Goal: Transaction & Acquisition: Purchase product/service

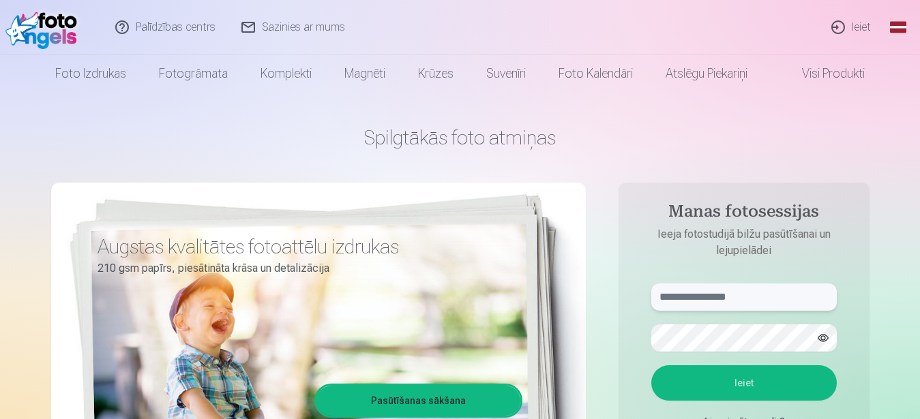
click at [715, 292] on input "text" at bounding box center [743, 297] width 185 height 27
click at [713, 300] on input "text" at bounding box center [743, 297] width 185 height 27
click at [687, 300] on input "**********" at bounding box center [743, 297] width 185 height 27
type input "**********"
click at [763, 385] on button "Ieiet" at bounding box center [743, 382] width 185 height 35
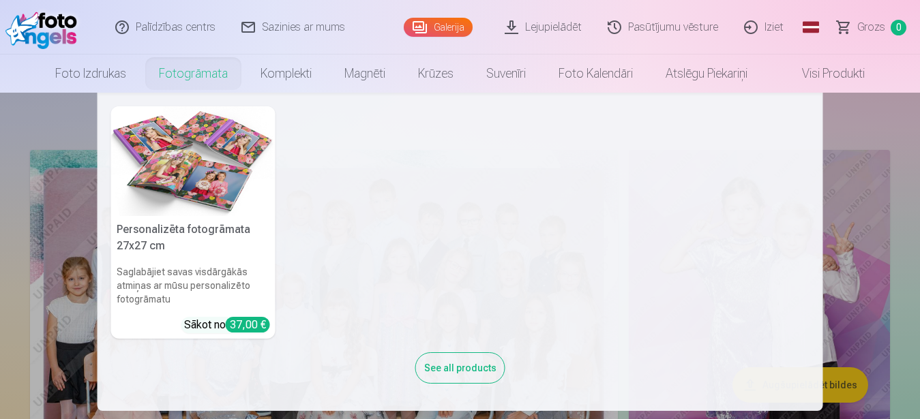
click at [181, 72] on link "Fotogrāmata" at bounding box center [194, 74] width 102 height 38
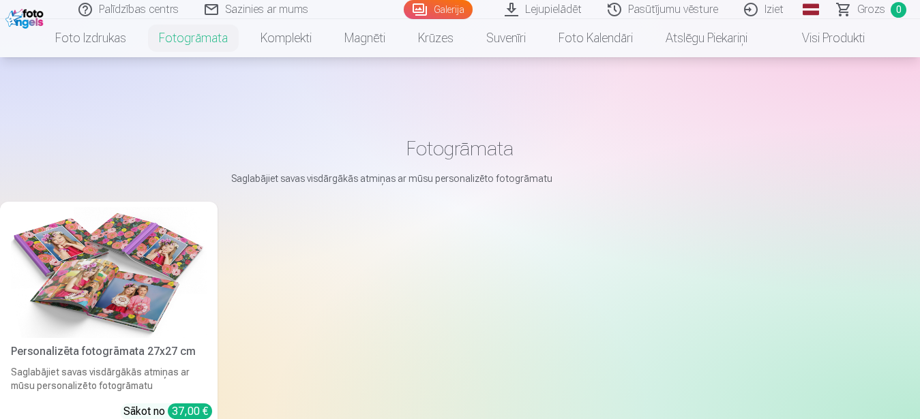
scroll to position [87, 0]
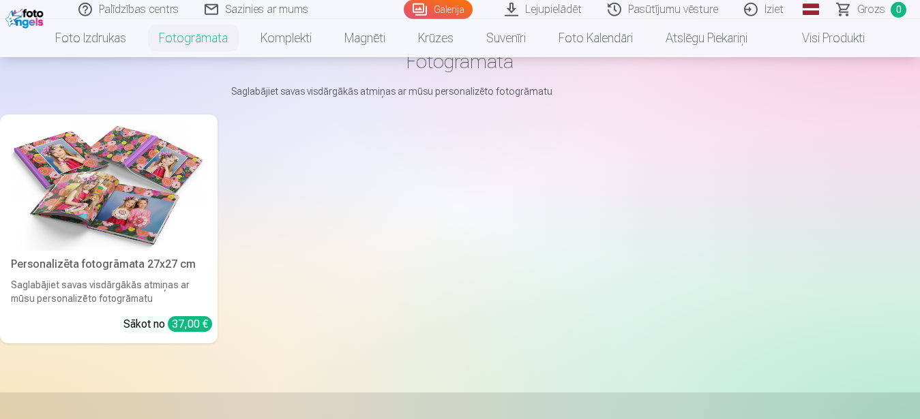
click at [128, 215] on img at bounding box center [109, 185] width 196 height 131
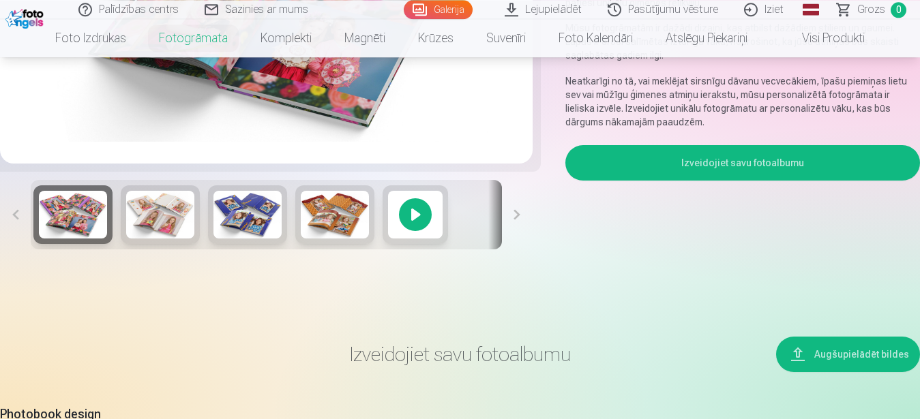
scroll to position [358, 0]
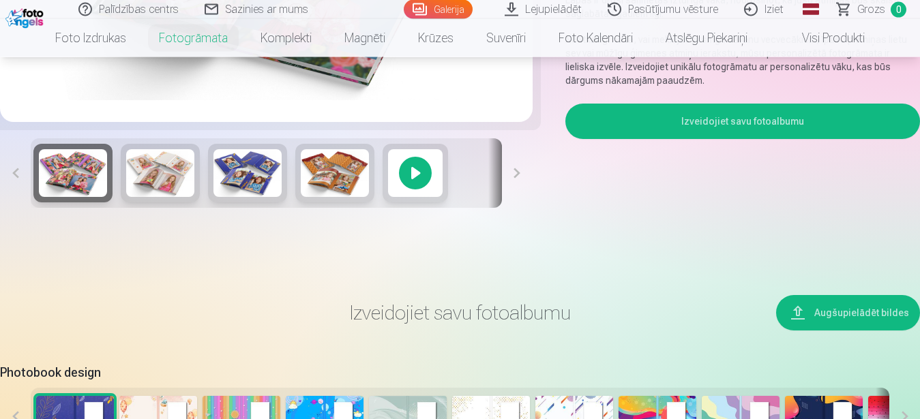
click at [806, 114] on button "Izveidojiet savu fotoalbumu" at bounding box center [742, 121] width 355 height 35
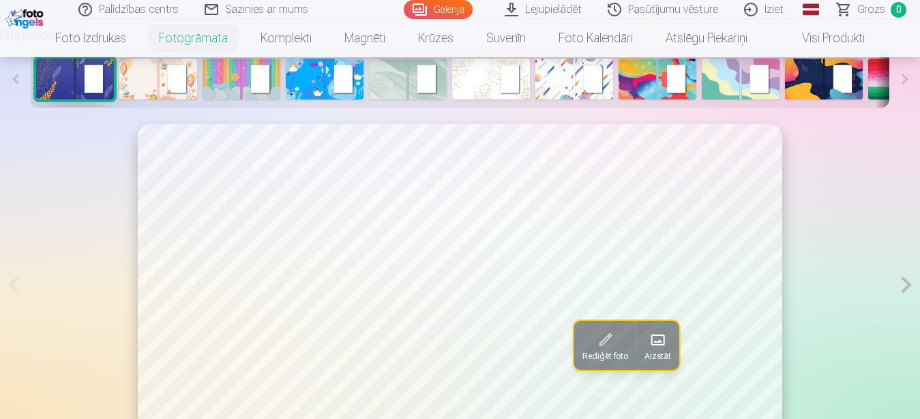
scroll to position [685, 0]
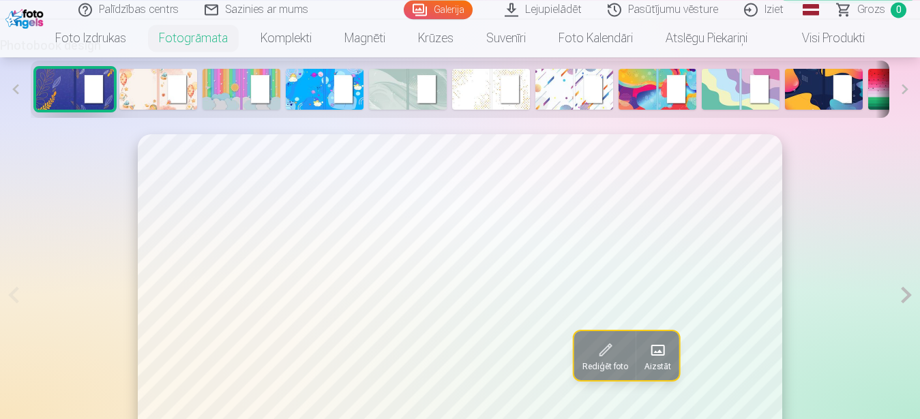
click at [154, 87] on img at bounding box center [158, 89] width 78 height 41
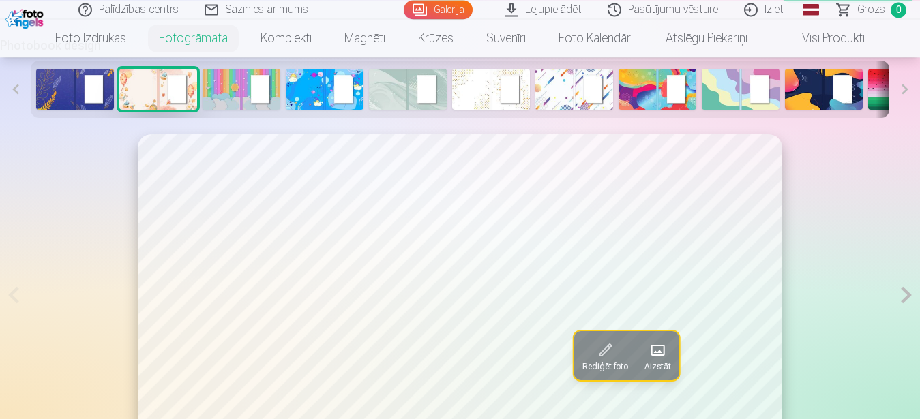
click at [230, 93] on img at bounding box center [242, 89] width 78 height 41
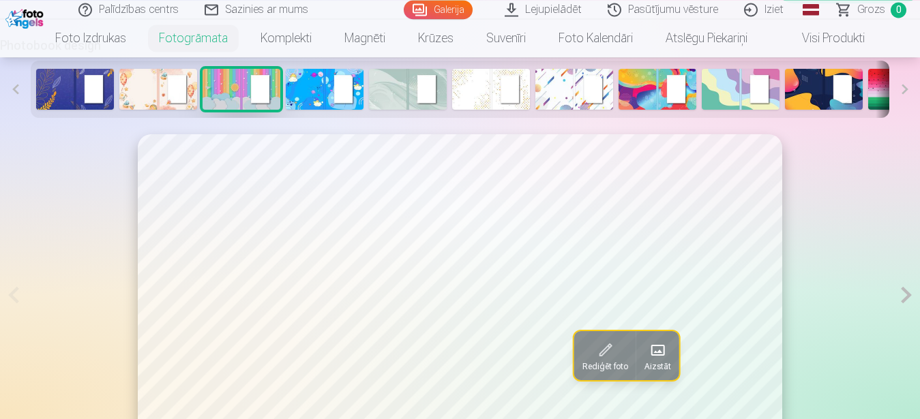
click at [315, 93] on img at bounding box center [325, 89] width 78 height 41
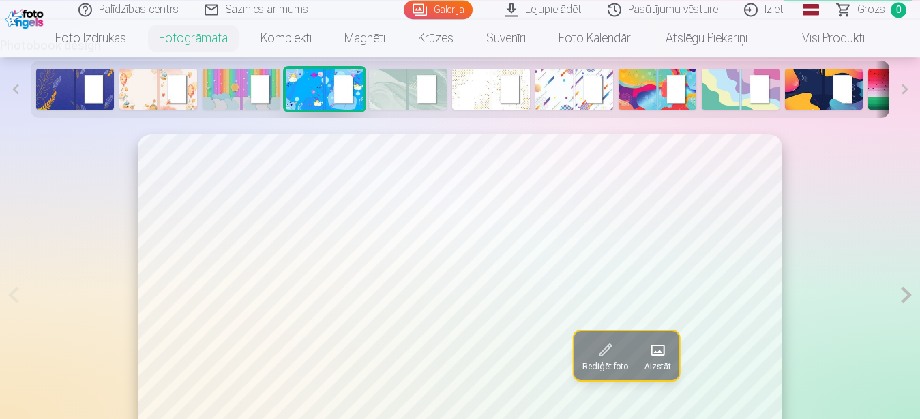
click at [397, 99] on img at bounding box center [408, 89] width 78 height 41
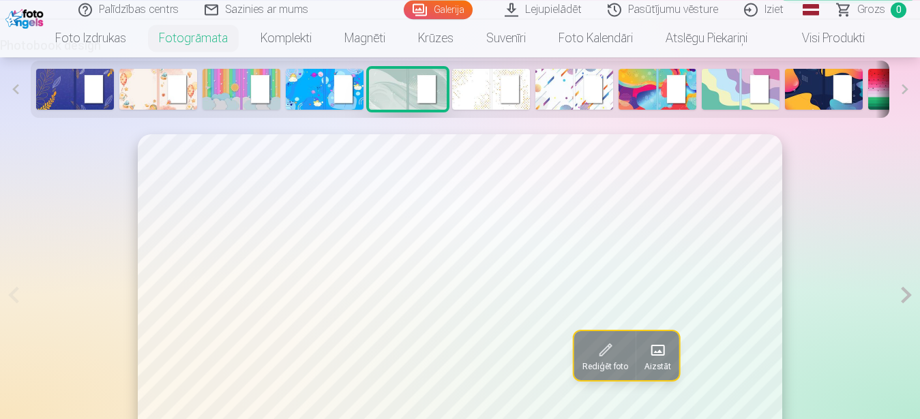
click at [485, 90] on img at bounding box center [491, 89] width 78 height 41
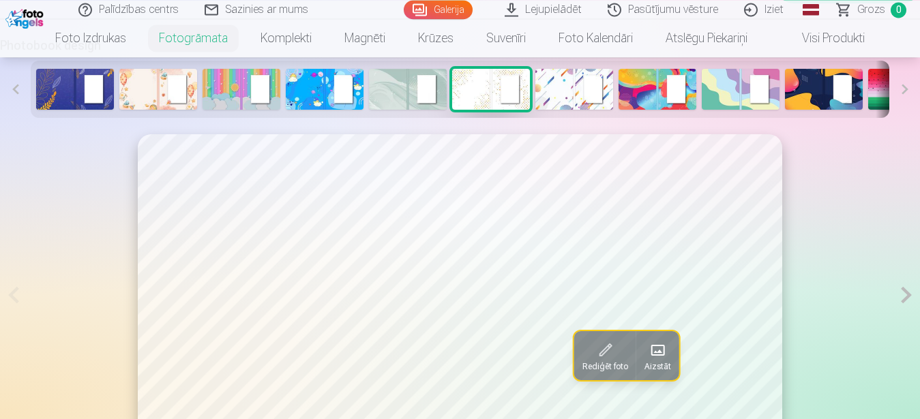
click at [565, 100] on img at bounding box center [574, 89] width 78 height 41
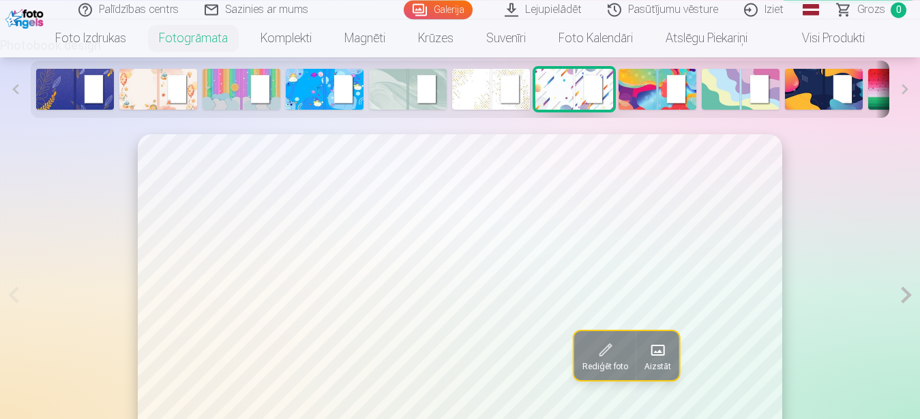
click at [644, 99] on img at bounding box center [657, 89] width 78 height 41
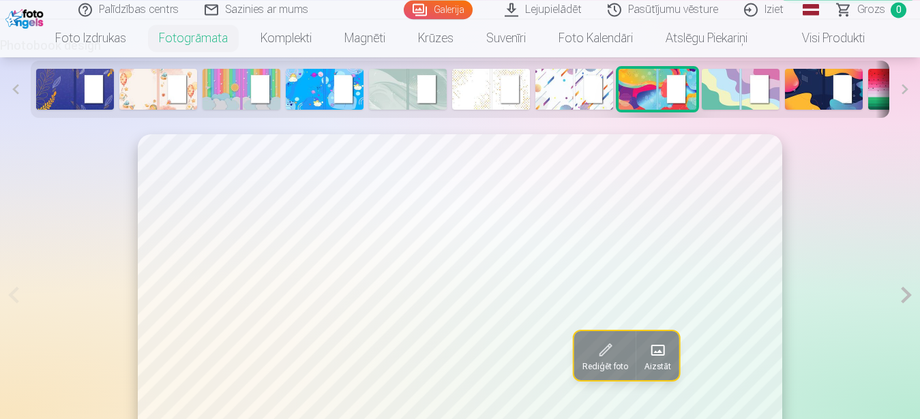
click at [882, 100] on img at bounding box center [907, 89] width 78 height 41
click at [901, 95] on button at bounding box center [904, 89] width 31 height 57
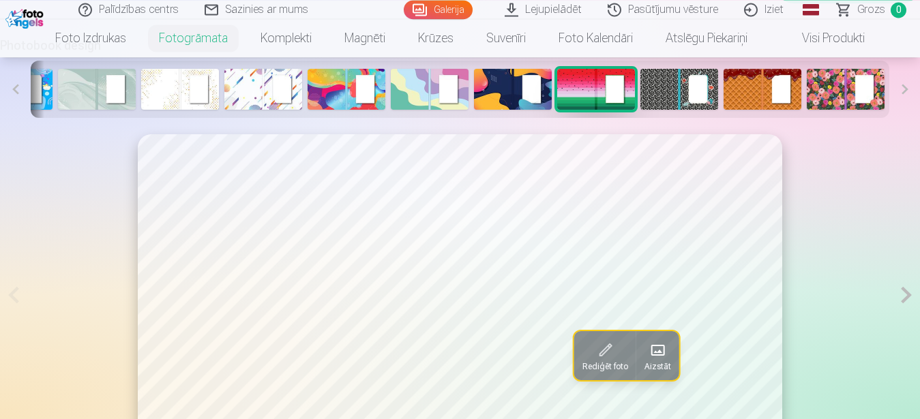
scroll to position [0, 312]
click at [901, 95] on button at bounding box center [904, 89] width 31 height 57
click at [773, 90] on img at bounding box center [762, 89] width 78 height 41
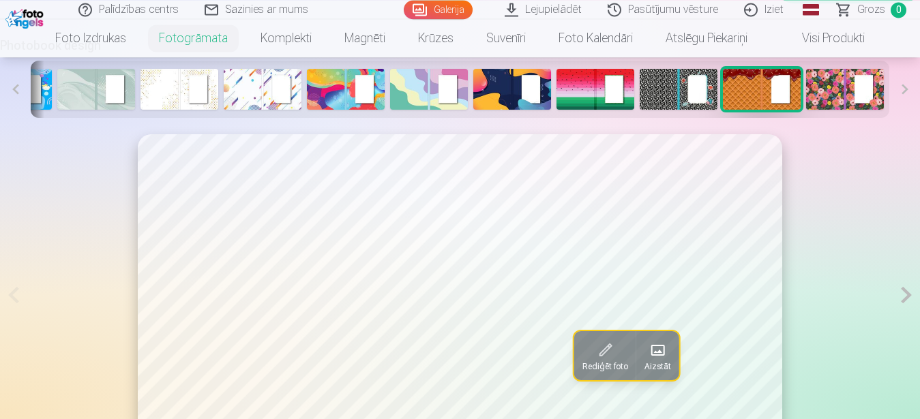
click at [822, 87] on img at bounding box center [845, 89] width 78 height 41
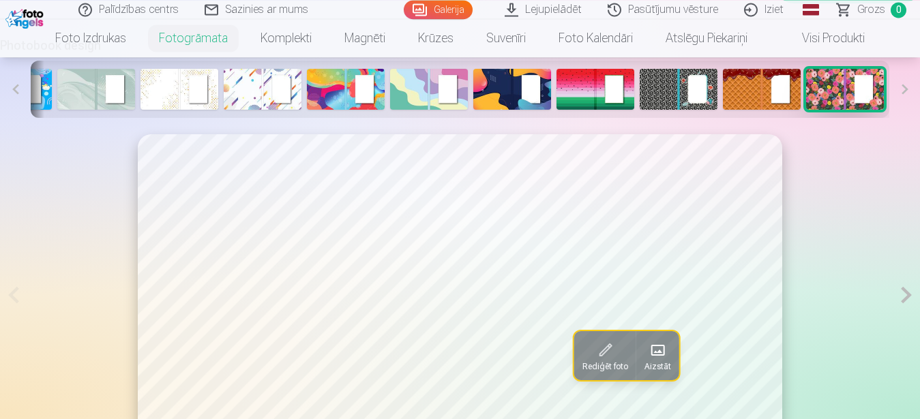
click at [20, 91] on button at bounding box center [15, 89] width 31 height 57
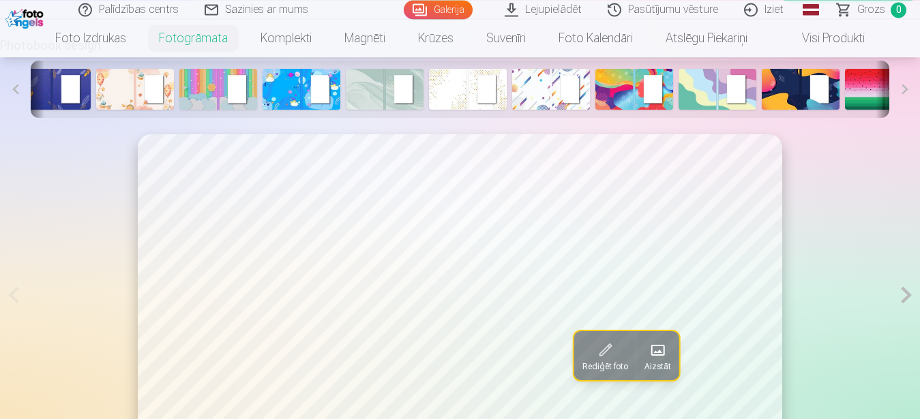
scroll to position [0, 1]
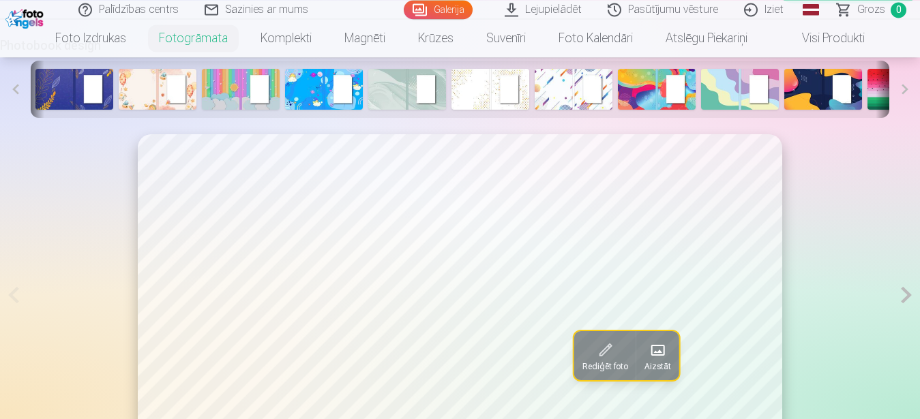
click at [20, 91] on button at bounding box center [15, 89] width 31 height 57
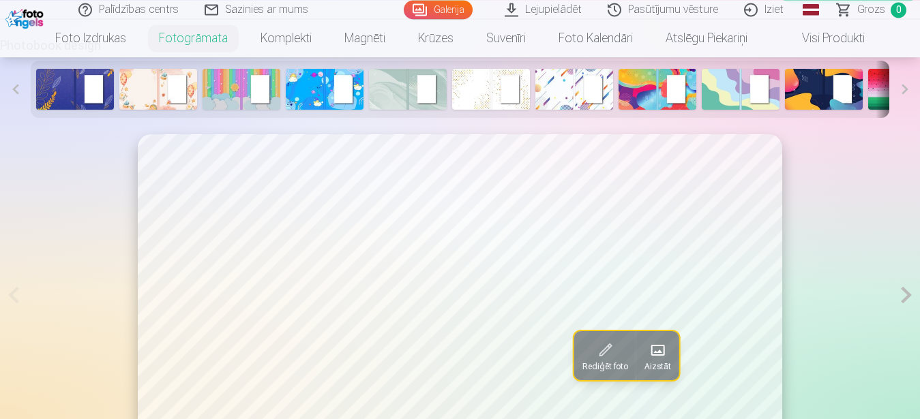
click at [303, 89] on img at bounding box center [325, 89] width 78 height 41
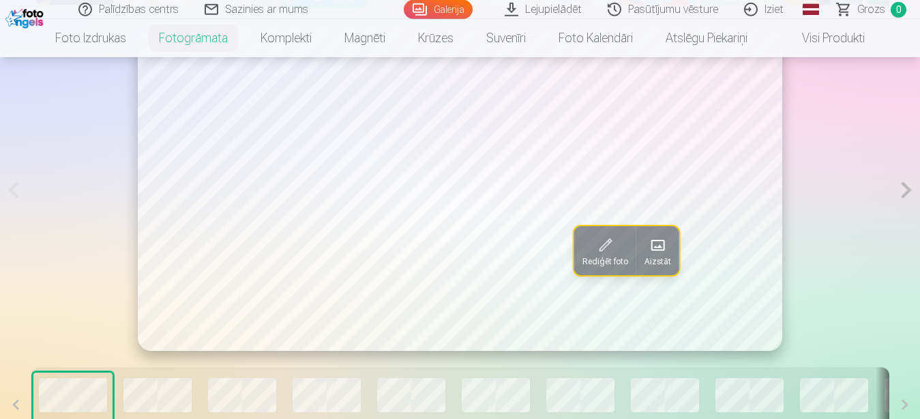
scroll to position [622, 0]
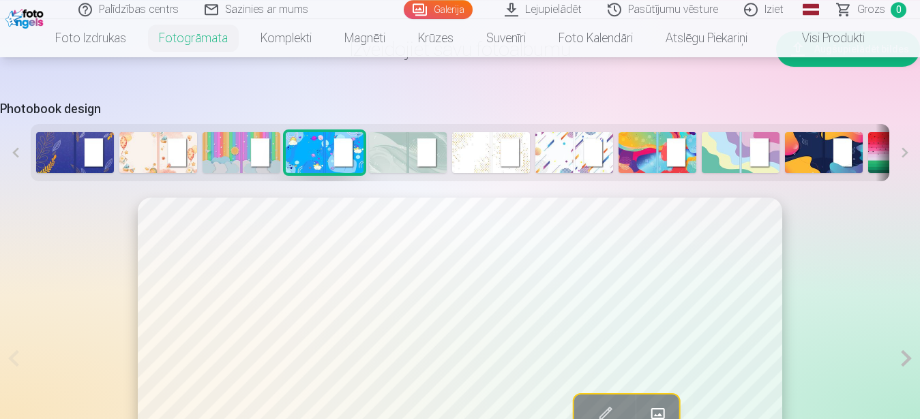
click at [272, 147] on img at bounding box center [242, 152] width 78 height 41
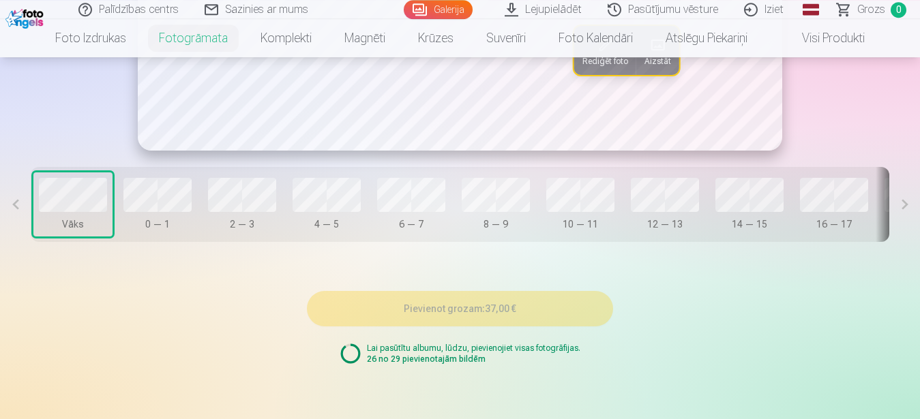
scroll to position [685, 0]
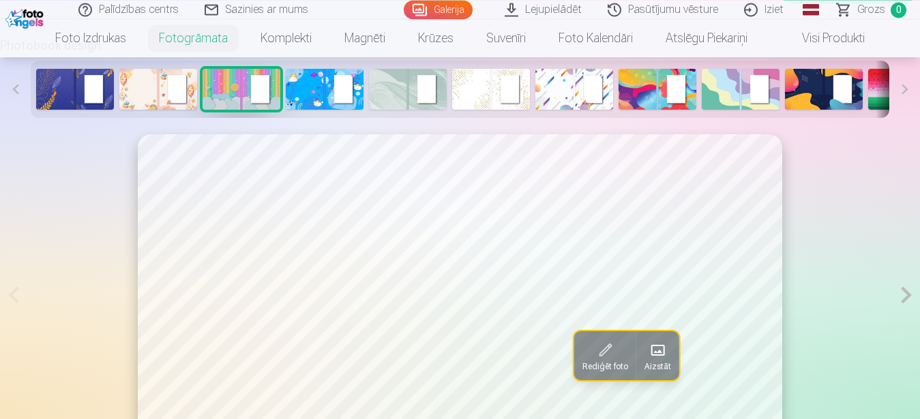
click at [328, 91] on img at bounding box center [325, 89] width 78 height 41
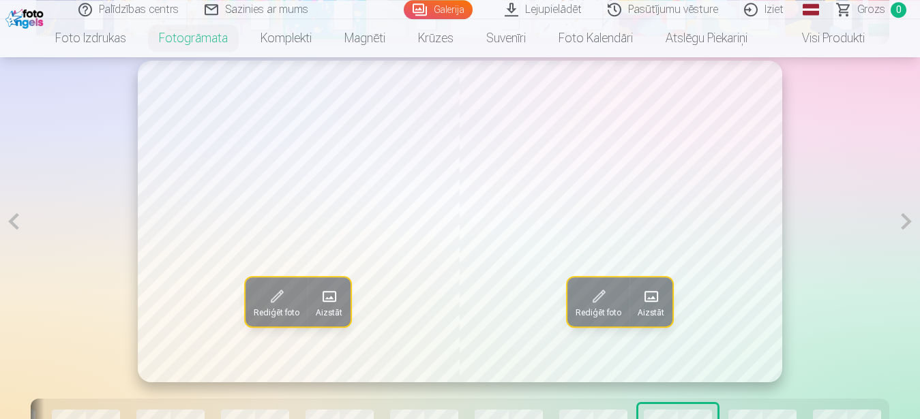
scroll to position [801, 0]
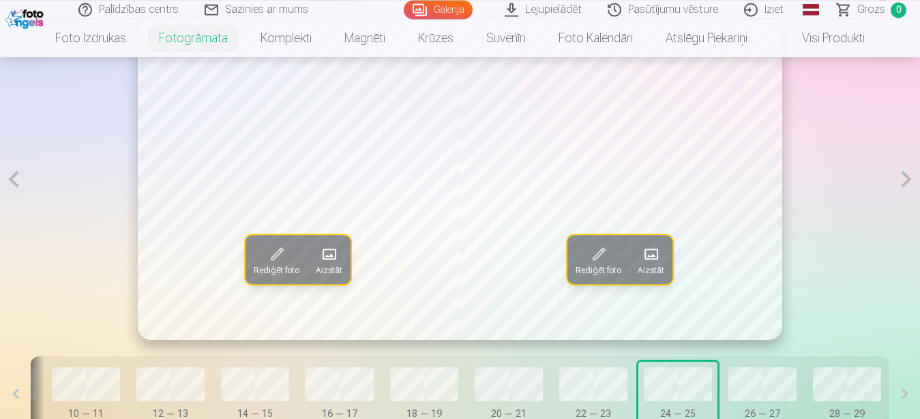
click at [10, 188] on button at bounding box center [13, 179] width 27 height 322
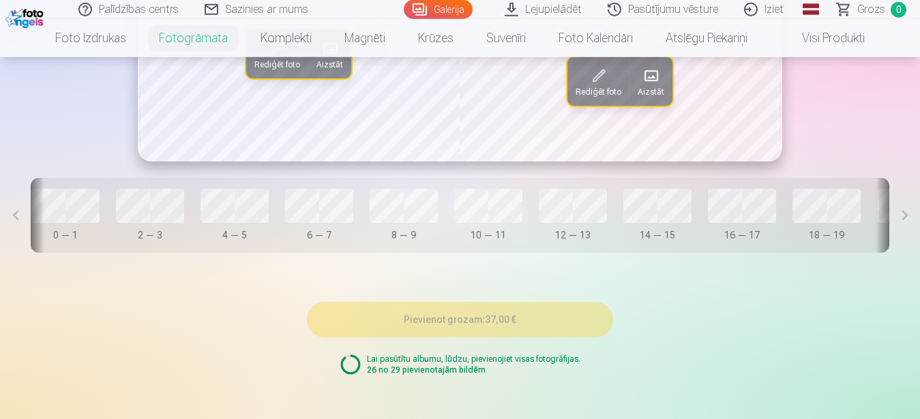
scroll to position [0, 0]
click at [76, 242] on div "Vāks" at bounding box center [73, 235] width 68 height 14
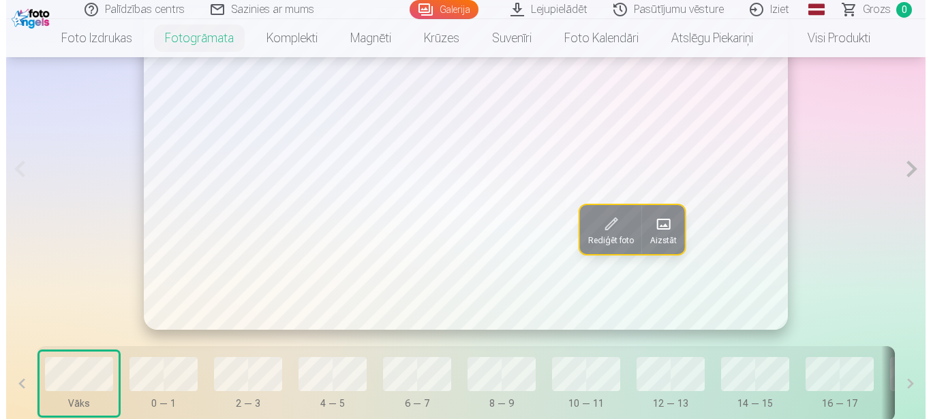
scroll to position [790, 0]
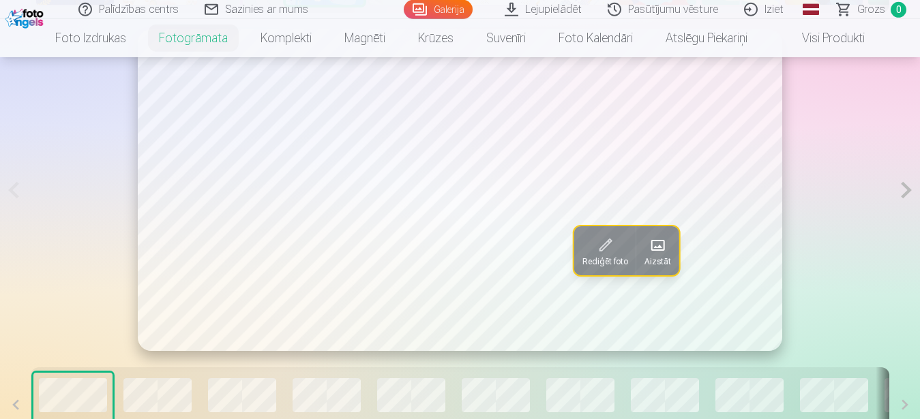
click at [663, 257] on span at bounding box center [657, 246] width 22 height 22
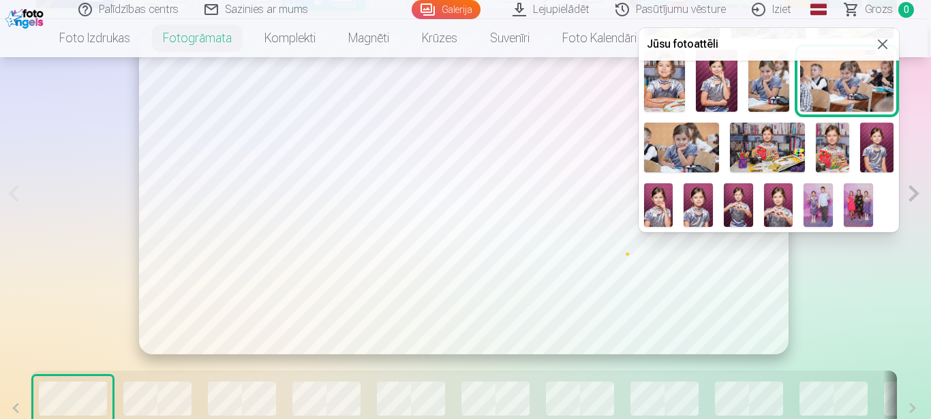
scroll to position [264, 0]
click at [794, 183] on img at bounding box center [778, 205] width 29 height 44
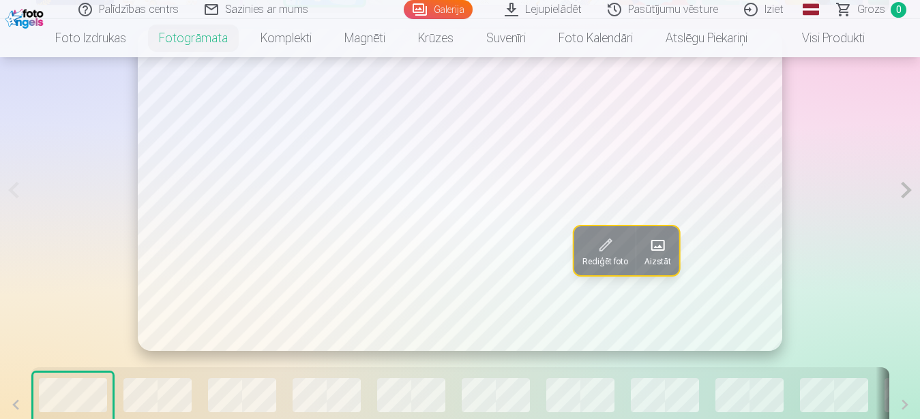
click at [657, 252] on span at bounding box center [657, 246] width 22 height 22
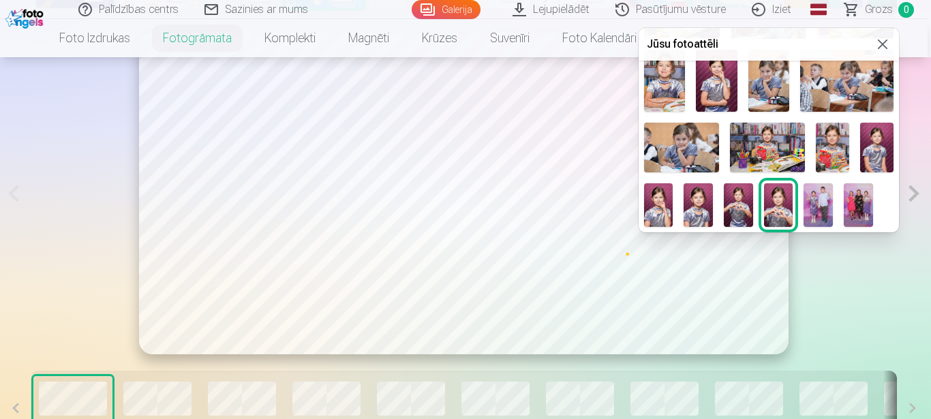
scroll to position [269, 0]
click at [844, 205] on img at bounding box center [858, 205] width 29 height 44
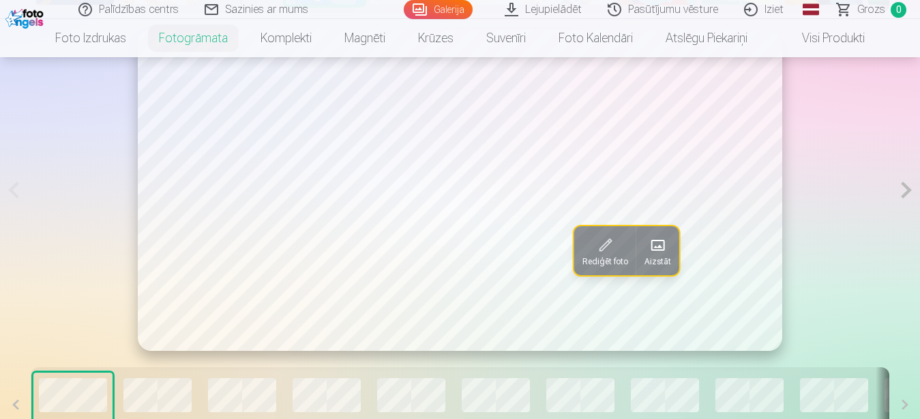
click at [655, 257] on span at bounding box center [657, 246] width 22 height 22
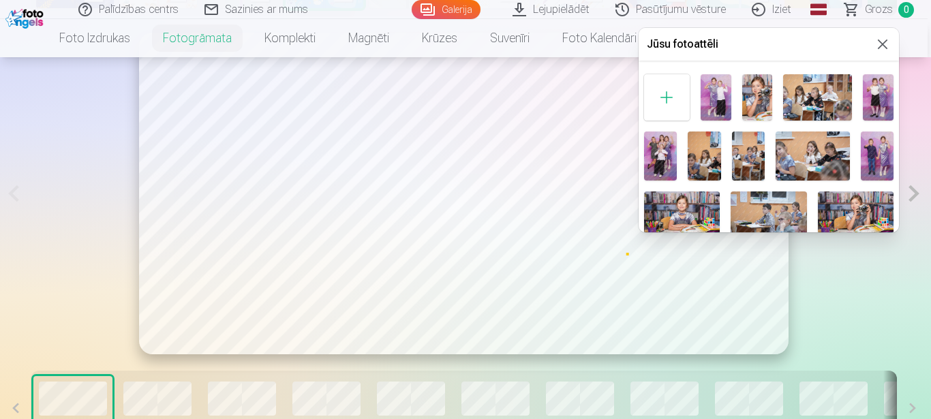
click at [773, 104] on img at bounding box center [758, 97] width 31 height 46
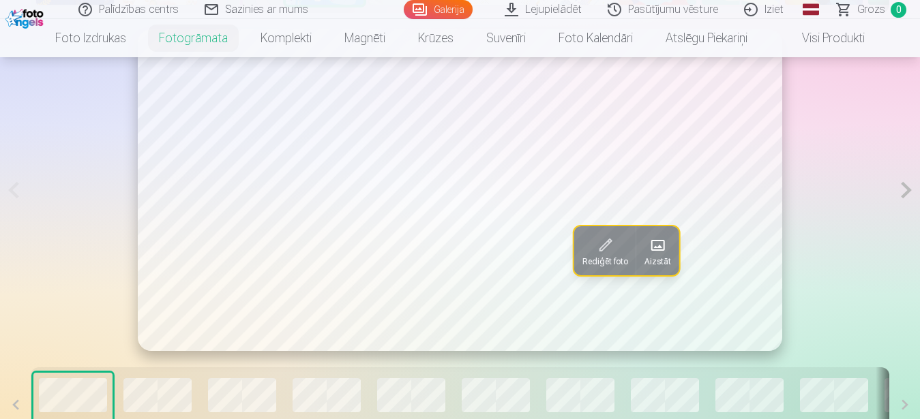
click at [654, 256] on span at bounding box center [657, 246] width 22 height 22
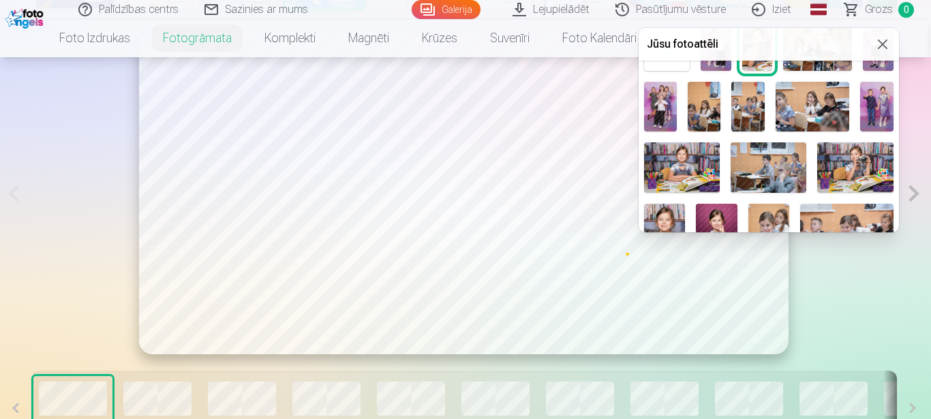
scroll to position [60, 0]
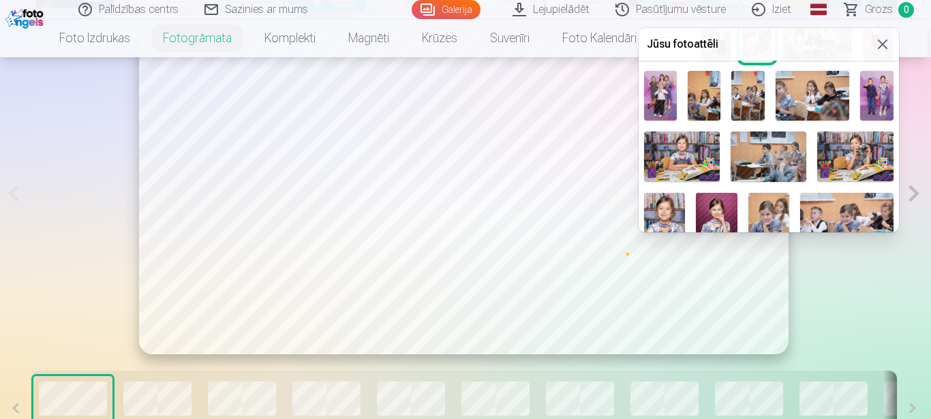
click at [720, 165] on img at bounding box center [682, 157] width 76 height 50
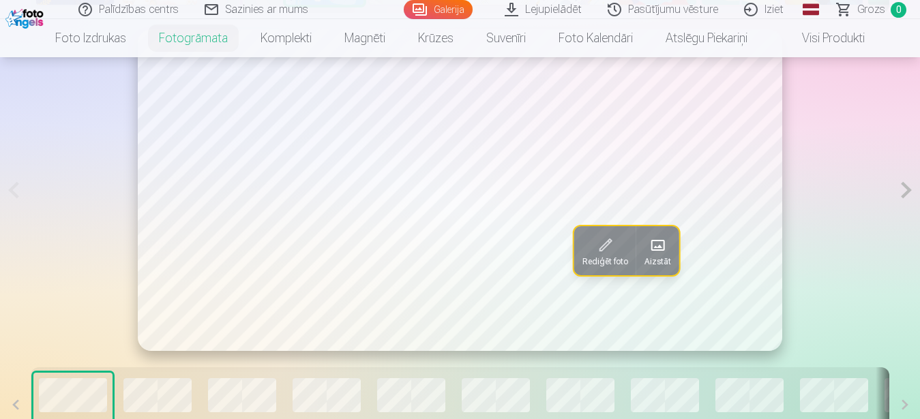
click at [661, 257] on span at bounding box center [657, 246] width 22 height 22
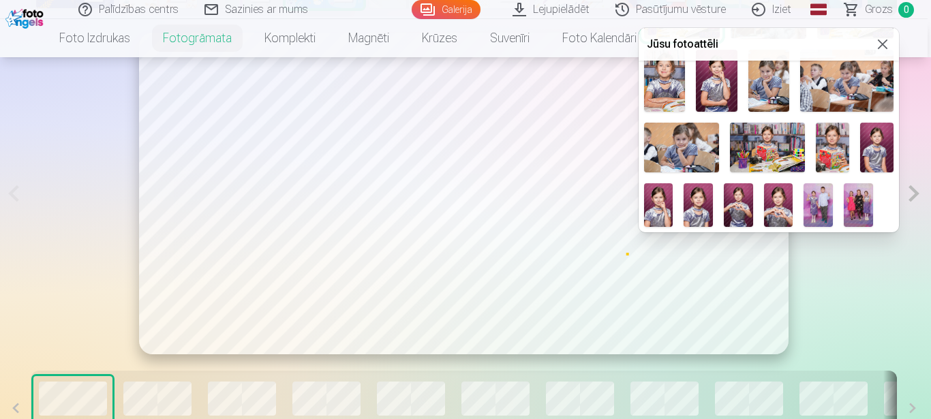
scroll to position [265, 0]
click at [794, 183] on img at bounding box center [778, 205] width 29 height 44
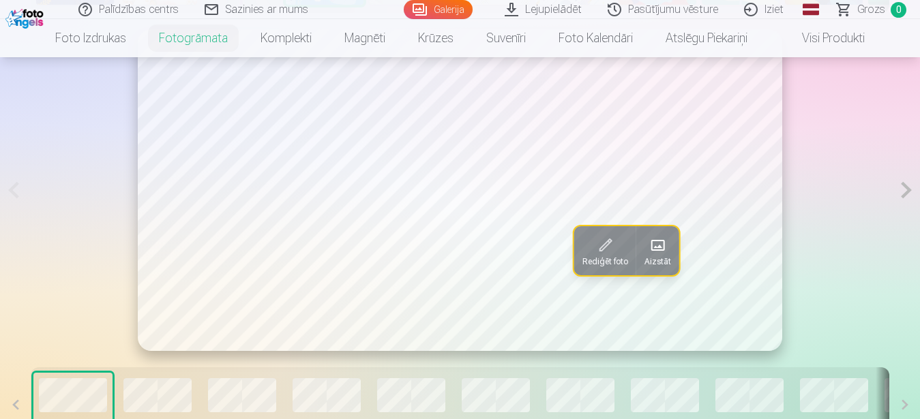
click at [904, 194] on button at bounding box center [906, 190] width 27 height 322
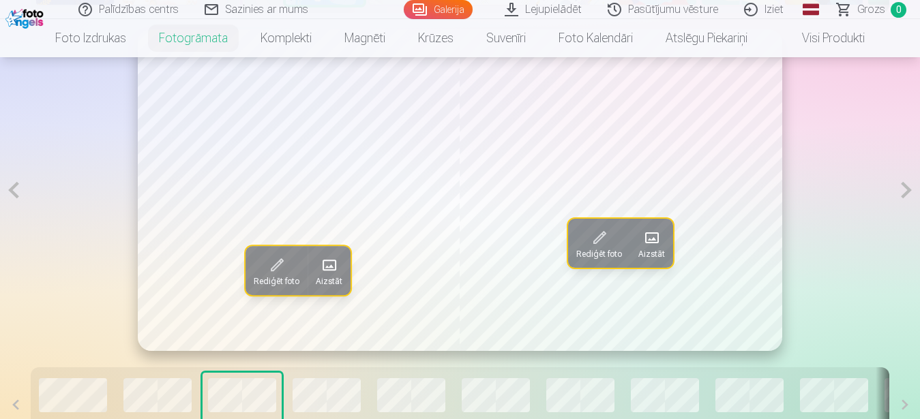
click at [333, 276] on span at bounding box center [329, 265] width 22 height 22
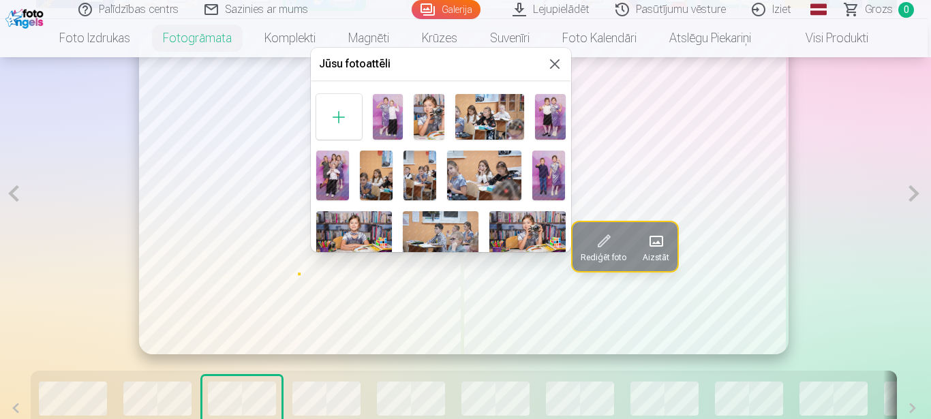
click at [442, 121] on img at bounding box center [429, 117] width 31 height 46
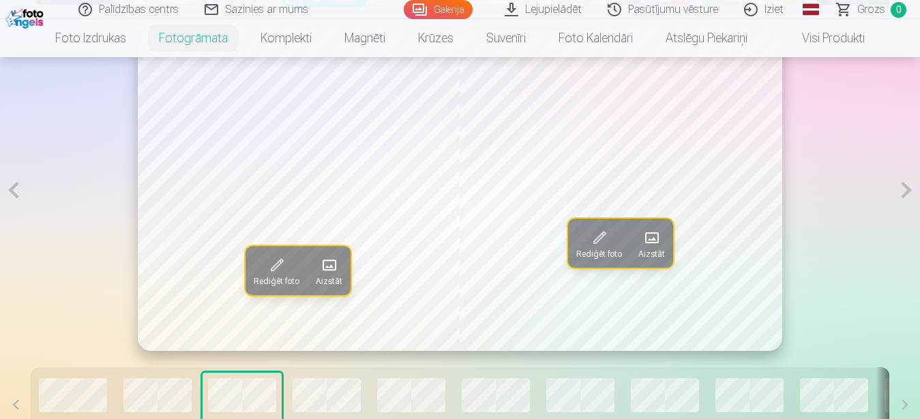
click at [659, 249] on span at bounding box center [652, 238] width 22 height 22
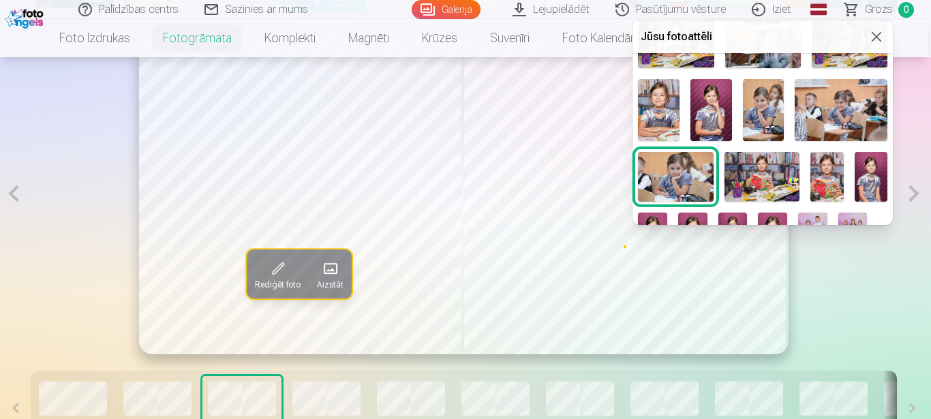
scroll to position [175, 0]
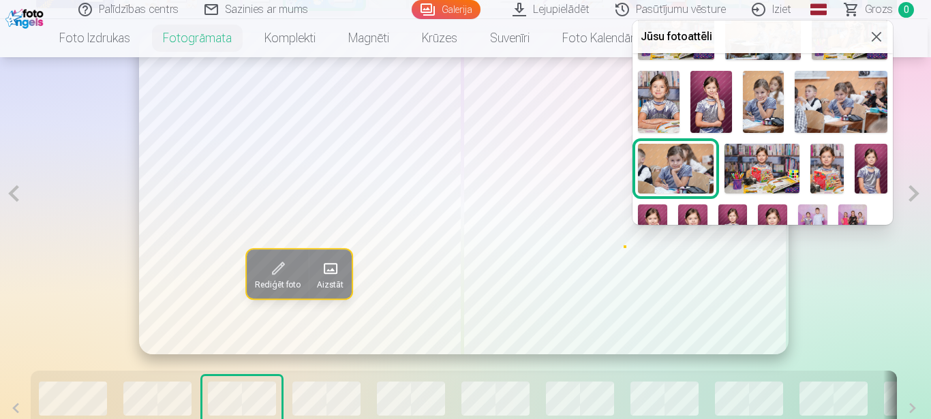
click at [732, 121] on img at bounding box center [712, 102] width 42 height 62
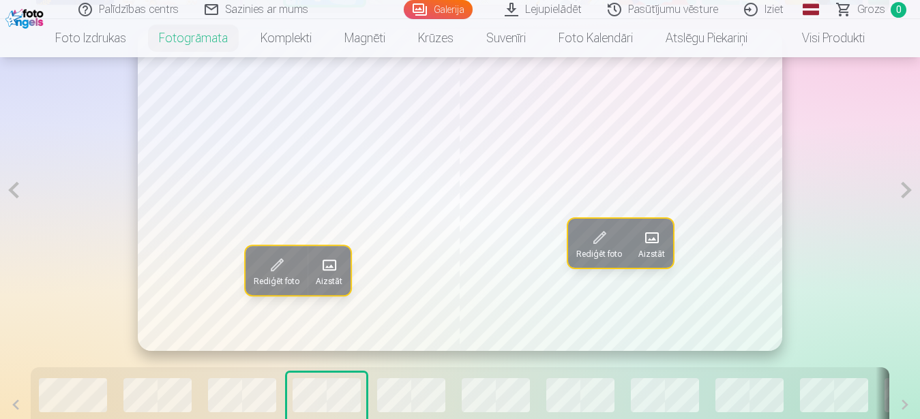
click at [656, 249] on span at bounding box center [652, 238] width 22 height 22
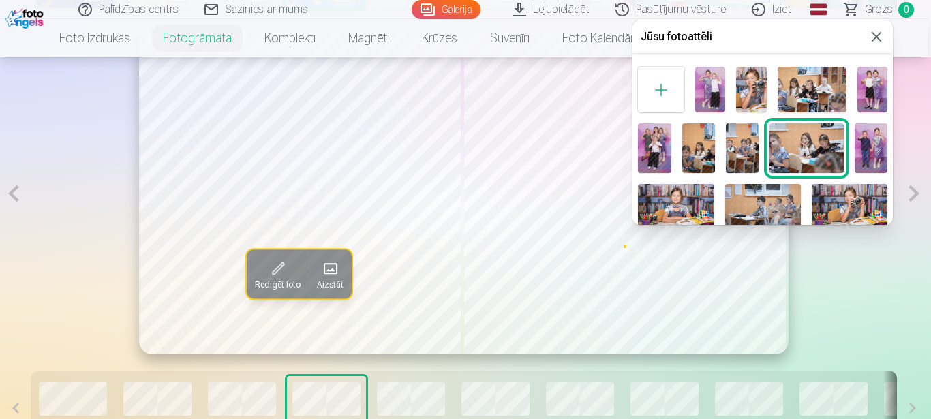
click at [719, 98] on img at bounding box center [711, 90] width 31 height 46
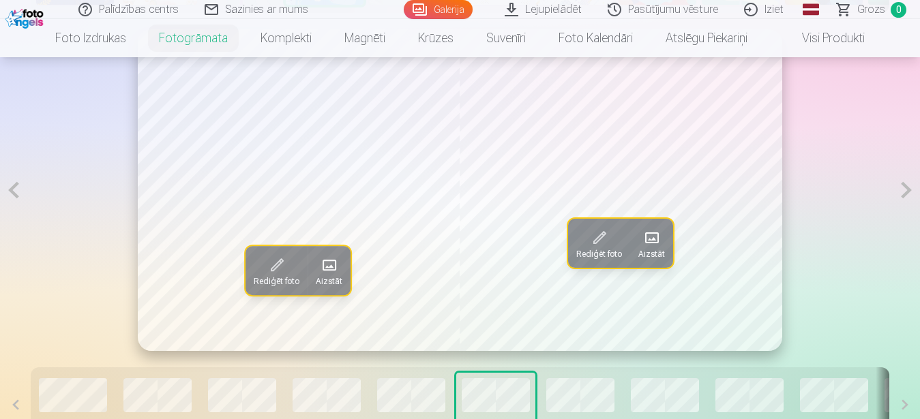
click at [335, 275] on span at bounding box center [329, 265] width 22 height 22
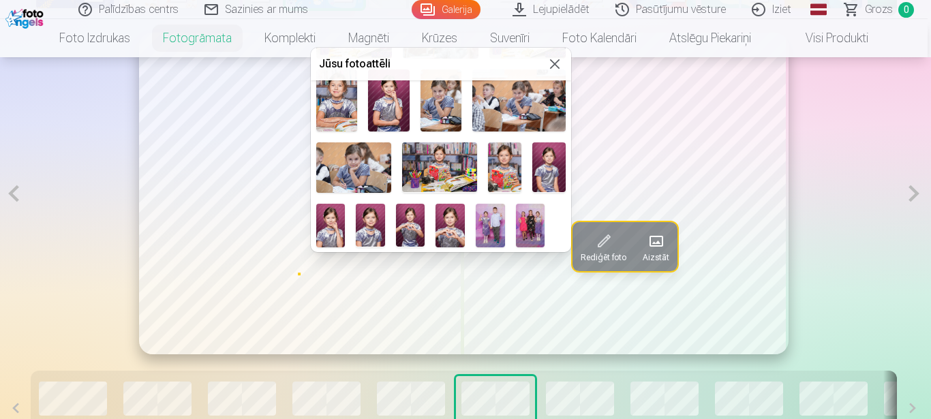
scroll to position [220, 0]
click at [391, 162] on img at bounding box center [353, 168] width 75 height 50
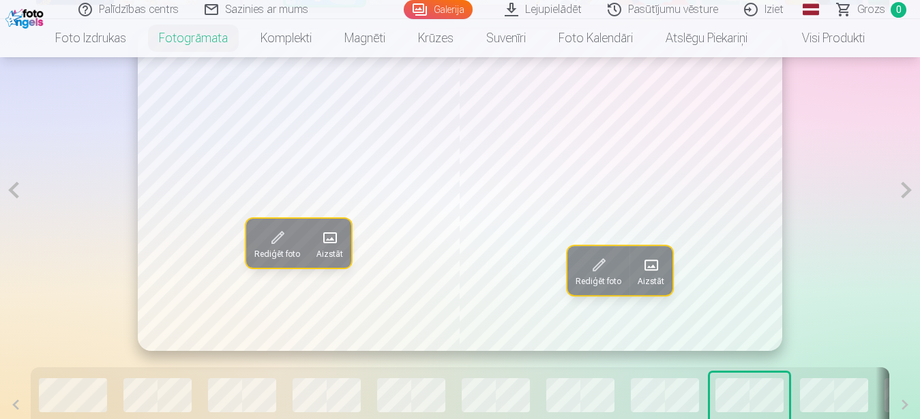
click at [334, 249] on span at bounding box center [330, 238] width 22 height 22
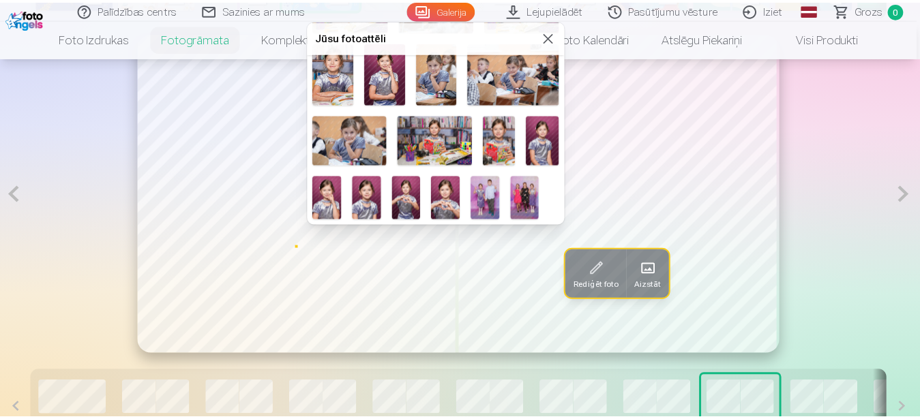
scroll to position [269, 0]
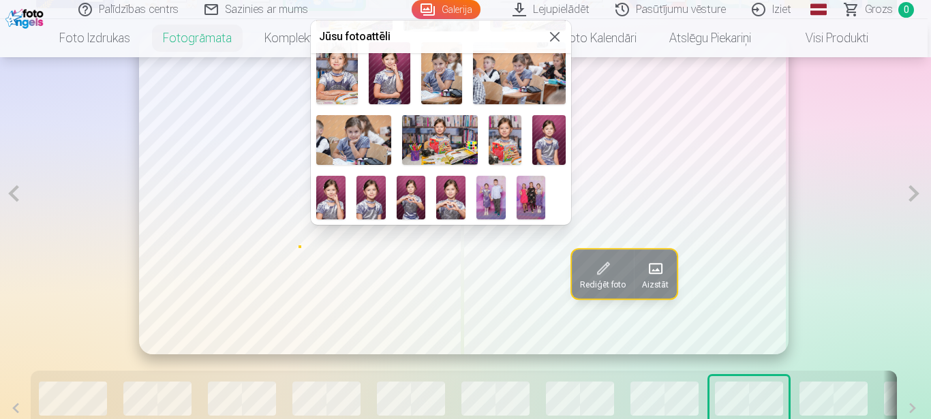
click at [386, 176] on img at bounding box center [371, 198] width 29 height 44
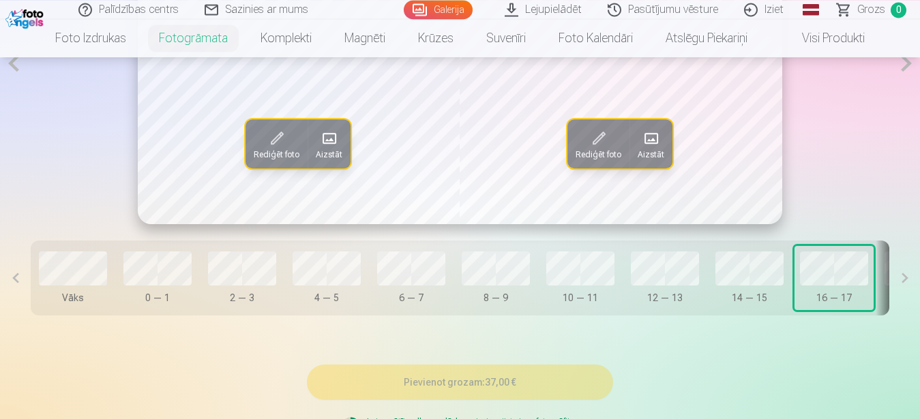
scroll to position [959, 0]
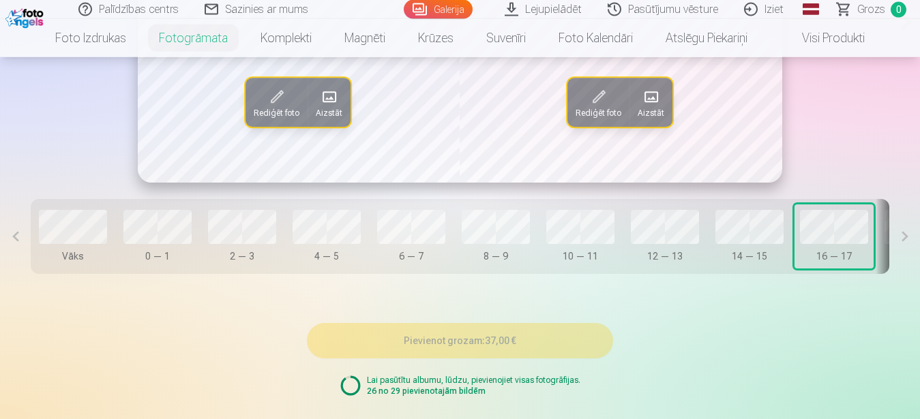
click at [907, 254] on button at bounding box center [904, 236] width 31 height 75
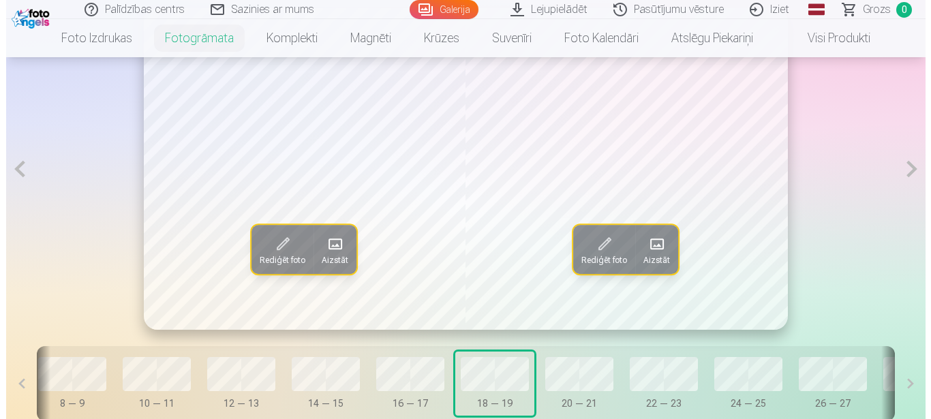
scroll to position [833, 0]
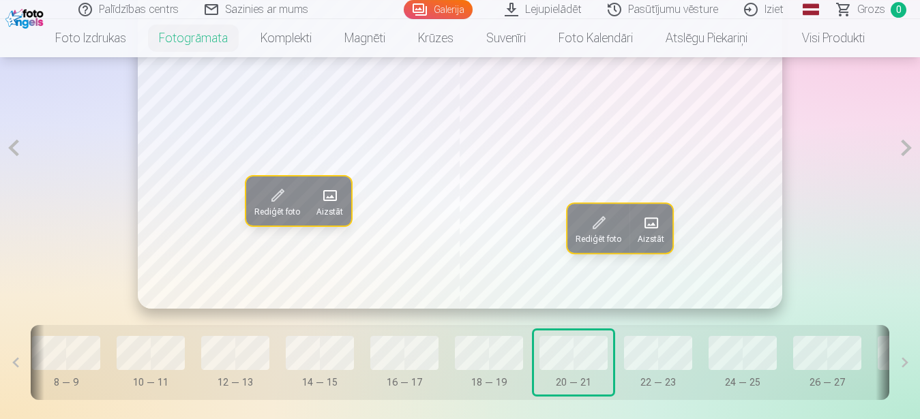
click at [661, 234] on span at bounding box center [651, 223] width 22 height 22
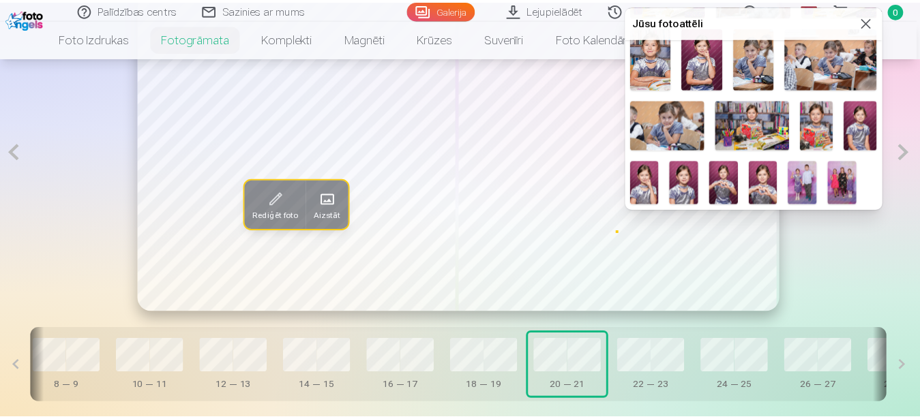
scroll to position [269, 0]
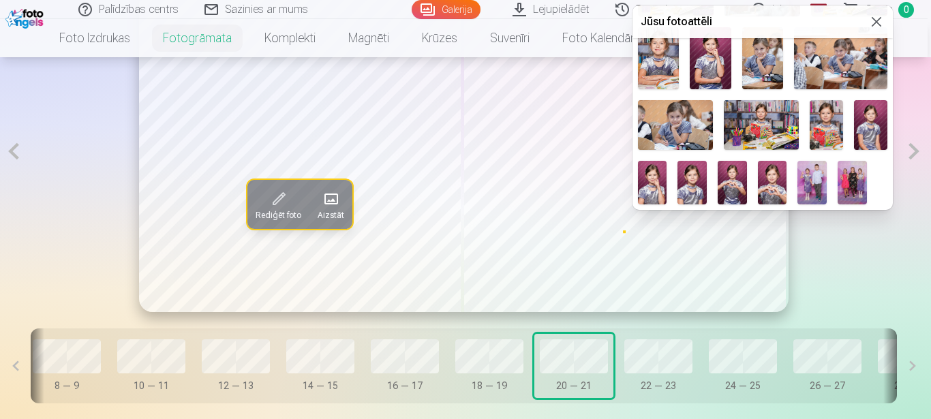
click at [713, 100] on img at bounding box center [675, 125] width 75 height 50
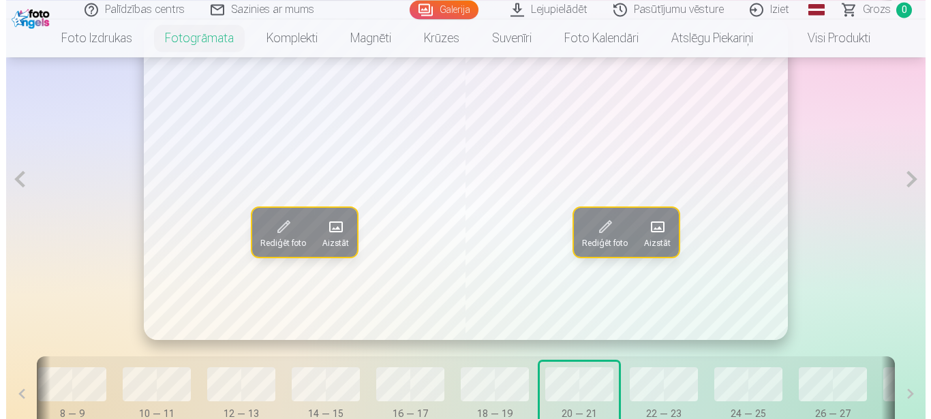
scroll to position [843, 0]
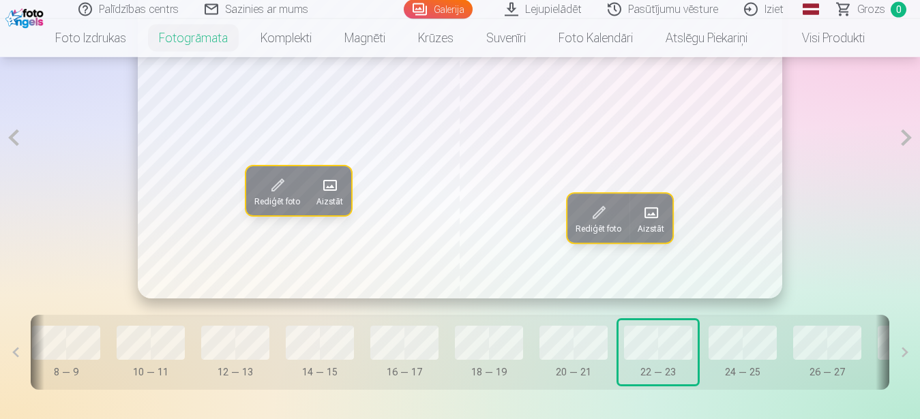
click at [339, 196] on span at bounding box center [330, 186] width 22 height 22
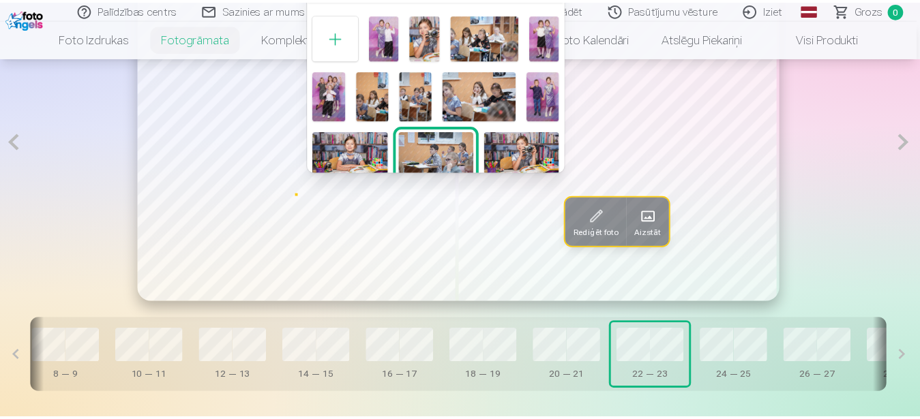
scroll to position [0, 429]
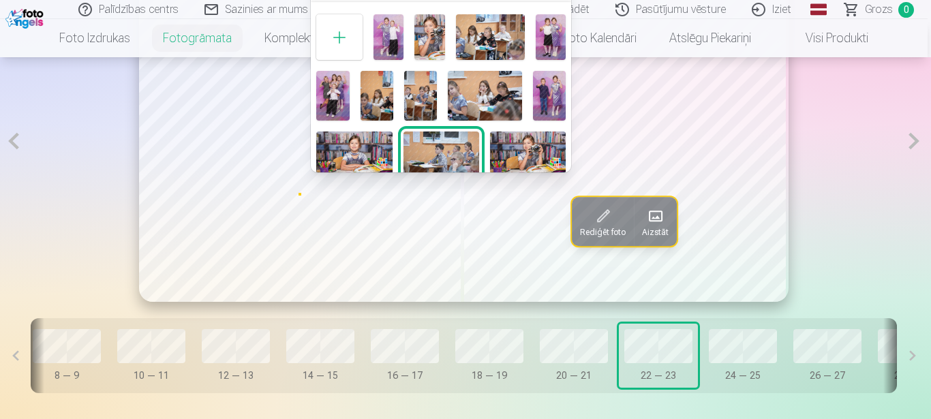
click at [533, 120] on img at bounding box center [549, 95] width 33 height 49
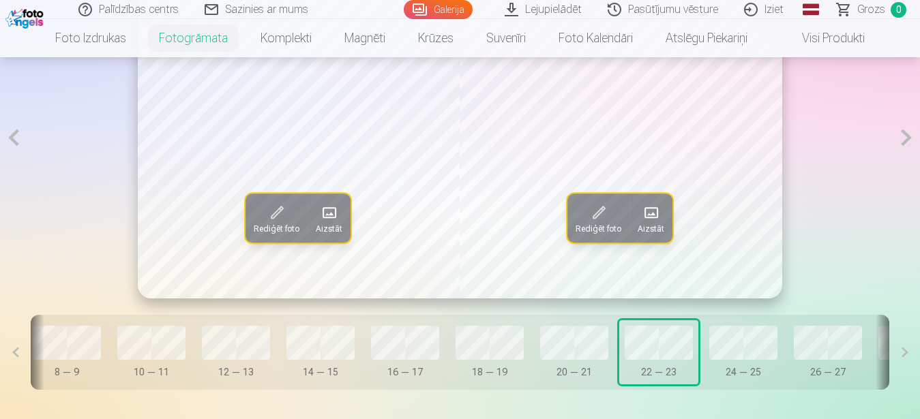
click at [323, 224] on span at bounding box center [329, 213] width 22 height 22
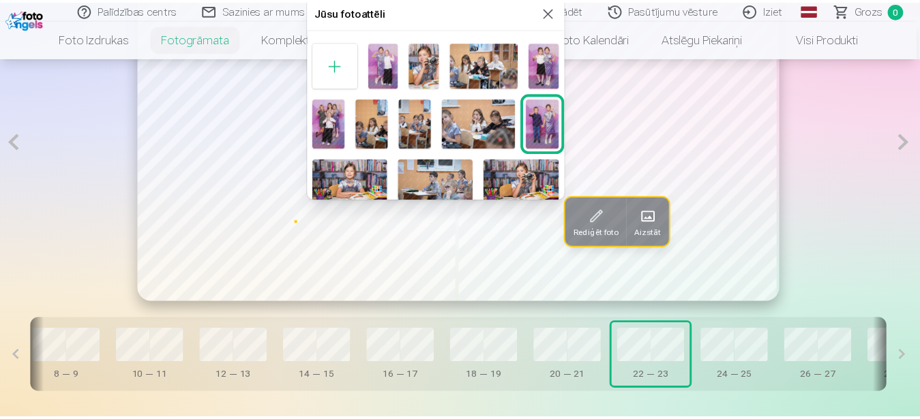
scroll to position [3, 0]
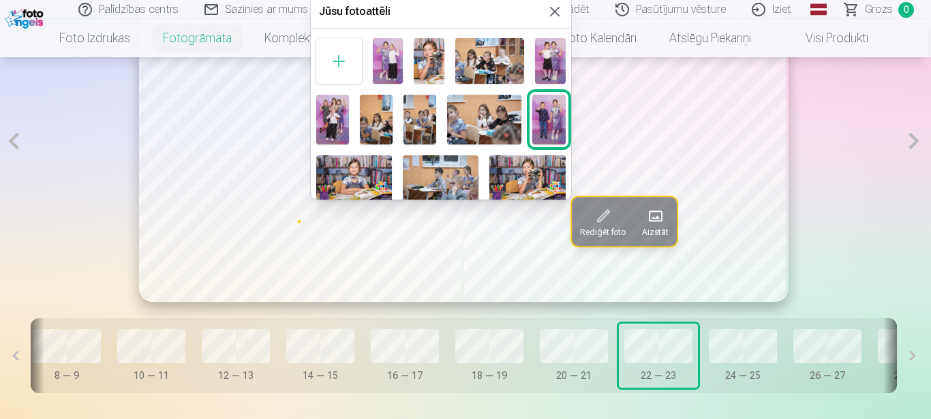
click at [398, 63] on img at bounding box center [388, 61] width 31 height 46
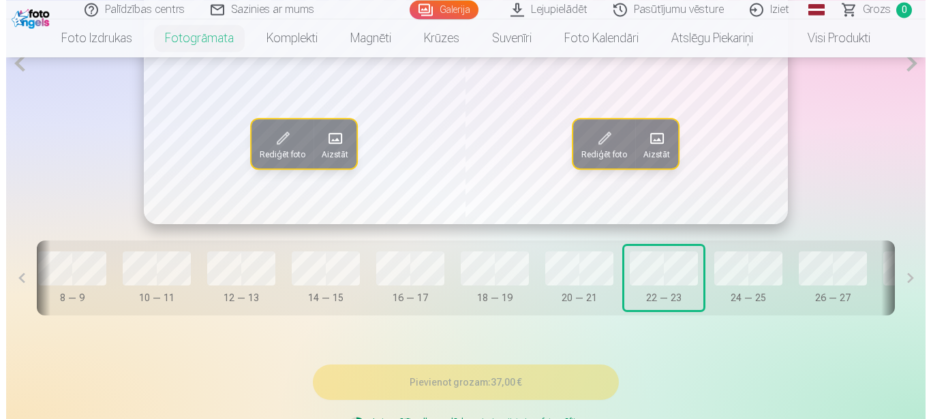
scroll to position [938, 0]
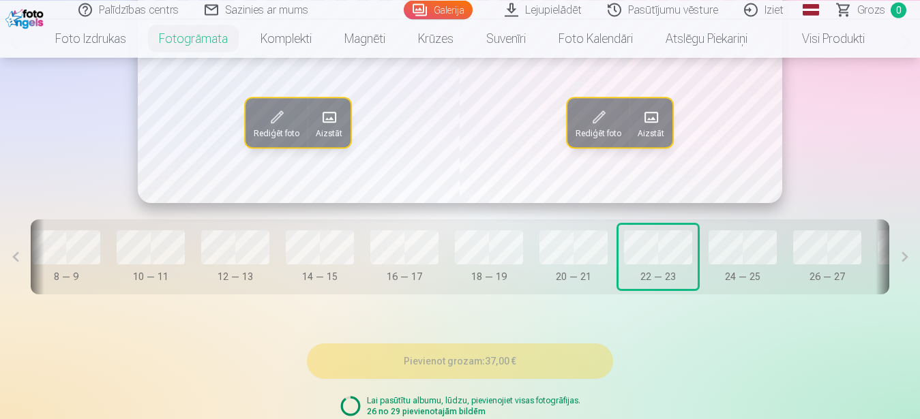
click at [322, 128] on span at bounding box center [329, 117] width 22 height 22
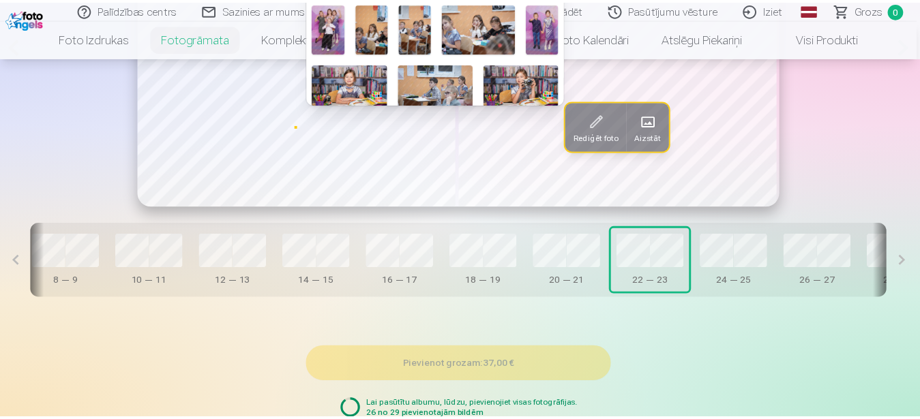
scroll to position [0, 429]
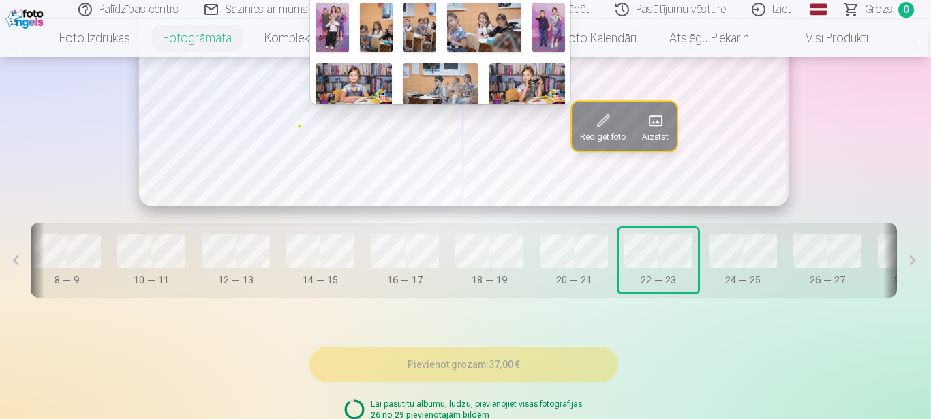
click at [919, 209] on div at bounding box center [465, 209] width 931 height 419
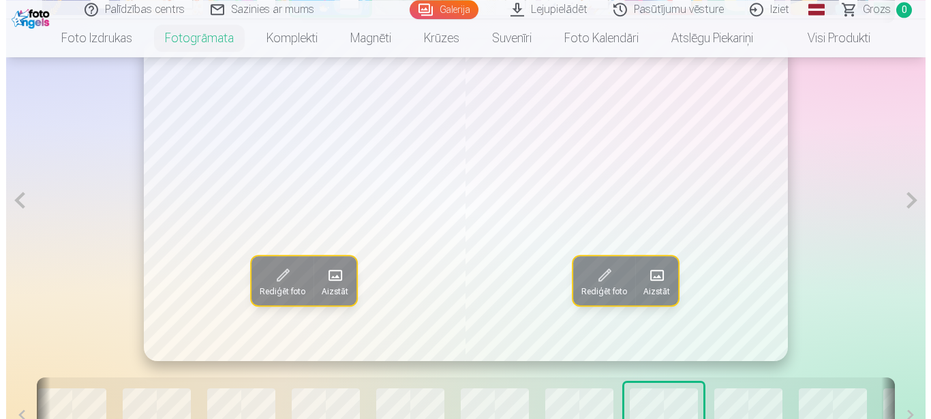
scroll to position [748, 0]
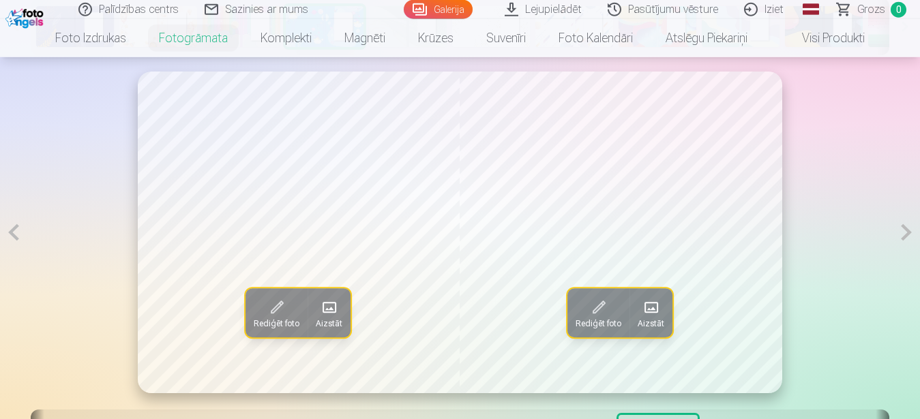
click at [336, 318] on span at bounding box center [329, 308] width 22 height 22
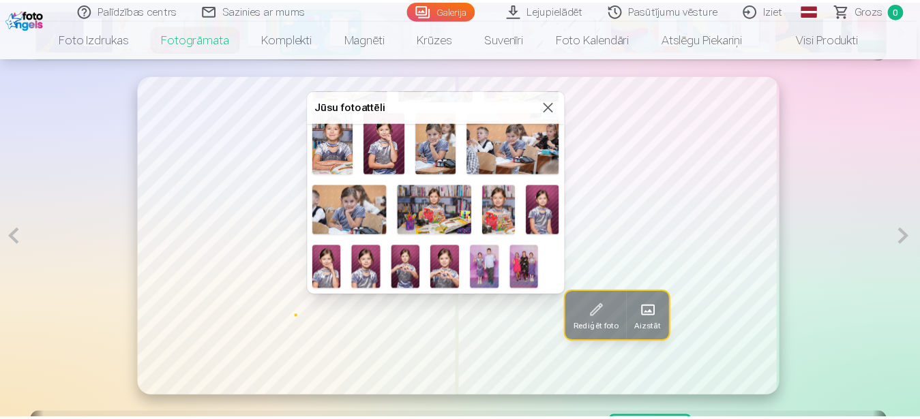
scroll to position [269, 0]
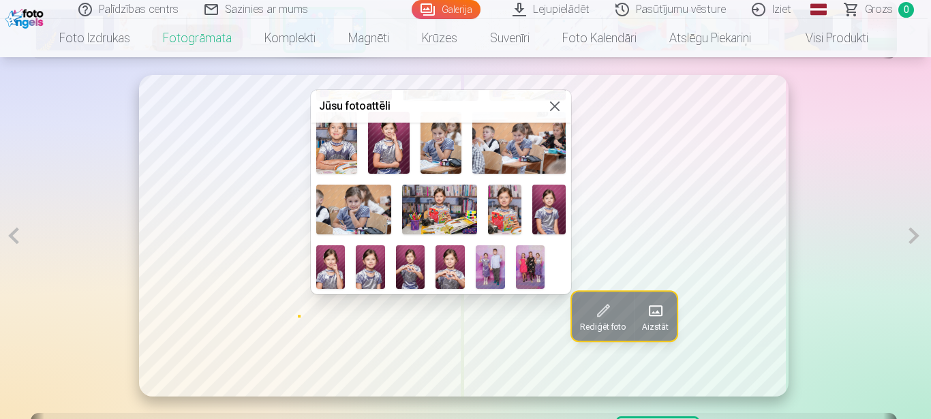
click at [516, 263] on img at bounding box center [530, 267] width 29 height 44
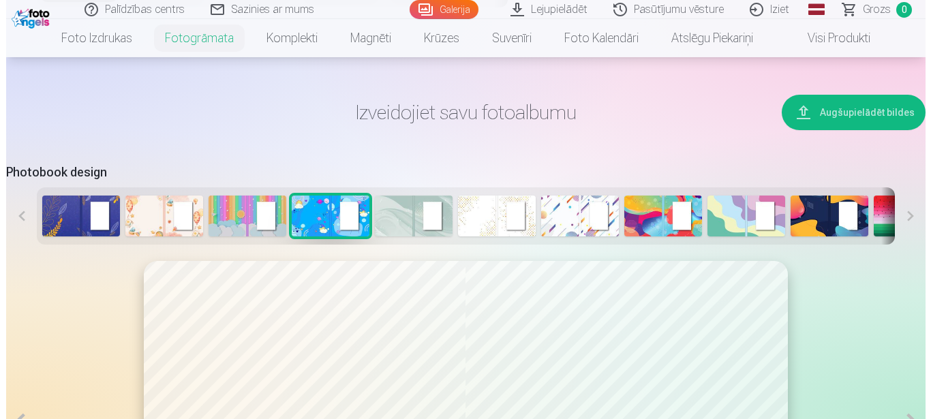
scroll to position [769, 0]
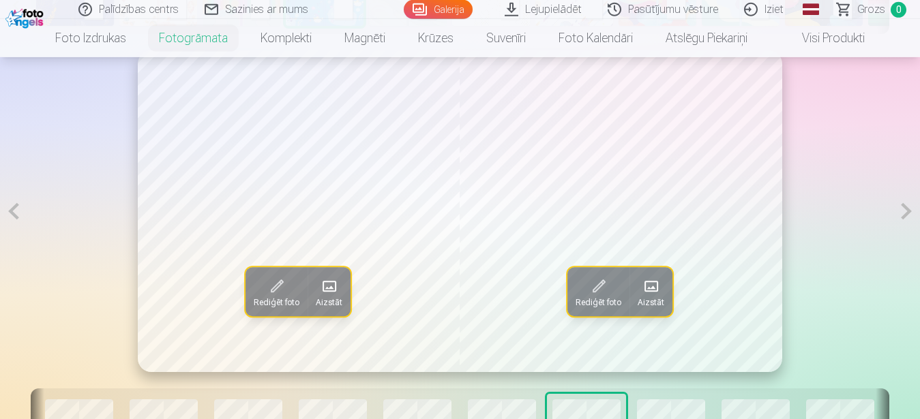
click at [330, 297] on span at bounding box center [329, 286] width 22 height 22
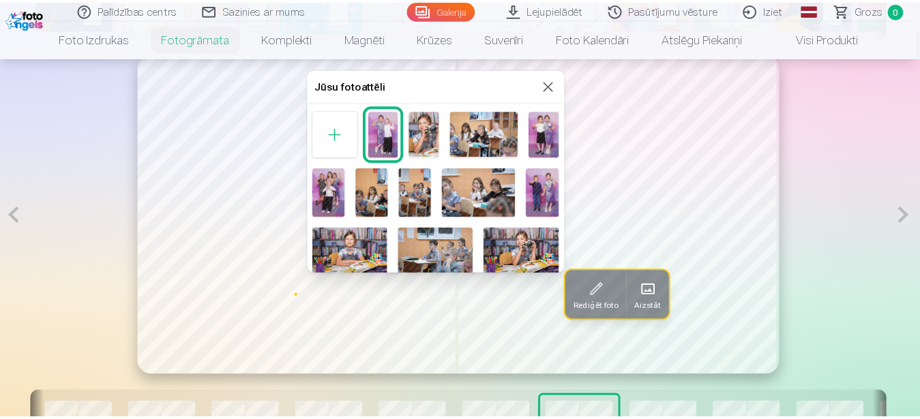
scroll to position [0, 0]
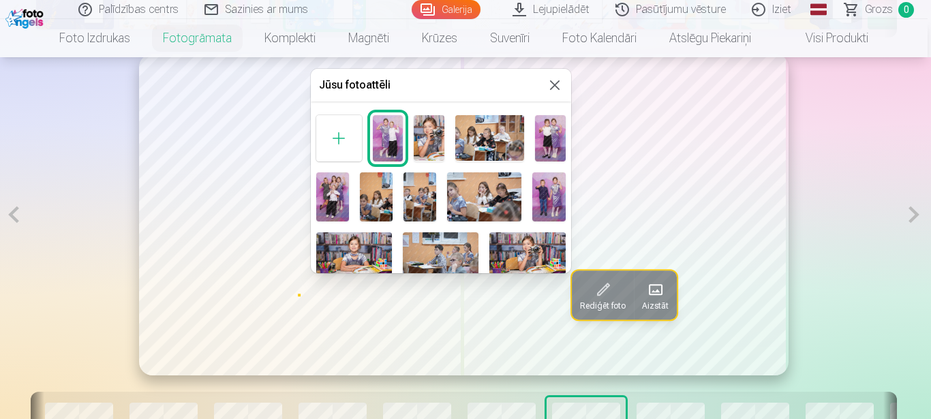
click at [547, 88] on button at bounding box center [555, 85] width 16 height 16
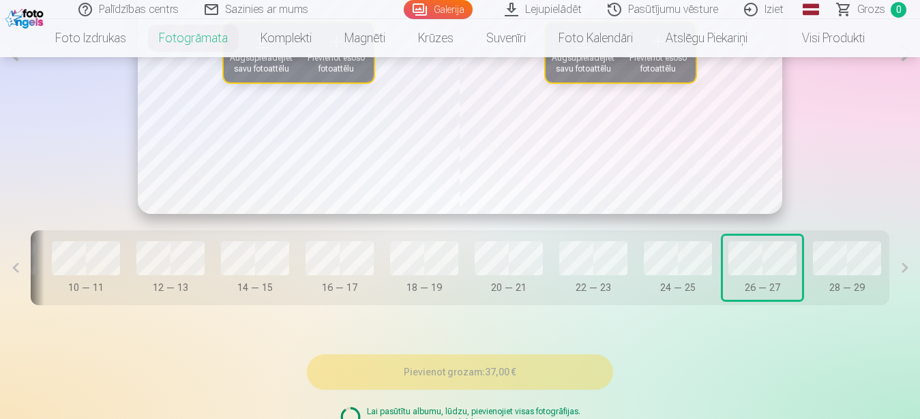
scroll to position [696, 0]
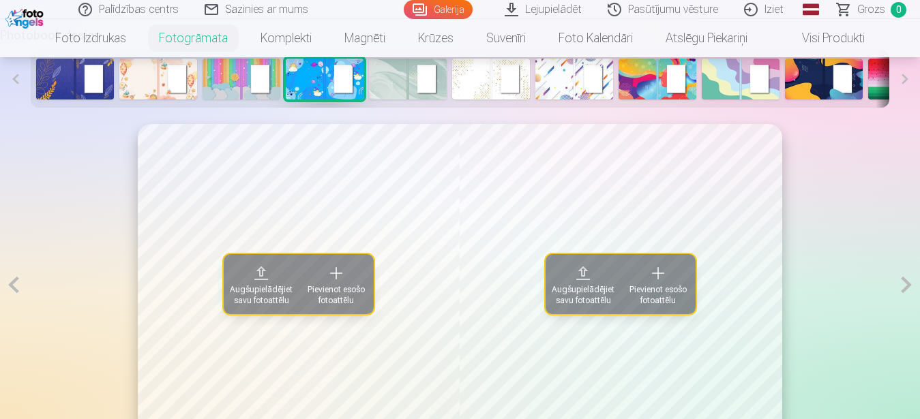
click at [337, 295] on span "Pievienot esošo fotoattēlu" at bounding box center [336, 296] width 59 height 22
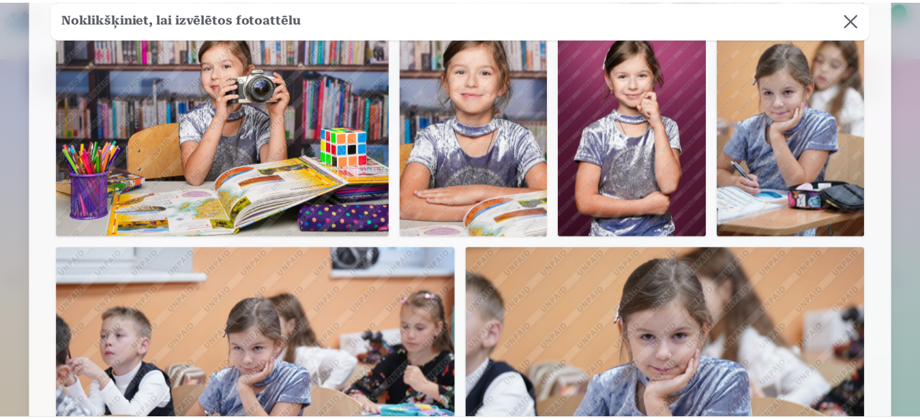
scroll to position [816, 0]
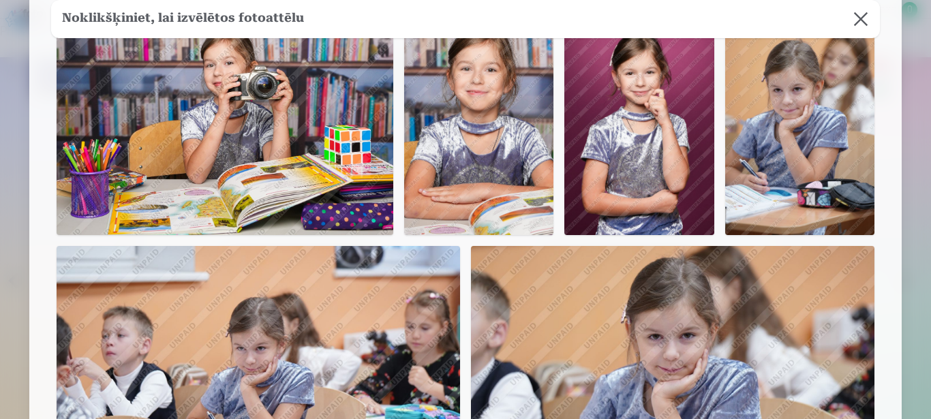
click at [735, 333] on img at bounding box center [673, 380] width 404 height 269
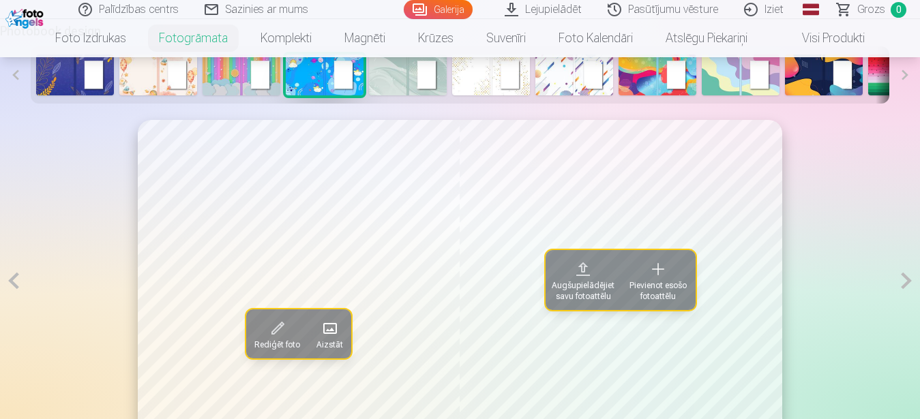
click at [654, 288] on span "Pievienot esošo fotoattēlu" at bounding box center [658, 292] width 59 height 22
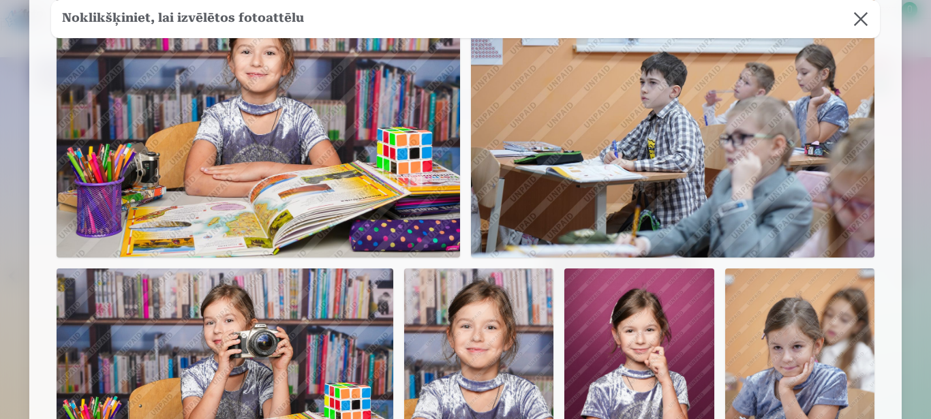
scroll to position [601, 0]
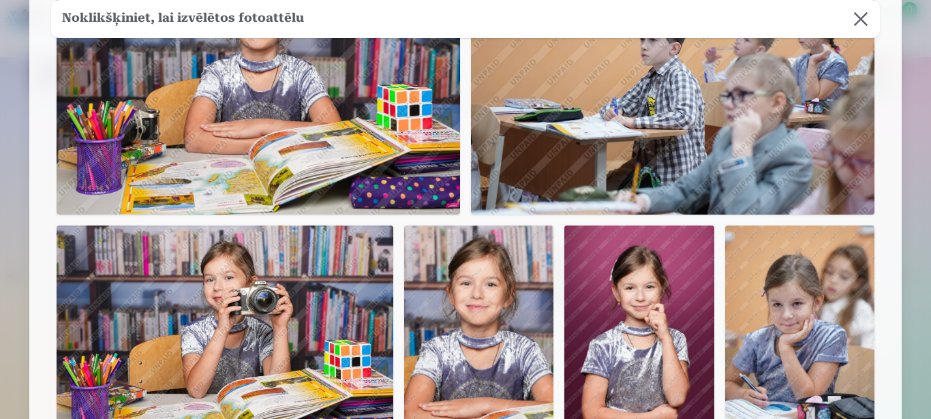
click at [502, 307] on img at bounding box center [478, 338] width 149 height 224
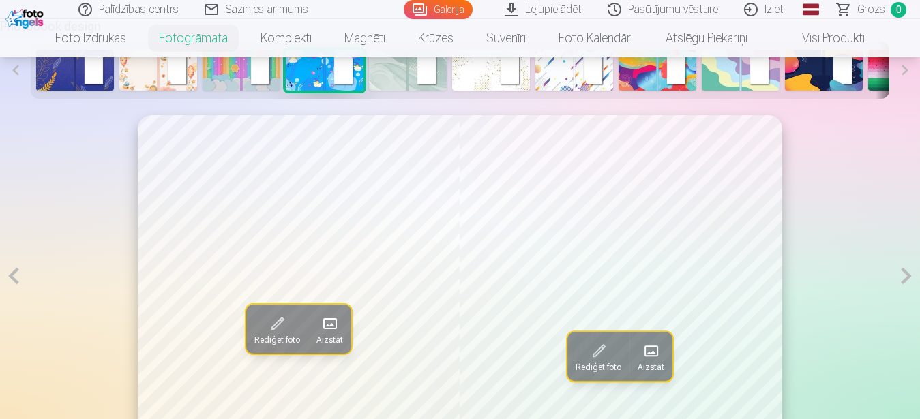
click at [659, 362] on span at bounding box center [651, 351] width 22 height 22
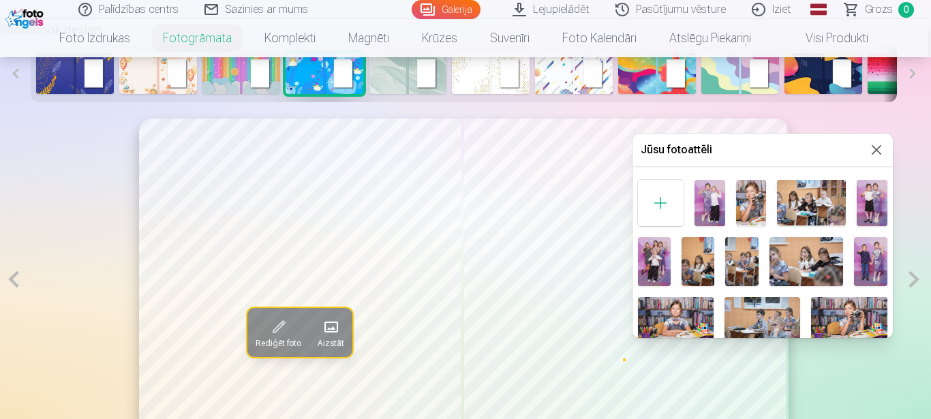
click at [329, 349] on div at bounding box center [465, 209] width 931 height 419
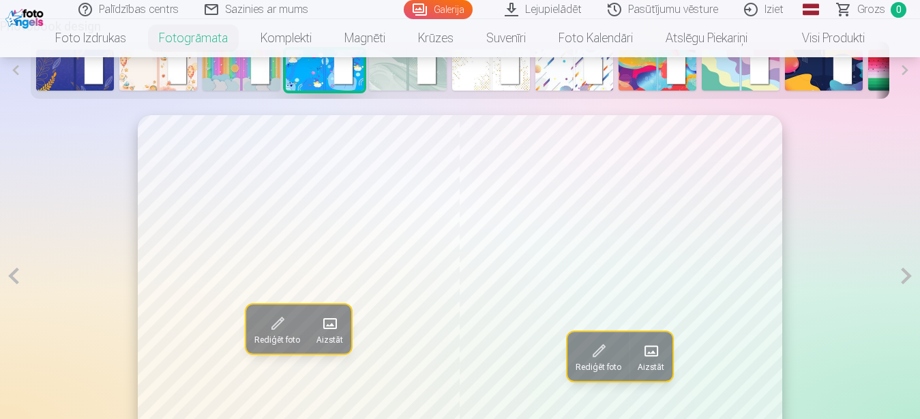
click at [338, 335] on span at bounding box center [330, 324] width 22 height 22
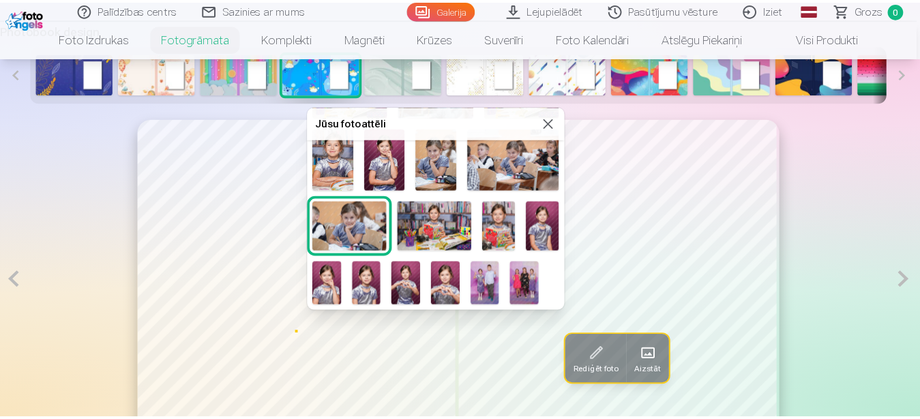
scroll to position [269, 0]
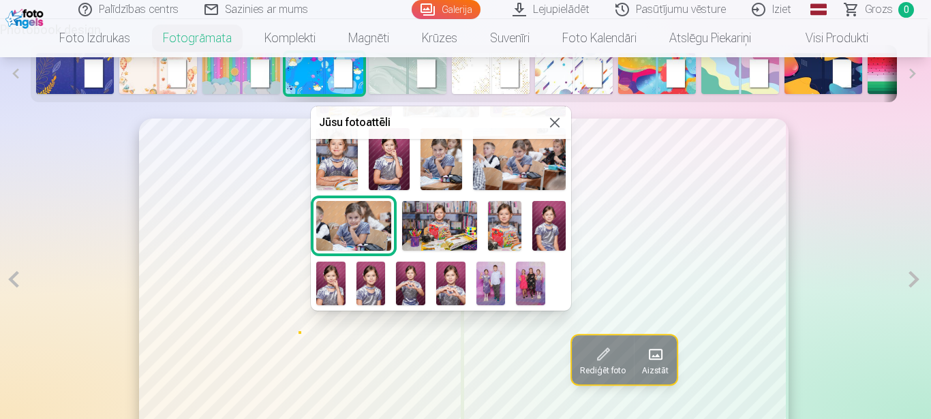
click at [426, 262] on img at bounding box center [410, 284] width 29 height 44
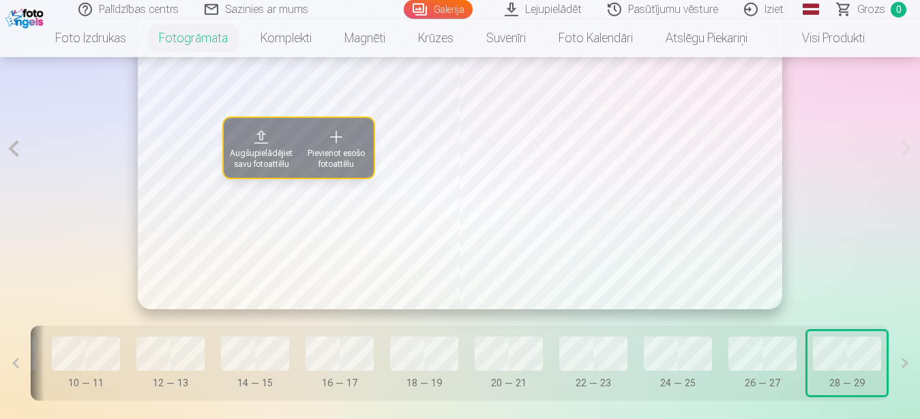
scroll to position [790, 0]
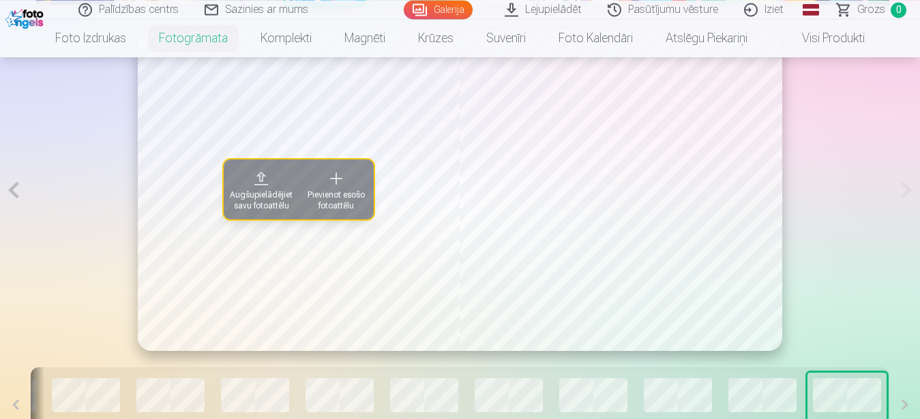
click at [327, 197] on span "Pievienot esošo fotoattēlu" at bounding box center [336, 201] width 59 height 22
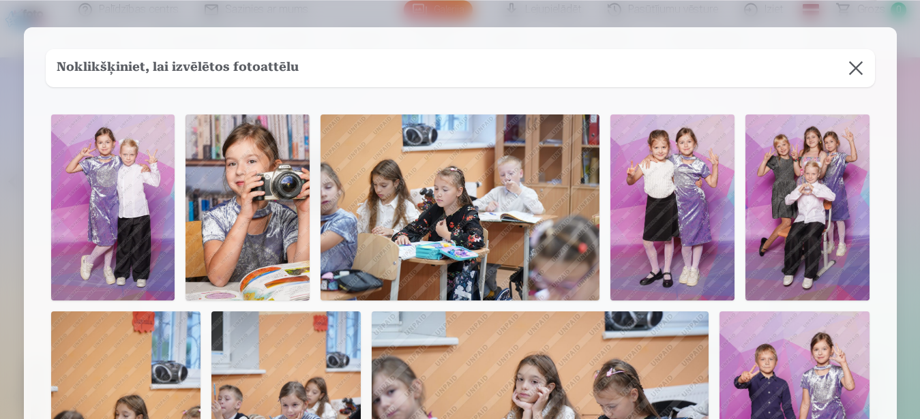
scroll to position [0, 483]
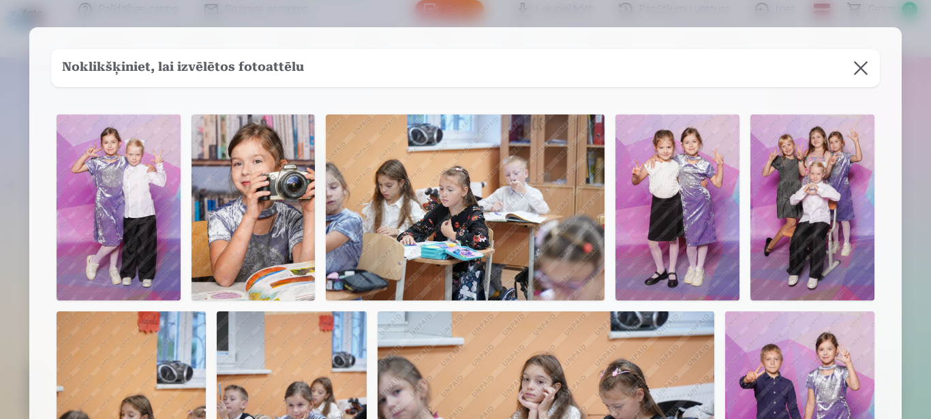
click at [241, 199] on img at bounding box center [254, 208] width 124 height 186
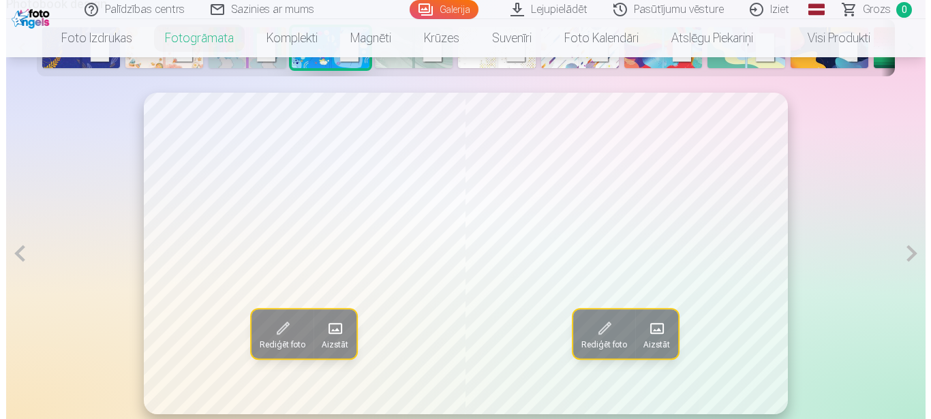
scroll to position [811, 0]
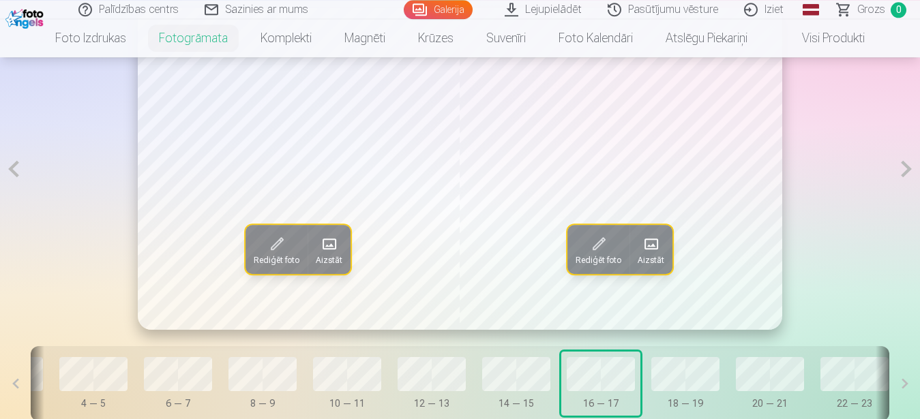
click at [333, 255] on span at bounding box center [329, 244] width 22 height 22
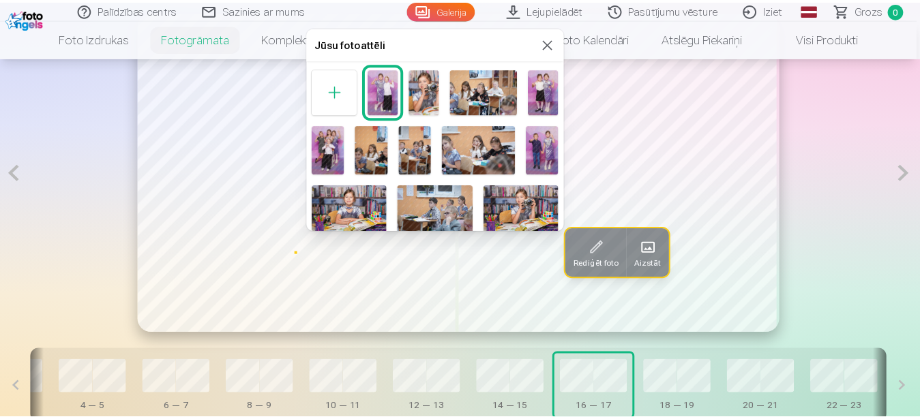
scroll to position [0, 0]
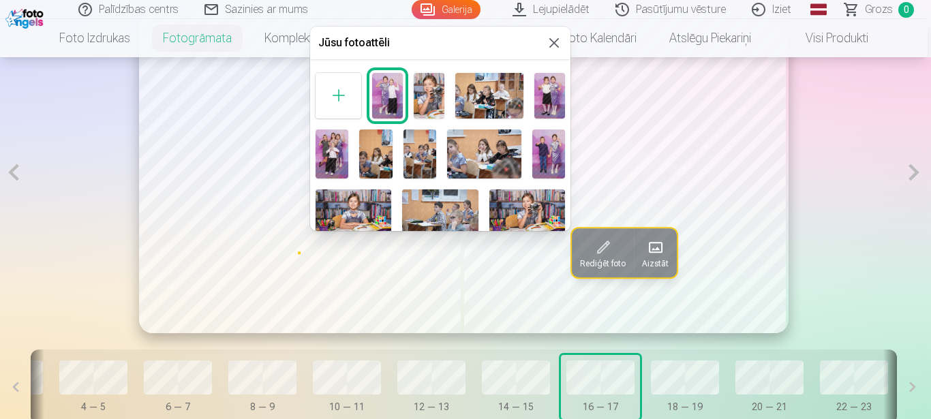
click at [822, 165] on div at bounding box center [465, 209] width 931 height 419
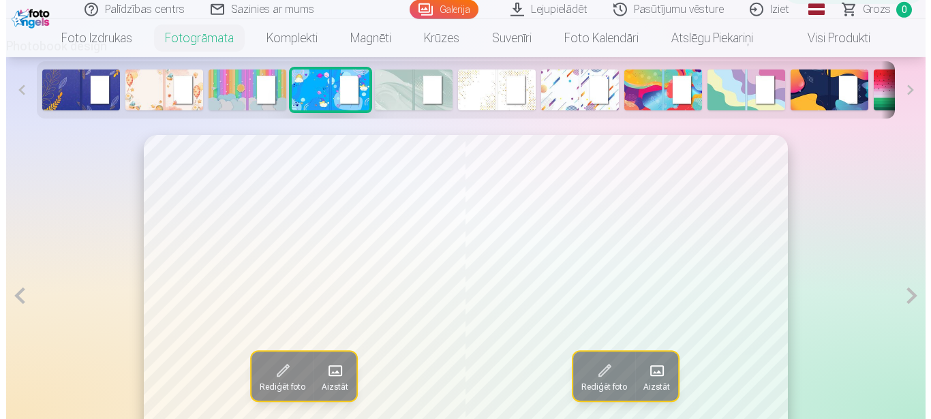
scroll to position [758, 0]
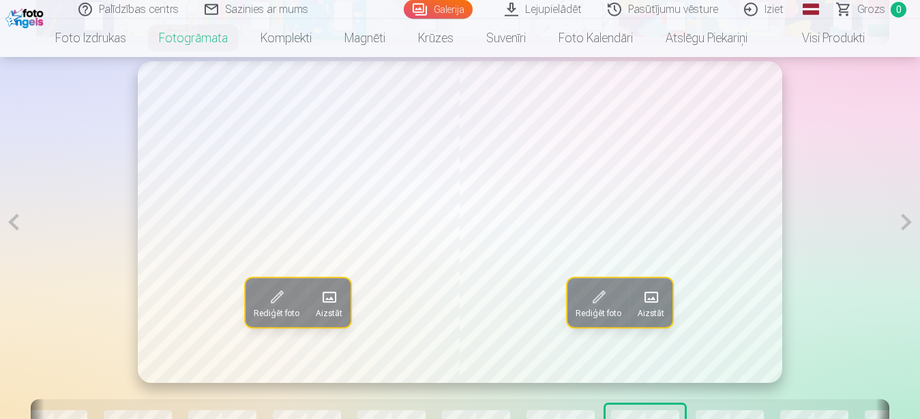
click at [340, 308] on span at bounding box center [329, 297] width 22 height 22
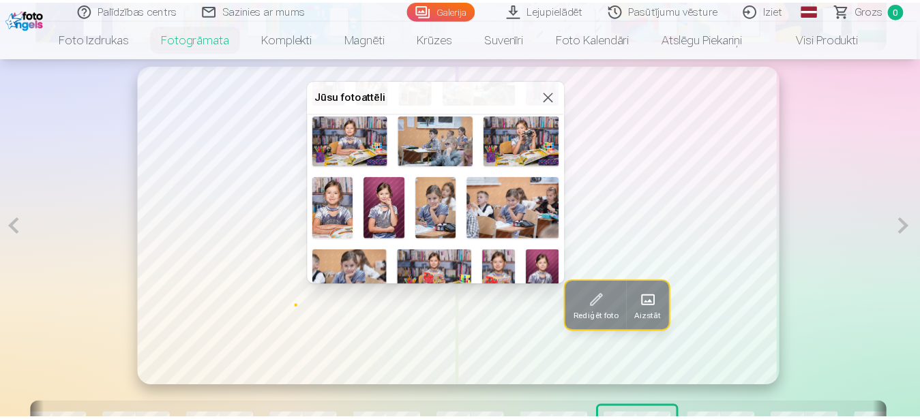
scroll to position [115, 0]
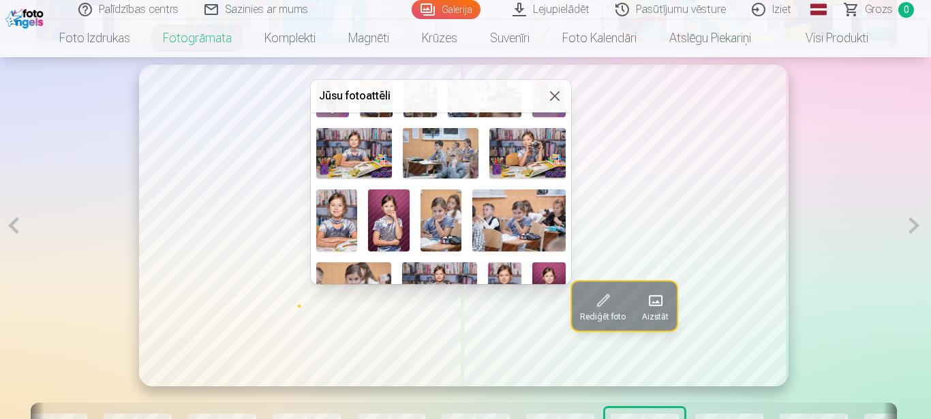
click at [533, 117] on img at bounding box center [549, 92] width 33 height 49
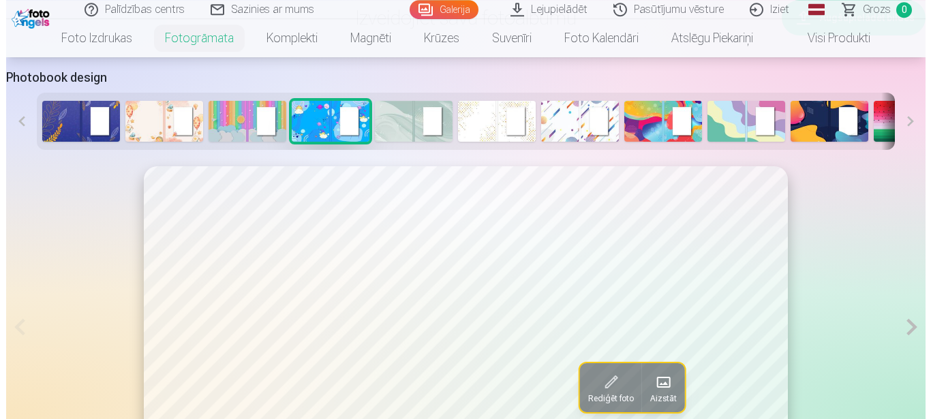
scroll to position [717, 0]
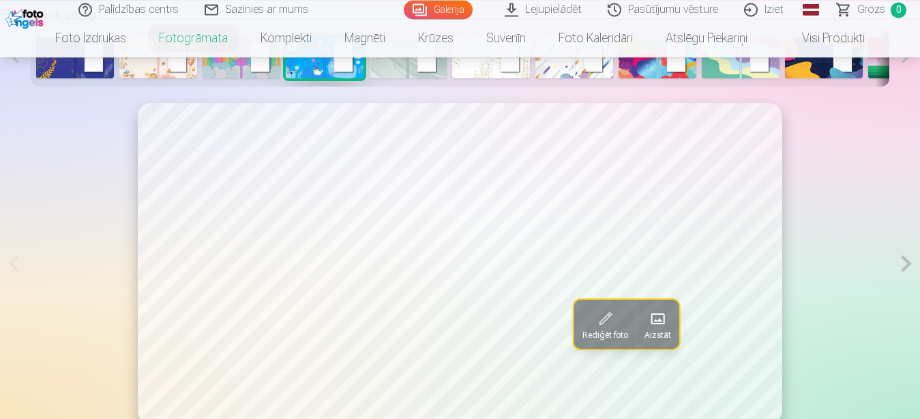
click at [904, 265] on button at bounding box center [906, 264] width 27 height 322
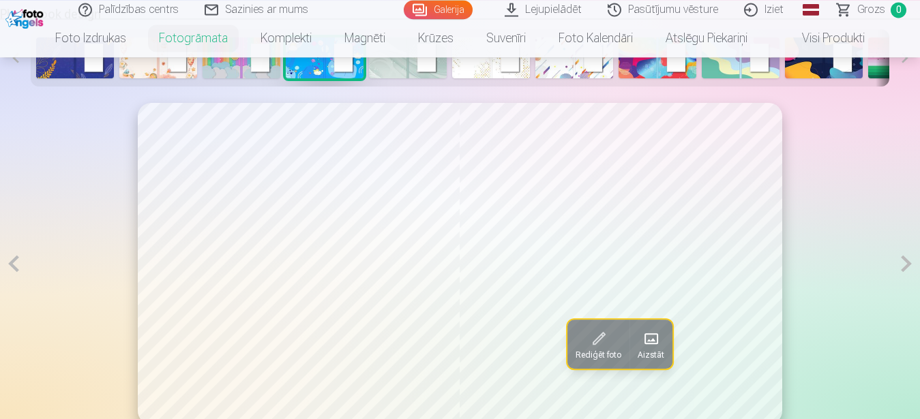
click at [904, 268] on button at bounding box center [906, 264] width 27 height 322
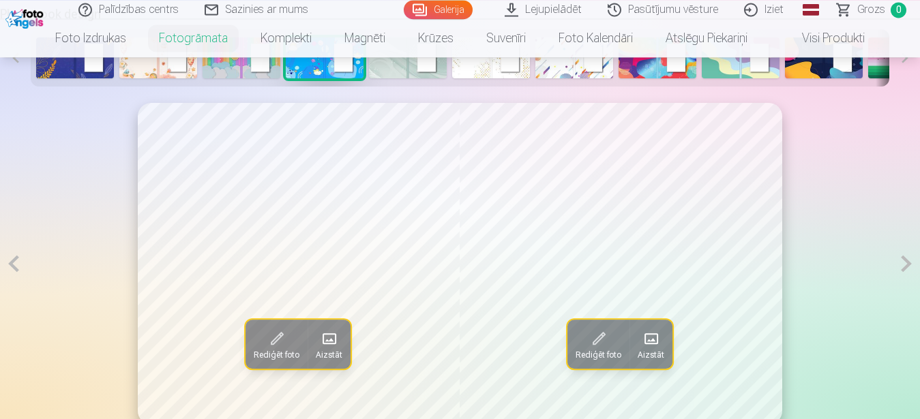
click at [904, 268] on button at bounding box center [906, 264] width 27 height 322
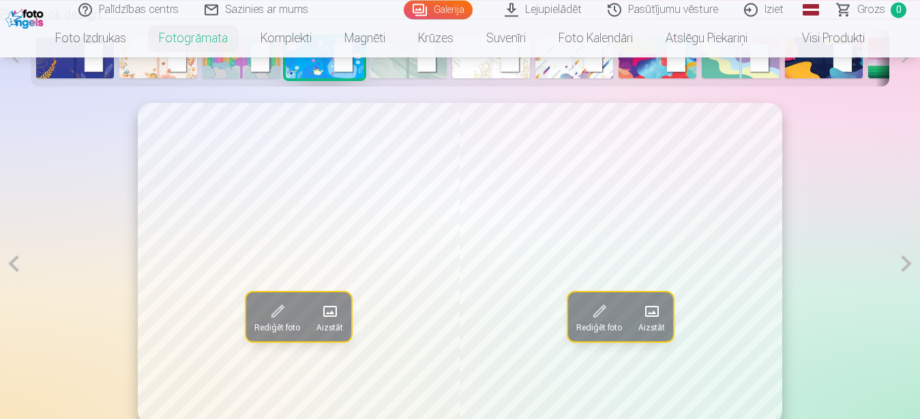
click at [904, 268] on button at bounding box center [906, 264] width 27 height 322
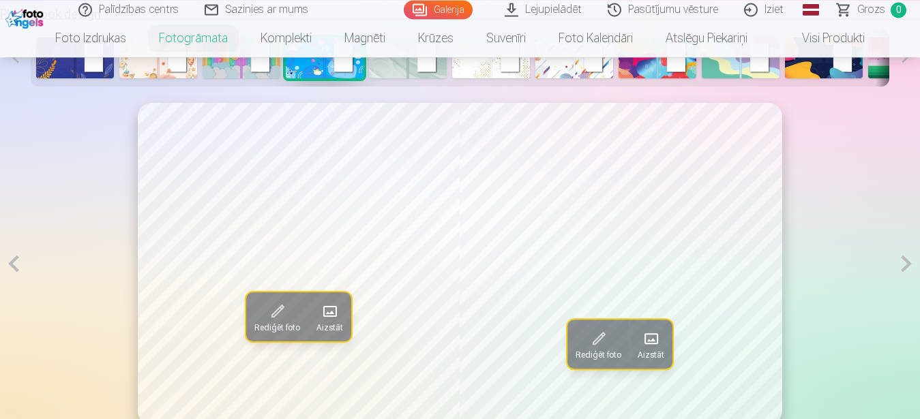
click at [659, 350] on span at bounding box center [651, 339] width 22 height 22
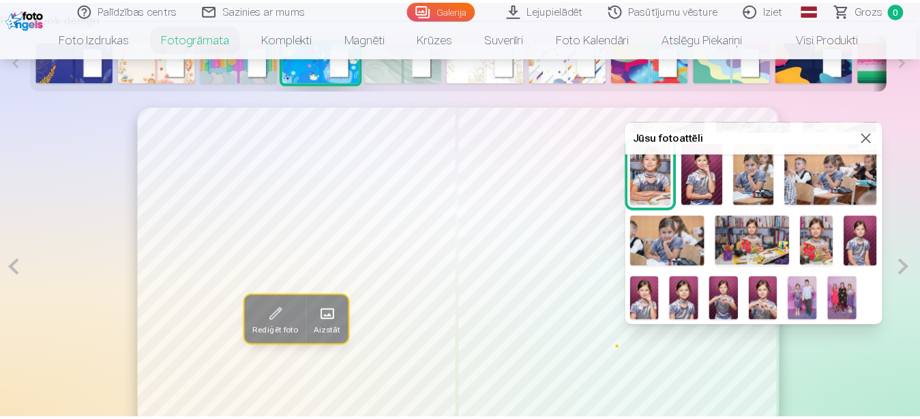
scroll to position [235, 0]
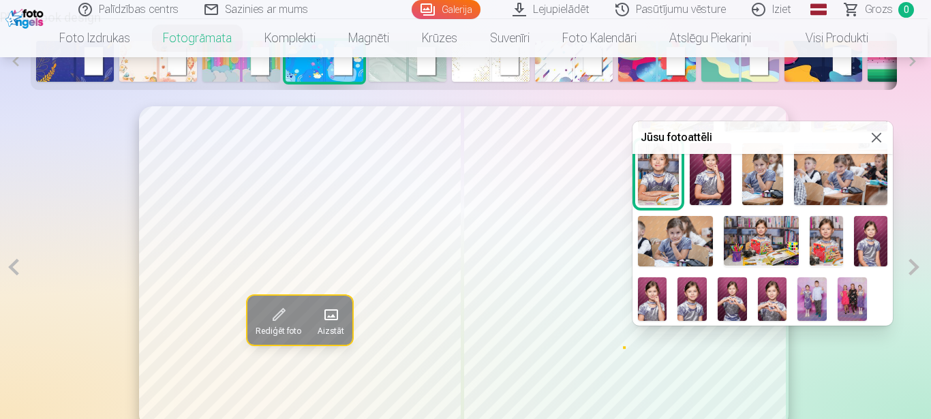
click at [794, 205] on img at bounding box center [840, 174] width 93 height 62
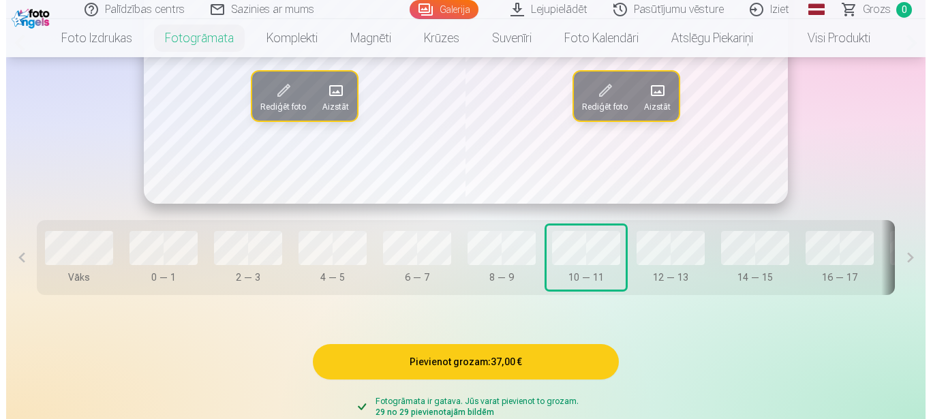
scroll to position [727, 0]
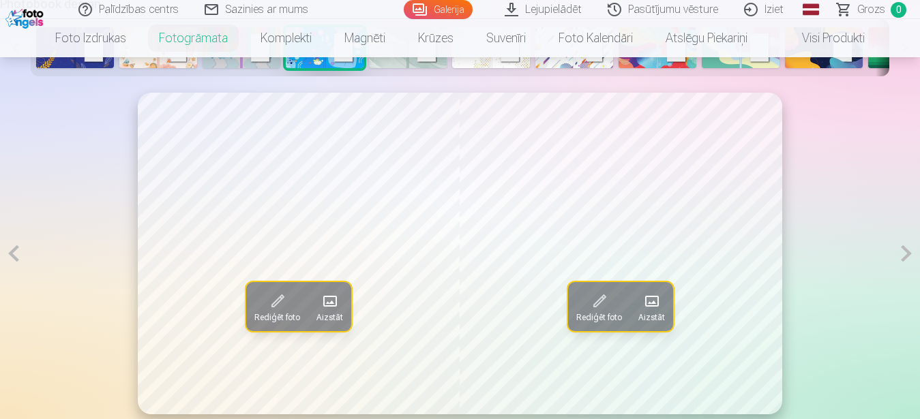
click at [20, 267] on button at bounding box center [13, 254] width 27 height 322
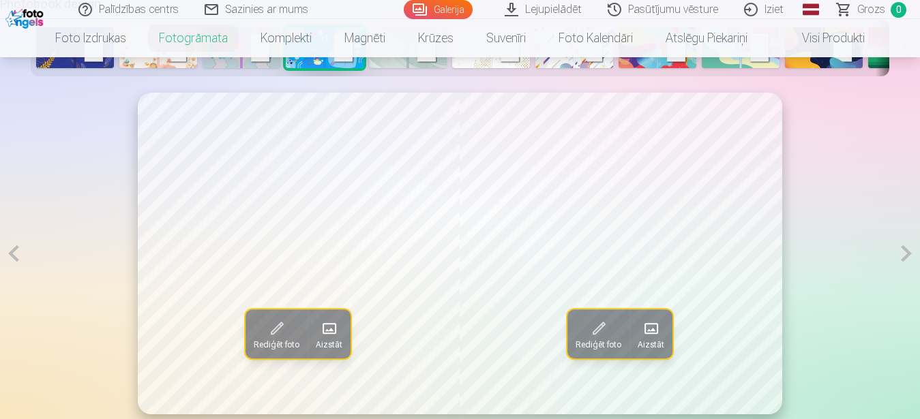
click at [906, 265] on button at bounding box center [906, 254] width 27 height 322
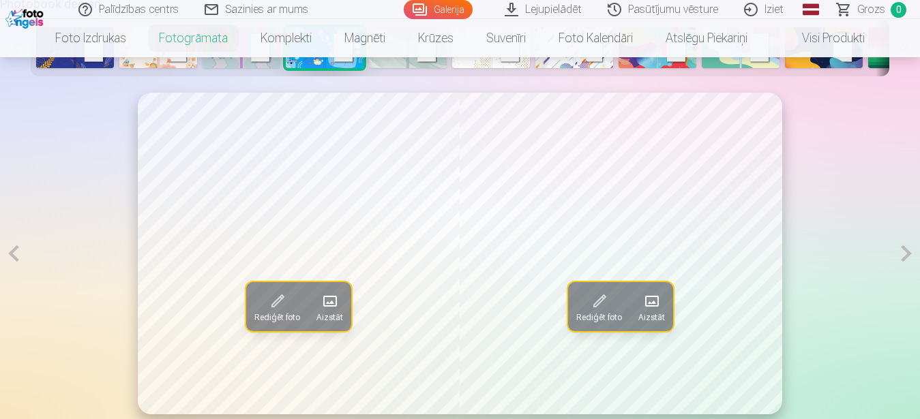
click at [906, 265] on button at bounding box center [906, 254] width 27 height 322
click at [645, 323] on span "Aizstāt" at bounding box center [652, 317] width 27 height 11
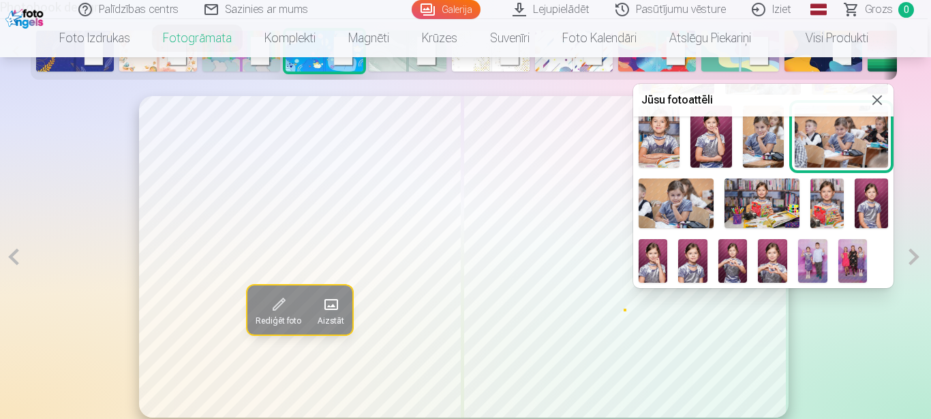
scroll to position [268, 0]
click at [714, 179] on img at bounding box center [676, 204] width 75 height 50
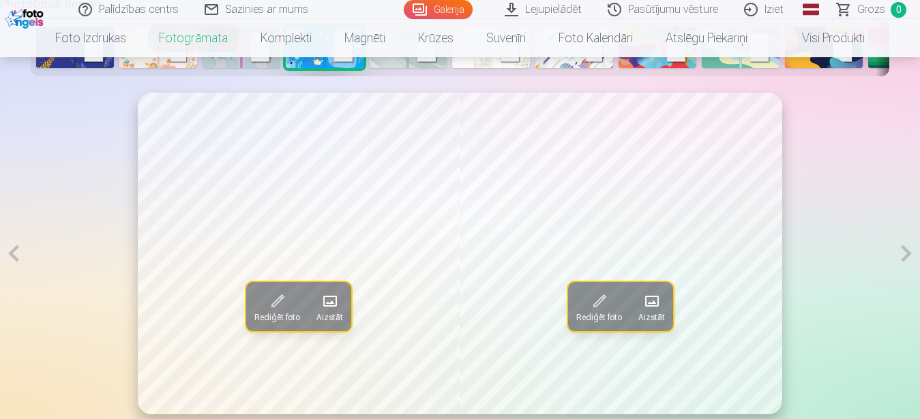
click at [10, 266] on button at bounding box center [13, 254] width 27 height 322
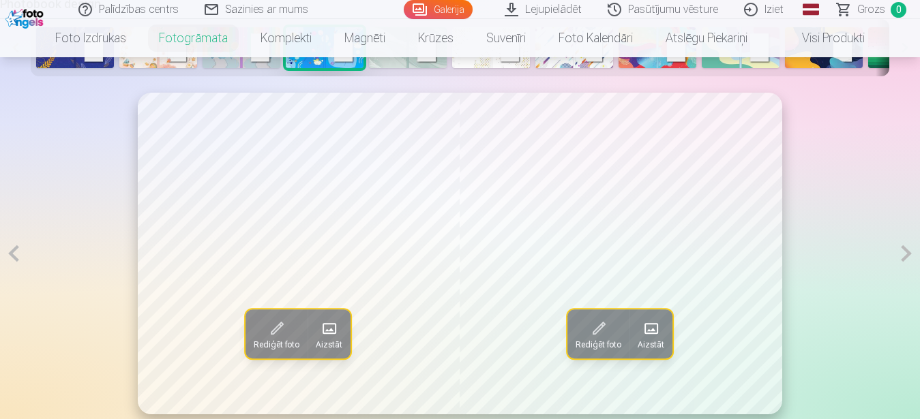
drag, startPoint x: 890, startPoint y: 263, endPoint x: 917, endPoint y: 267, distance: 27.6
click at [891, 263] on div "Rediģēt foto Aizstāt Rediģēt foto Aizstāt" at bounding box center [460, 254] width 920 height 322
click at [910, 267] on button at bounding box center [906, 254] width 27 height 322
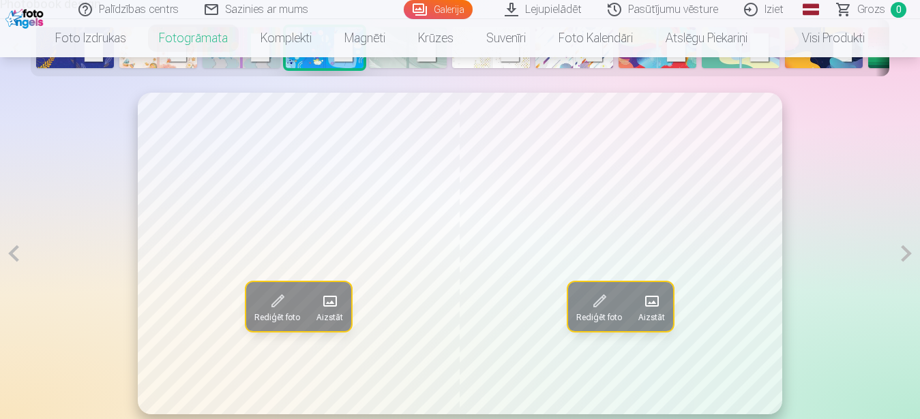
click at [910, 267] on button at bounding box center [906, 254] width 27 height 322
click at [646, 312] on span at bounding box center [652, 301] width 22 height 22
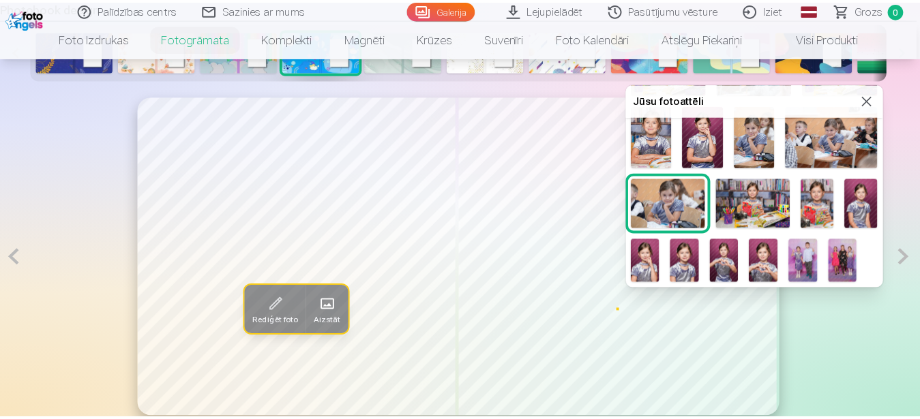
scroll to position [258, 0]
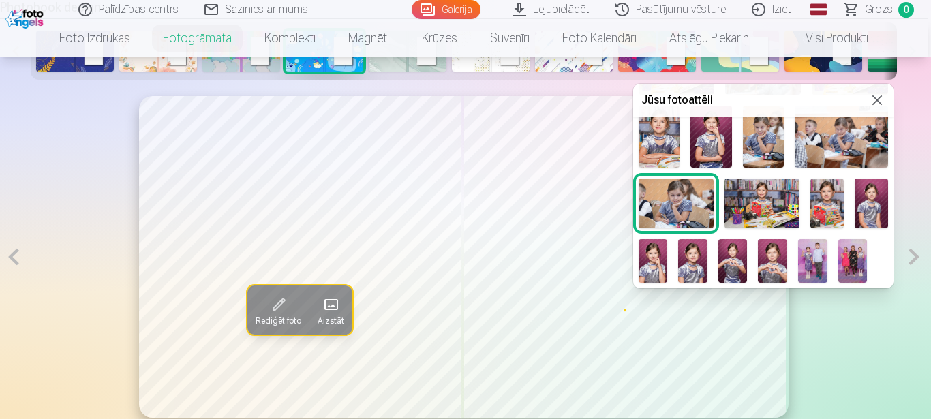
click at [800, 179] on img at bounding box center [762, 204] width 75 height 50
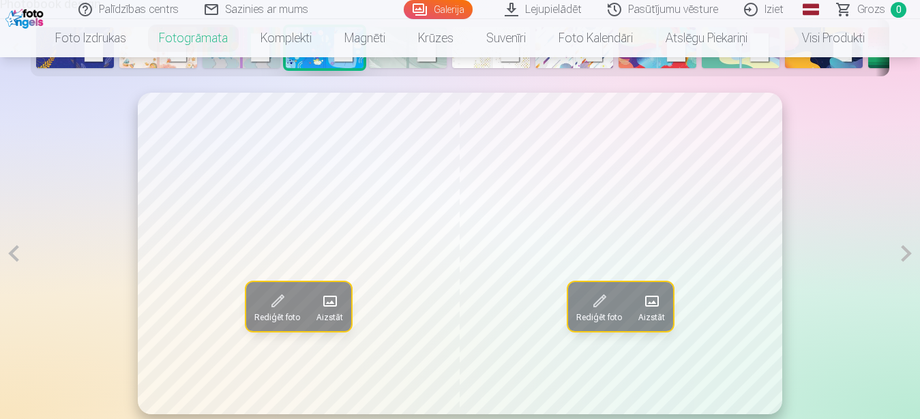
click at [23, 266] on button at bounding box center [13, 254] width 27 height 322
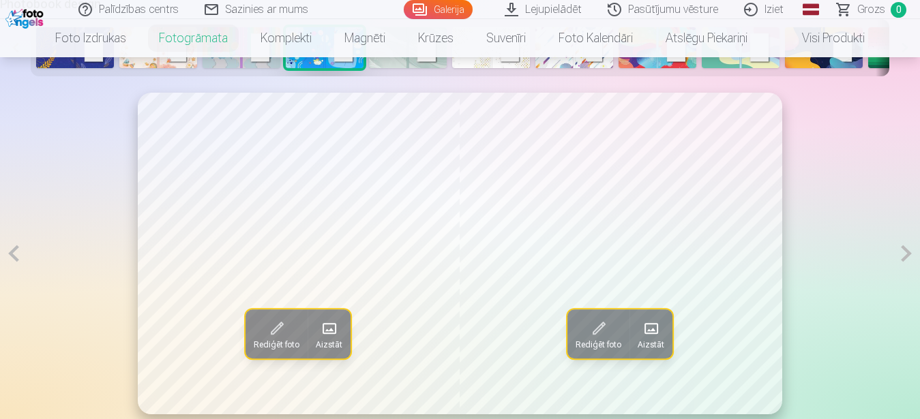
click at [906, 261] on button at bounding box center [906, 254] width 27 height 322
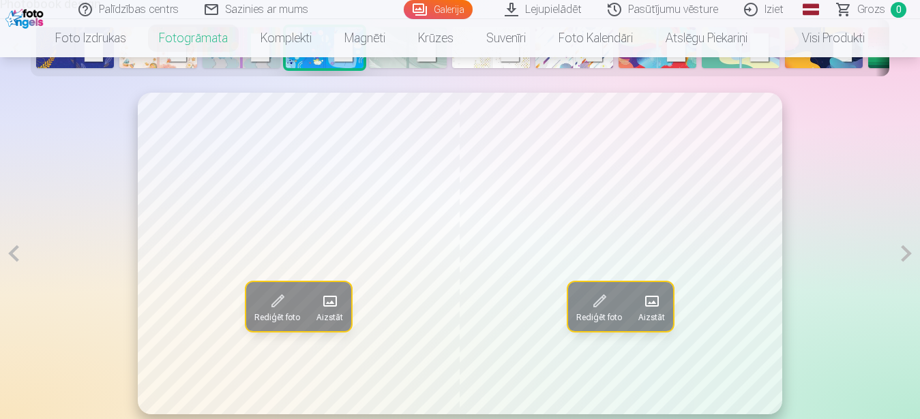
click at [906, 261] on button at bounding box center [906, 254] width 27 height 322
click at [23, 264] on button at bounding box center [13, 254] width 27 height 322
click at [905, 271] on button at bounding box center [906, 254] width 27 height 322
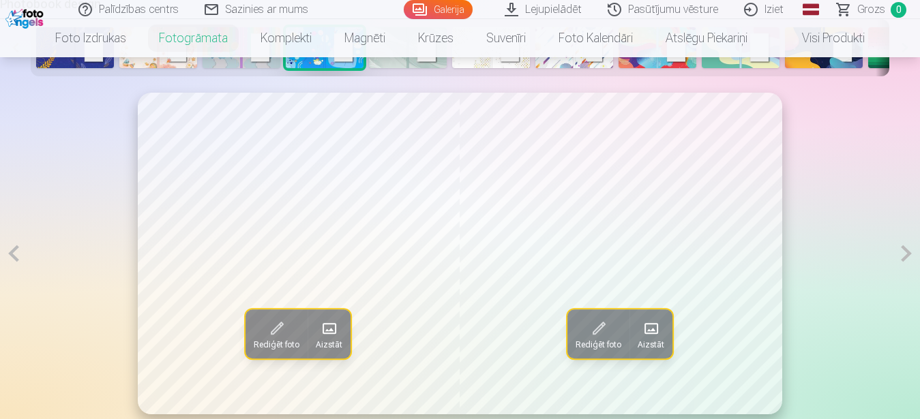
click at [905, 271] on button at bounding box center [906, 254] width 27 height 322
click at [15, 263] on button at bounding box center [13, 254] width 27 height 322
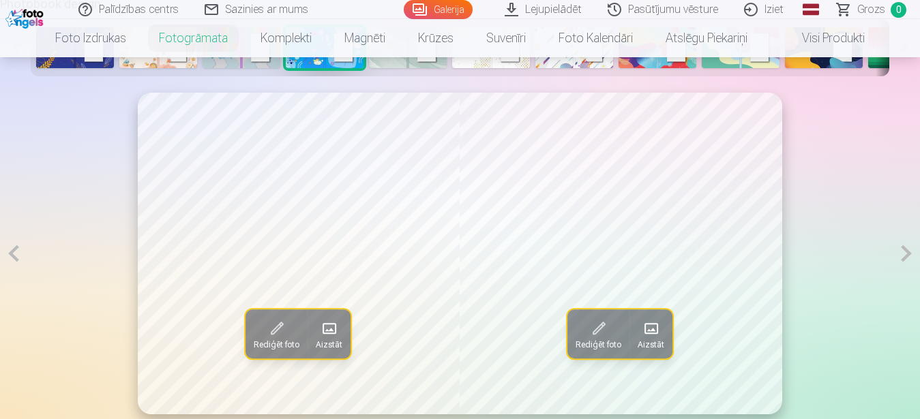
click at [15, 263] on button at bounding box center [13, 254] width 27 height 322
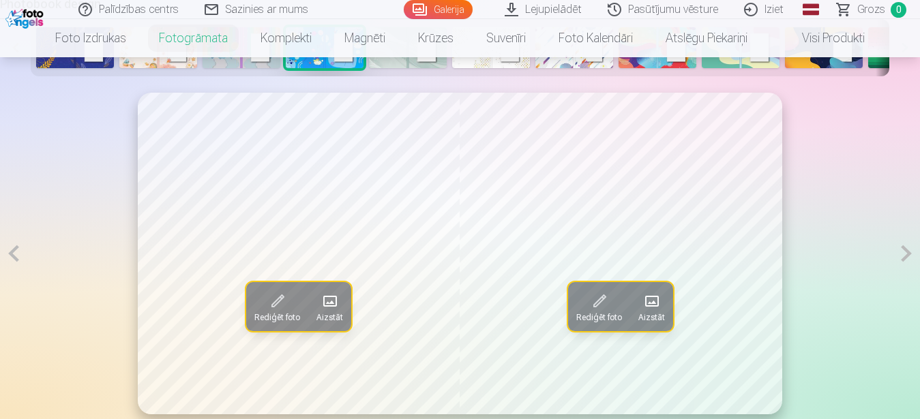
click at [15, 263] on button at bounding box center [13, 254] width 27 height 322
click at [906, 265] on button at bounding box center [906, 254] width 27 height 322
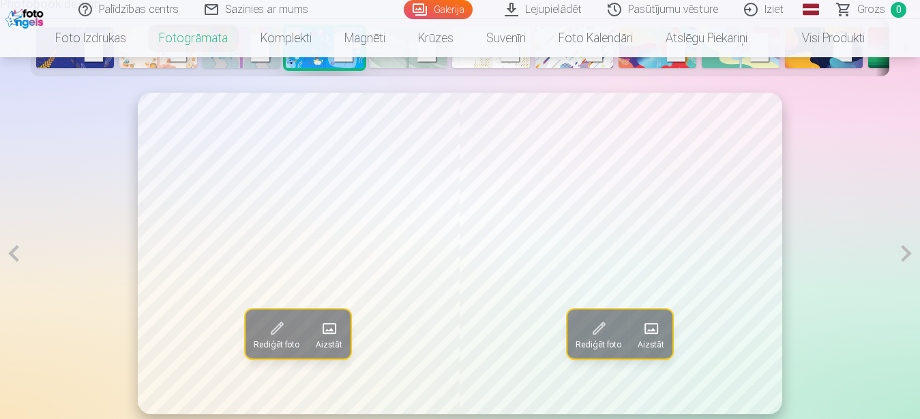
click at [906, 265] on button at bounding box center [906, 254] width 27 height 322
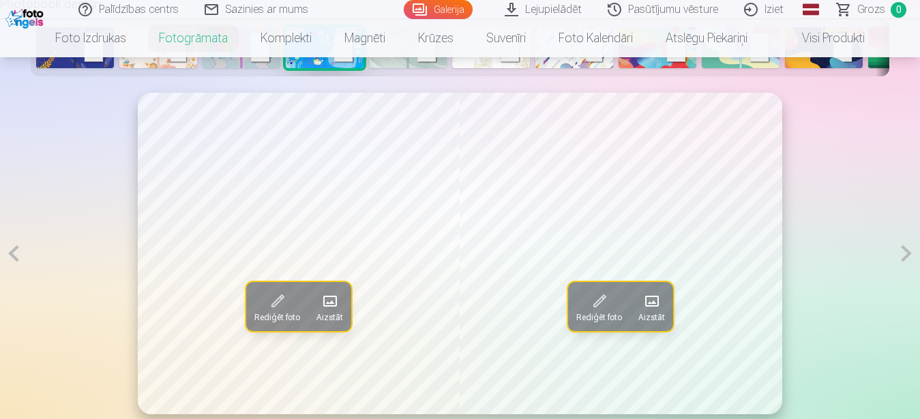
click at [8, 262] on button at bounding box center [13, 254] width 27 height 322
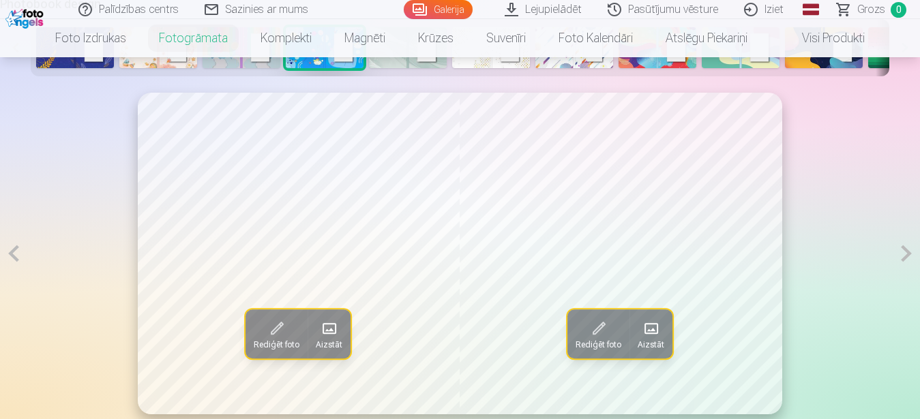
click at [907, 262] on button at bounding box center [906, 254] width 27 height 322
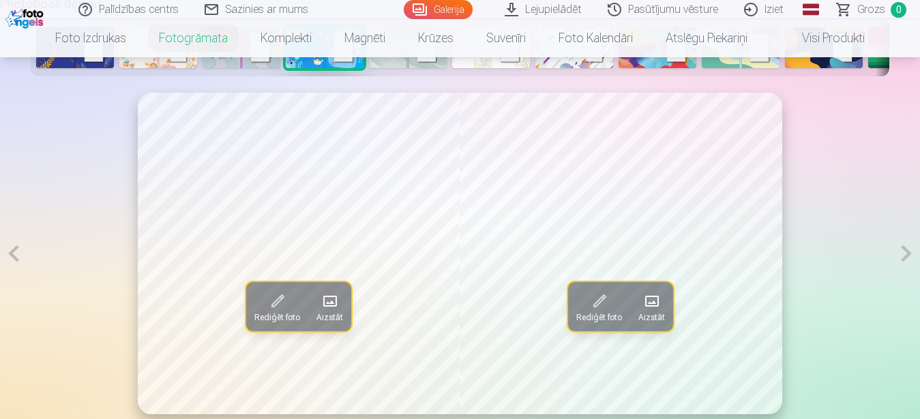
click at [16, 262] on button at bounding box center [13, 254] width 27 height 322
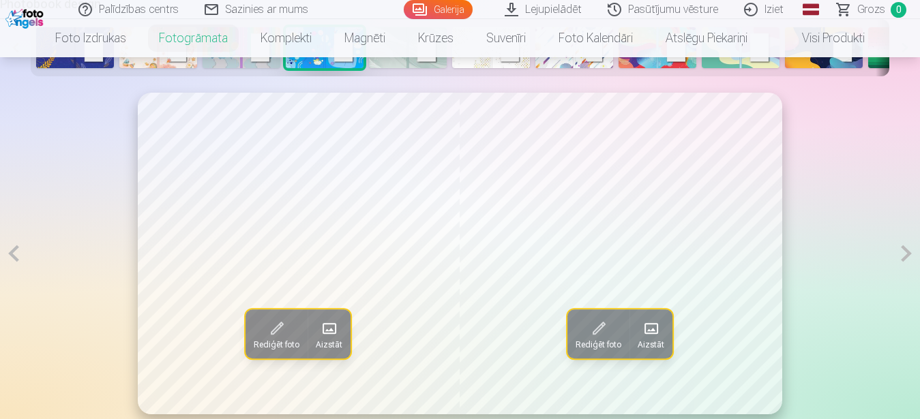
click at [16, 262] on button at bounding box center [13, 254] width 27 height 322
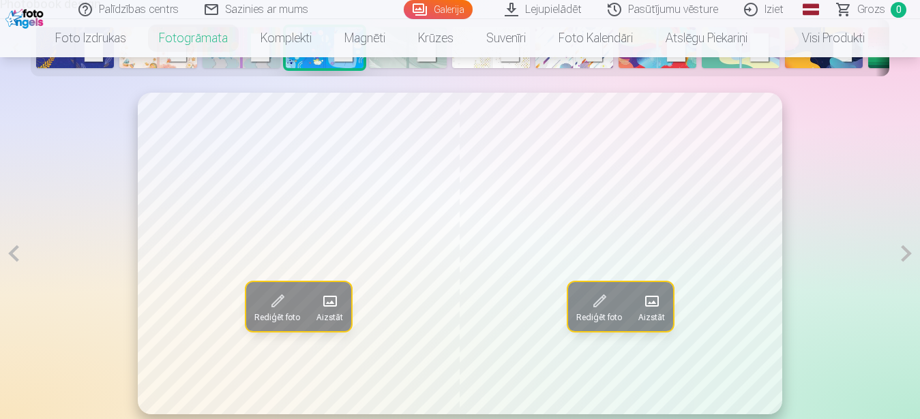
click at [16, 262] on button at bounding box center [13, 254] width 27 height 322
click at [269, 312] on span at bounding box center [278, 301] width 22 height 22
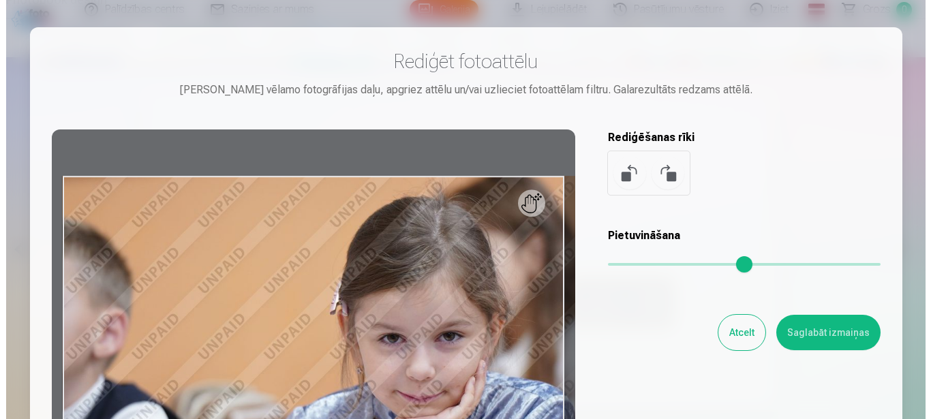
scroll to position [732, 0]
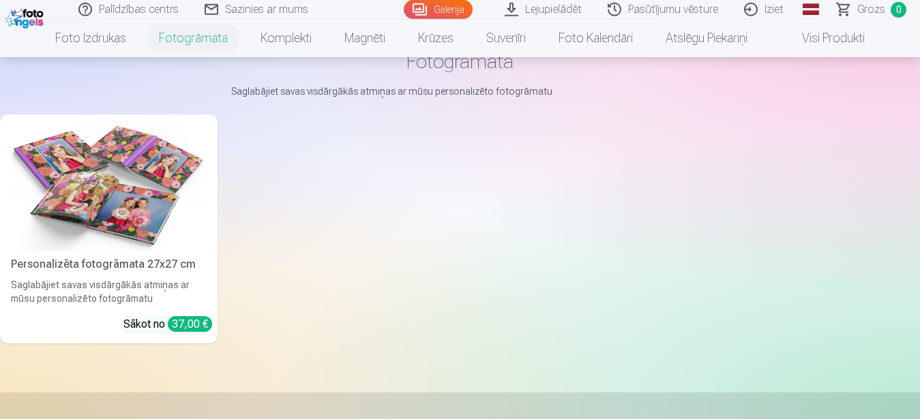
scroll to position [68, 0]
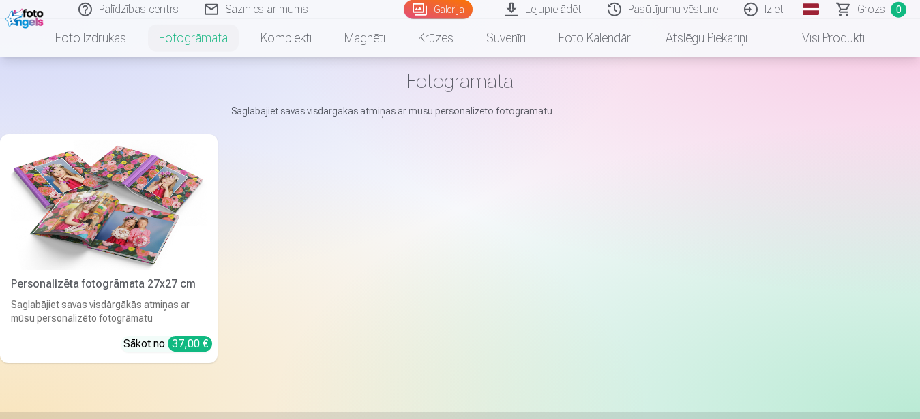
click at [91, 211] on img at bounding box center [109, 205] width 196 height 131
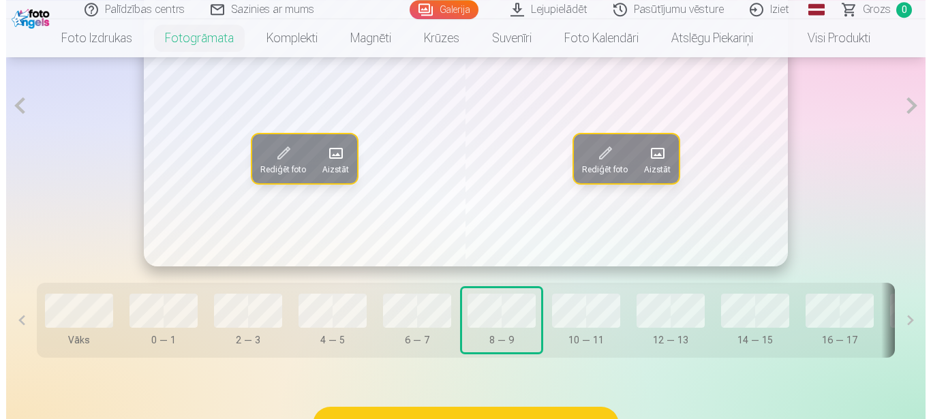
scroll to position [833, 0]
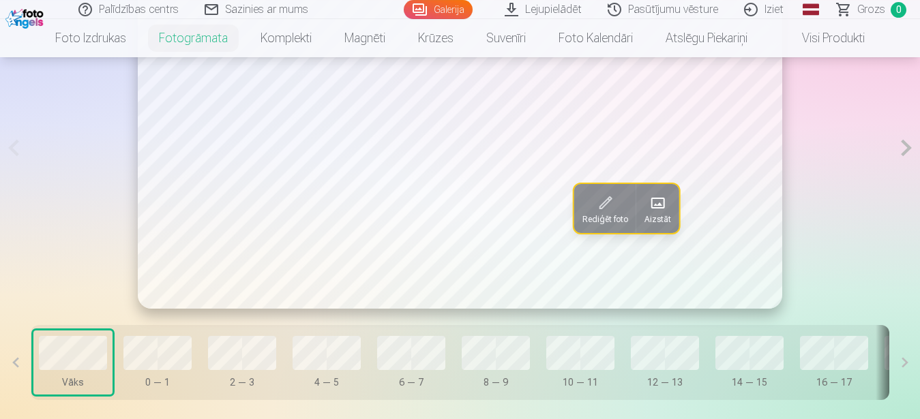
click at [661, 226] on span "Aizstāt" at bounding box center [657, 220] width 27 height 11
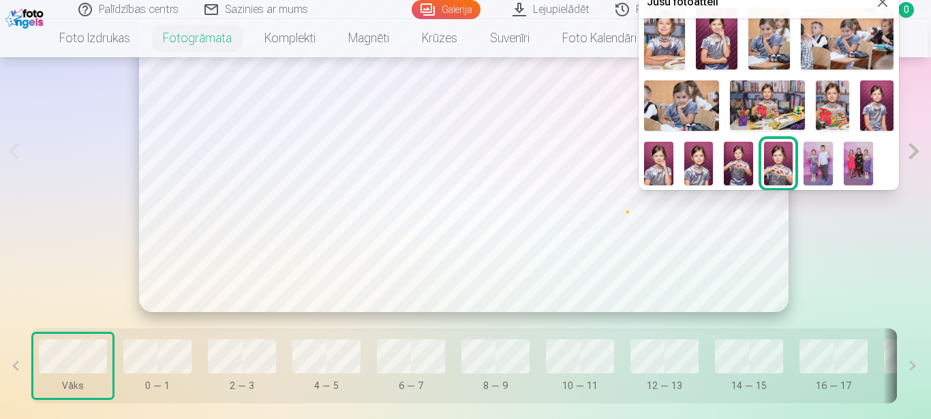
scroll to position [239, 0]
click at [160, 366] on div at bounding box center [465, 209] width 931 height 419
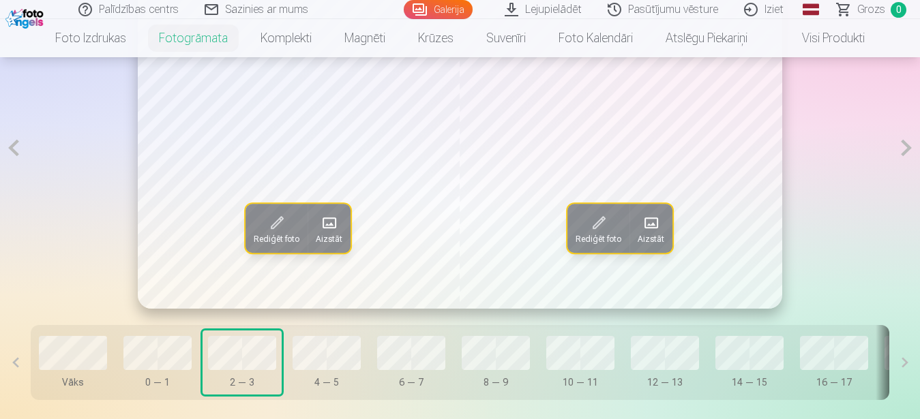
click at [659, 234] on span at bounding box center [651, 223] width 22 height 22
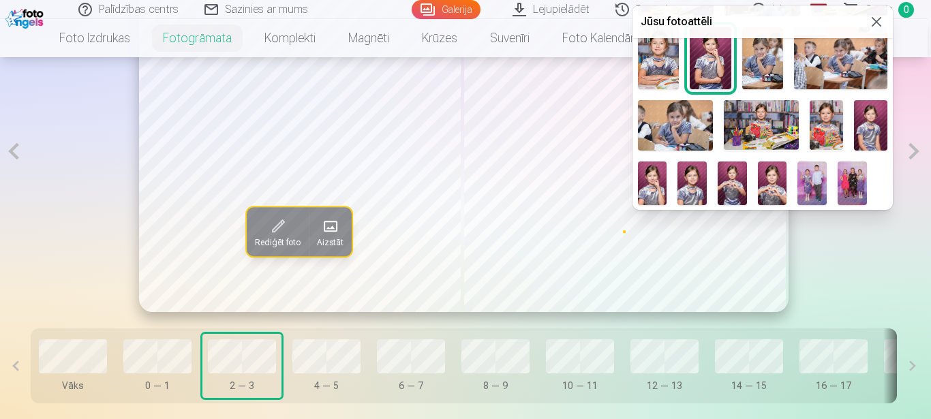
scroll to position [269, 0]
click at [854, 134] on img at bounding box center [870, 125] width 33 height 50
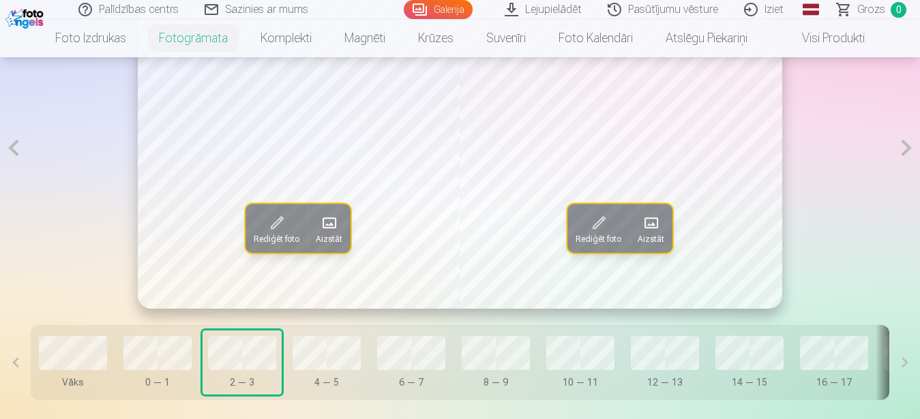
click at [647, 234] on span at bounding box center [651, 223] width 22 height 22
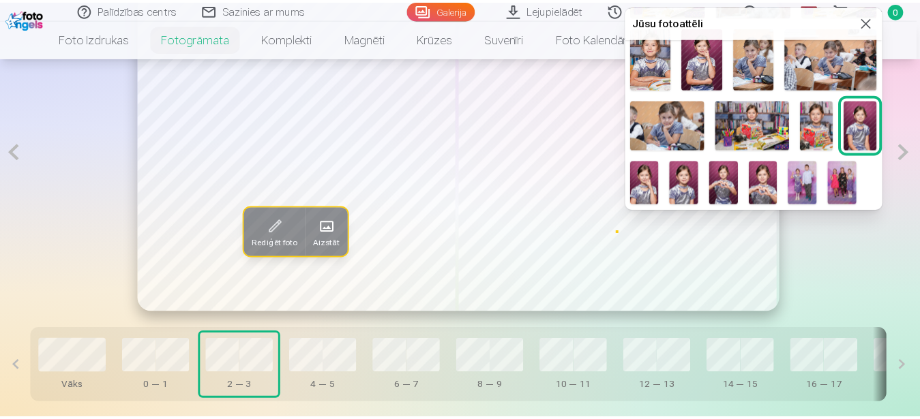
scroll to position [238, 0]
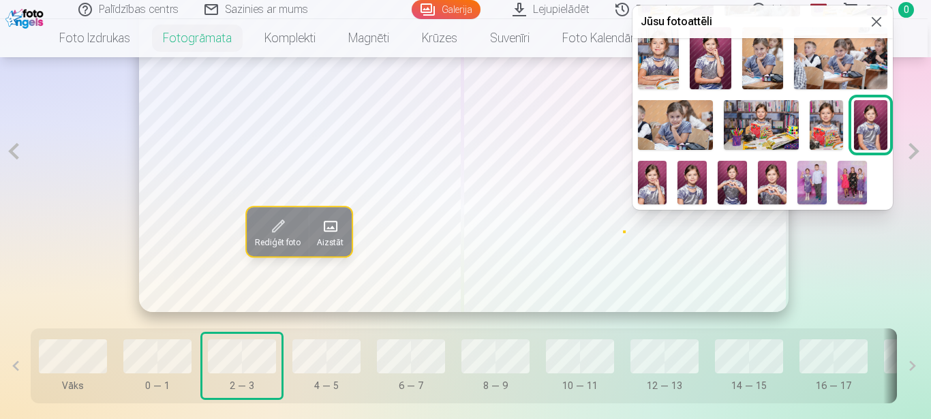
click at [707, 161] on img at bounding box center [692, 183] width 29 height 44
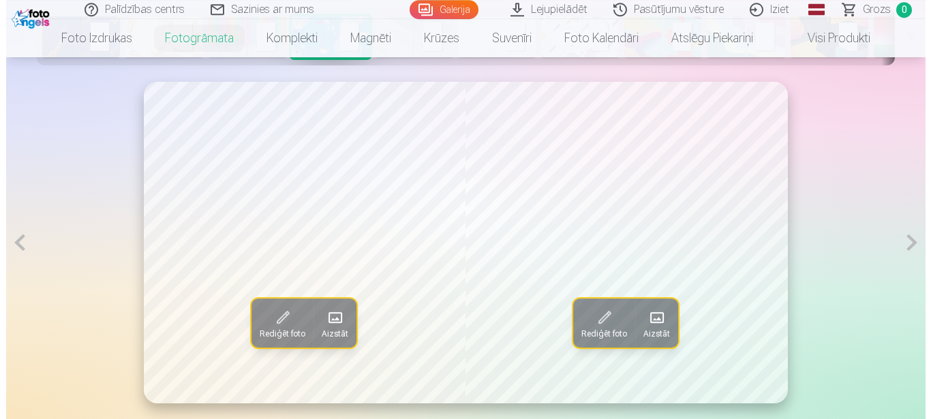
scroll to position [759, 0]
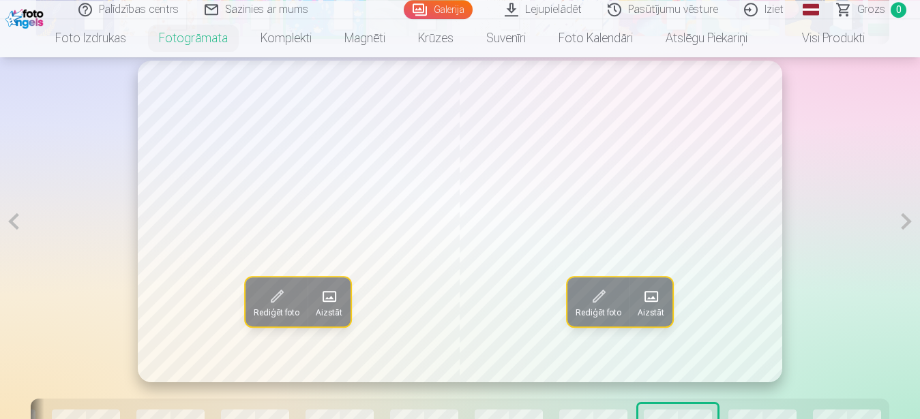
click at [326, 308] on span at bounding box center [329, 297] width 22 height 22
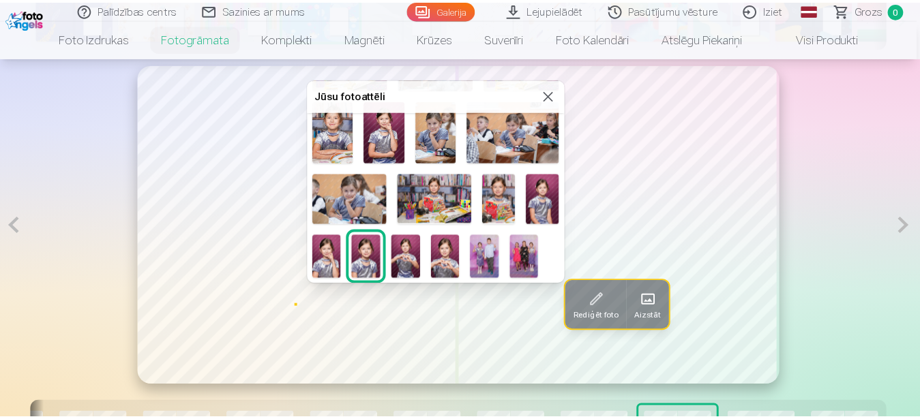
scroll to position [269, 0]
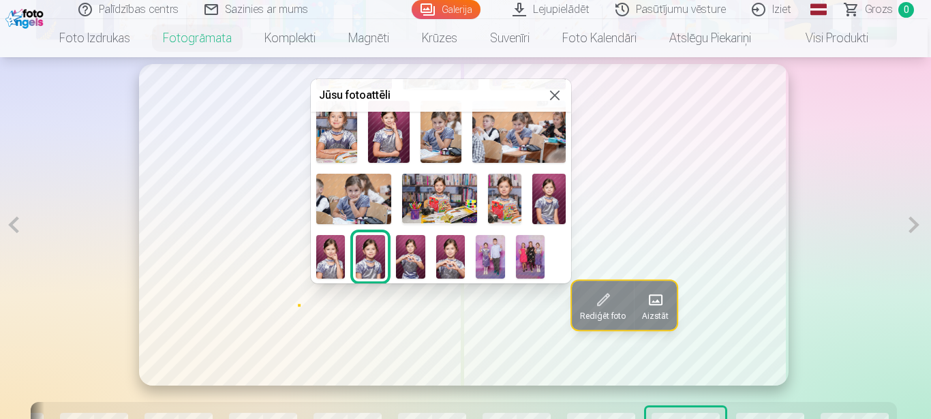
click at [516, 258] on img at bounding box center [530, 257] width 29 height 44
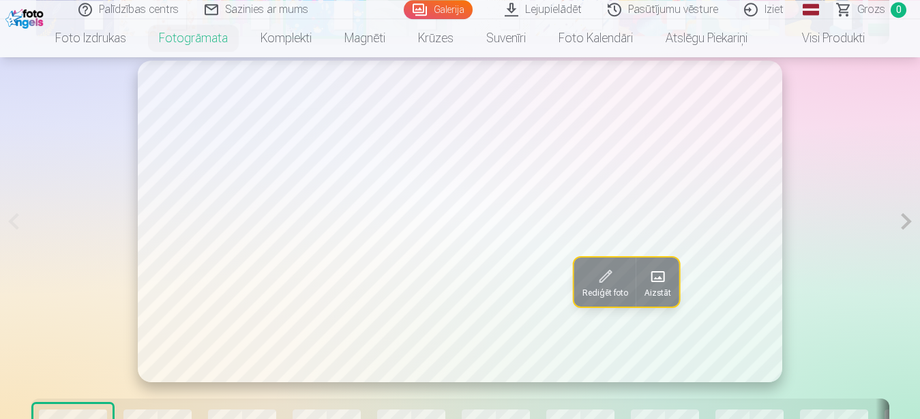
scroll to position [822, 0]
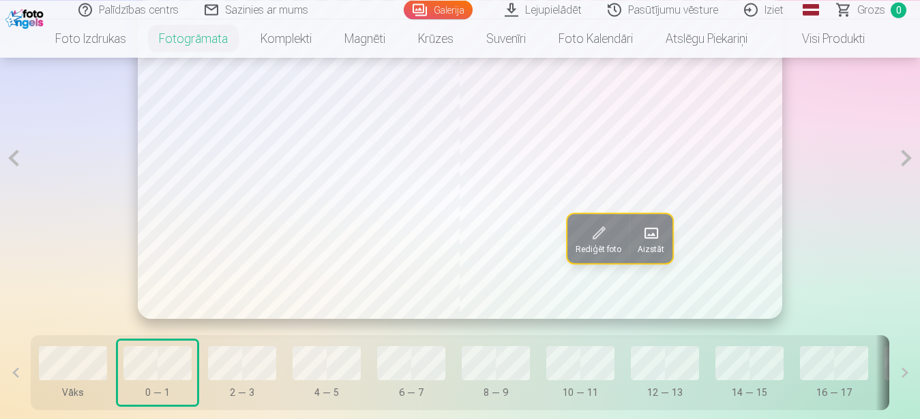
click at [606, 244] on span at bounding box center [599, 233] width 22 height 22
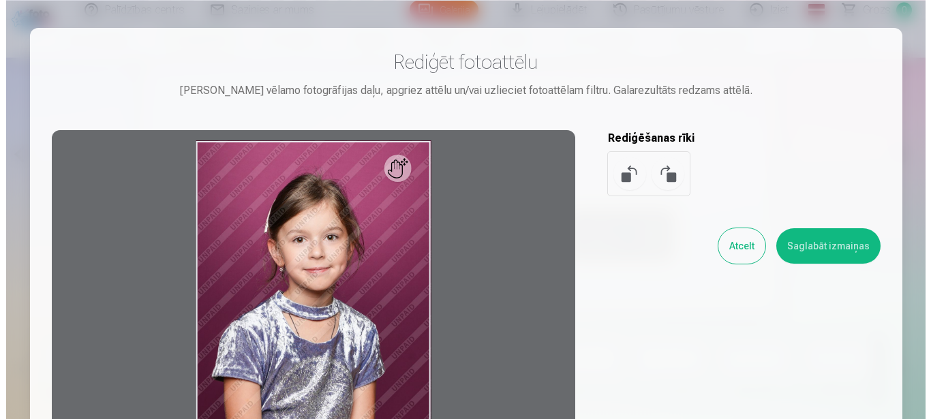
scroll to position [826, 0]
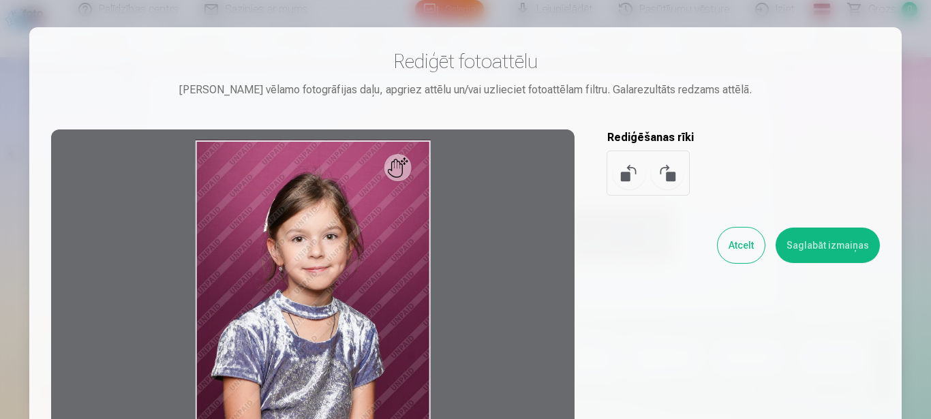
click at [304, 319] on div at bounding box center [313, 317] width 524 height 374
click at [304, 262] on div at bounding box center [313, 317] width 524 height 374
drag, startPoint x: 306, startPoint y: 237, endPoint x: 329, endPoint y: 207, distance: 37.0
click at [329, 207] on div at bounding box center [313, 317] width 524 height 374
click at [404, 173] on div at bounding box center [313, 317] width 524 height 374
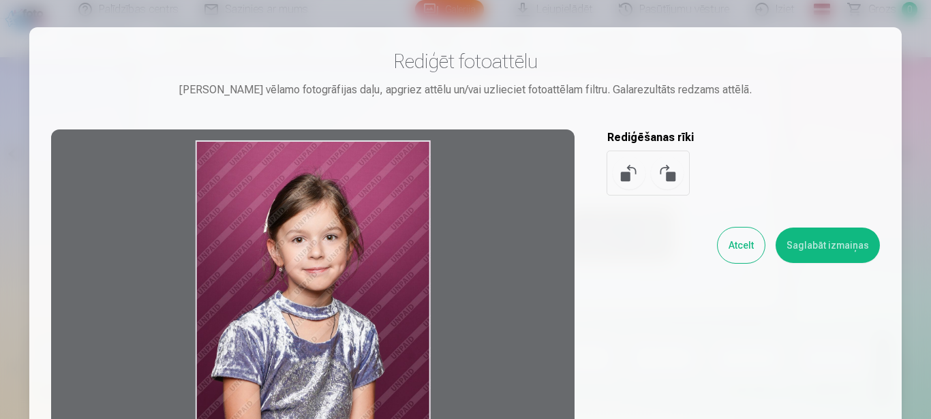
drag, startPoint x: 364, startPoint y: 211, endPoint x: 243, endPoint y: 256, distance: 129.2
click at [241, 256] on div at bounding box center [313, 317] width 524 height 374
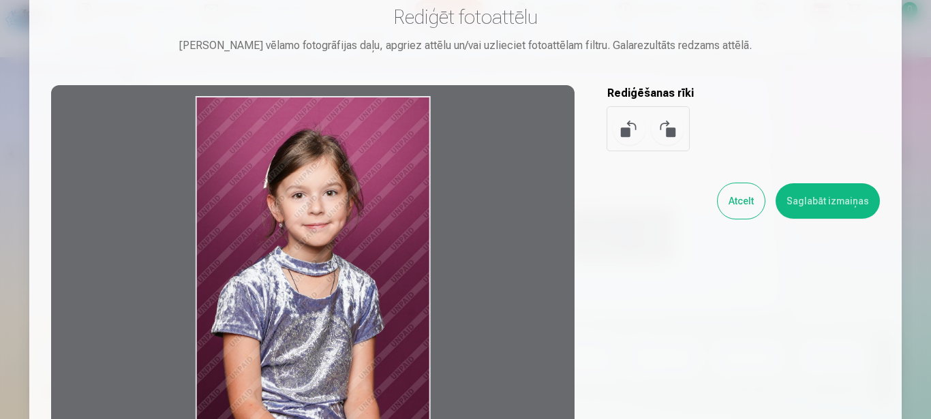
scroll to position [43, 0]
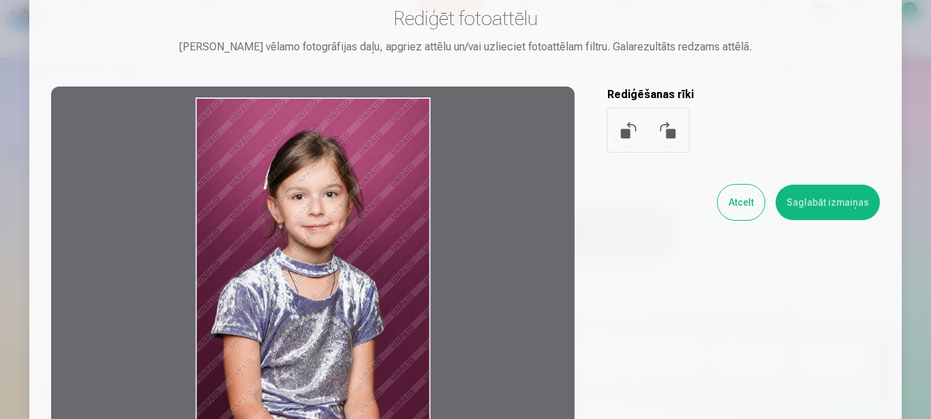
click at [346, 173] on div at bounding box center [313, 274] width 524 height 374
click at [316, 196] on div at bounding box center [313, 274] width 524 height 374
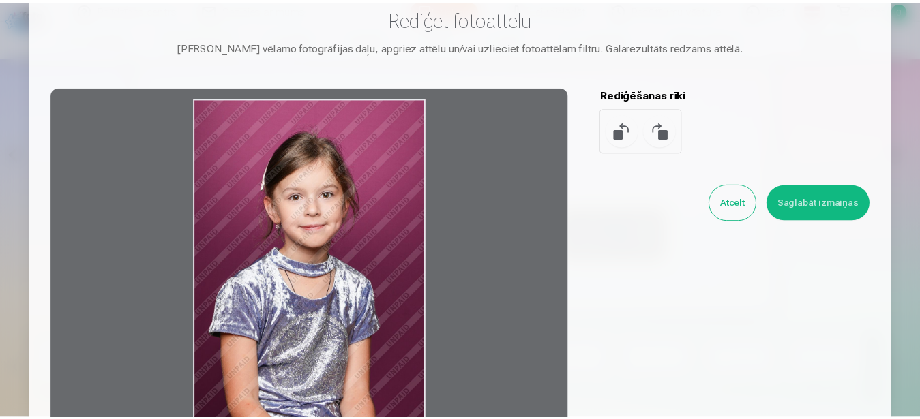
scroll to position [0, 0]
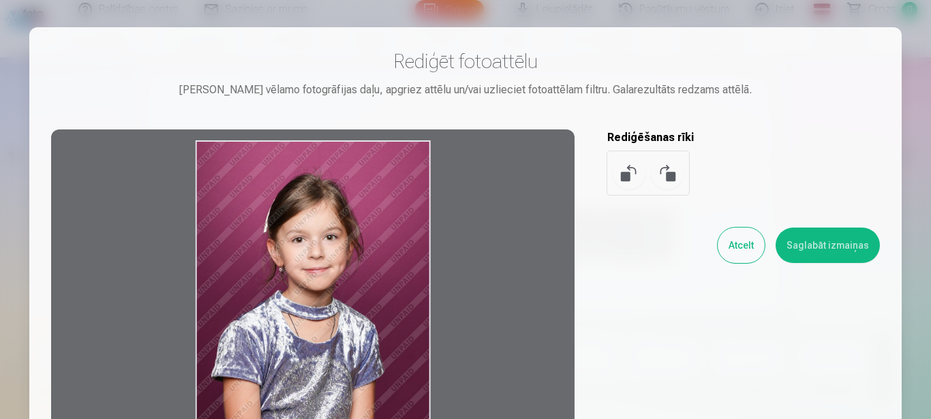
click at [753, 252] on button "Atcelt" at bounding box center [741, 245] width 47 height 35
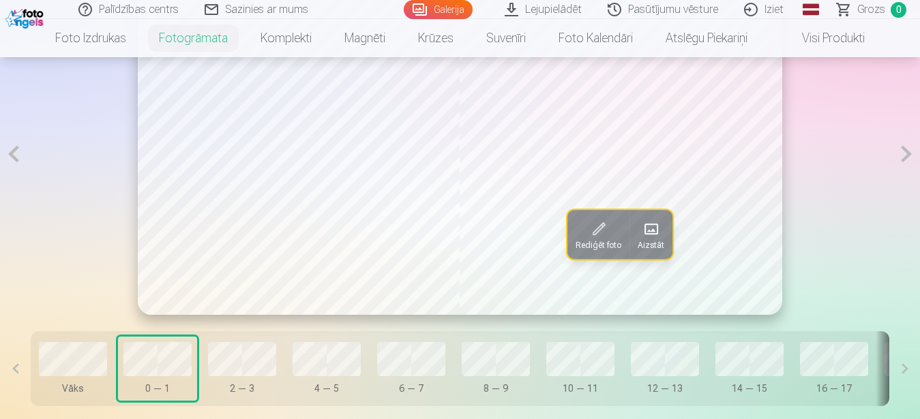
click at [601, 240] on span at bounding box center [599, 229] width 22 height 22
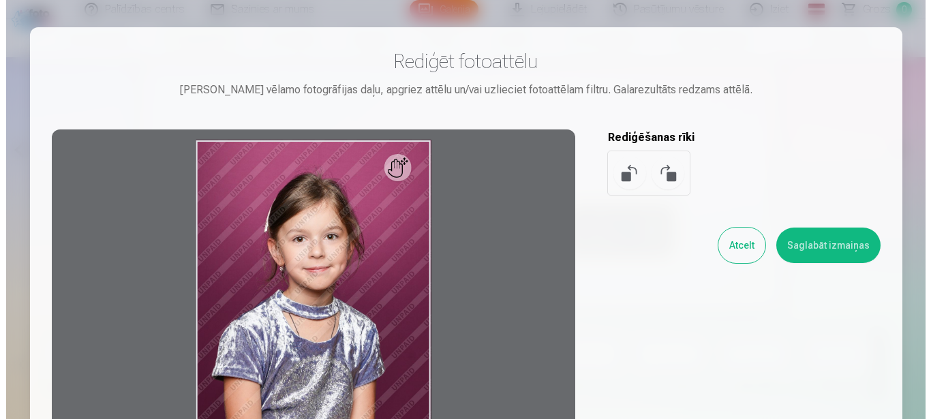
scroll to position [831, 0]
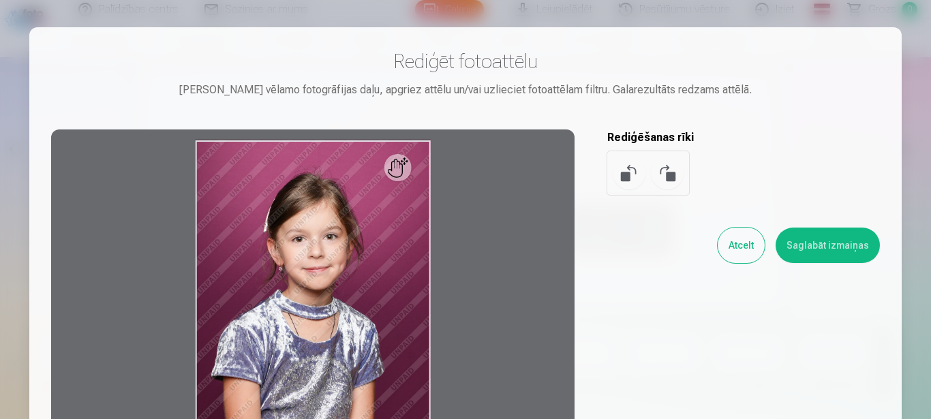
click at [742, 252] on button "Atcelt" at bounding box center [741, 245] width 47 height 35
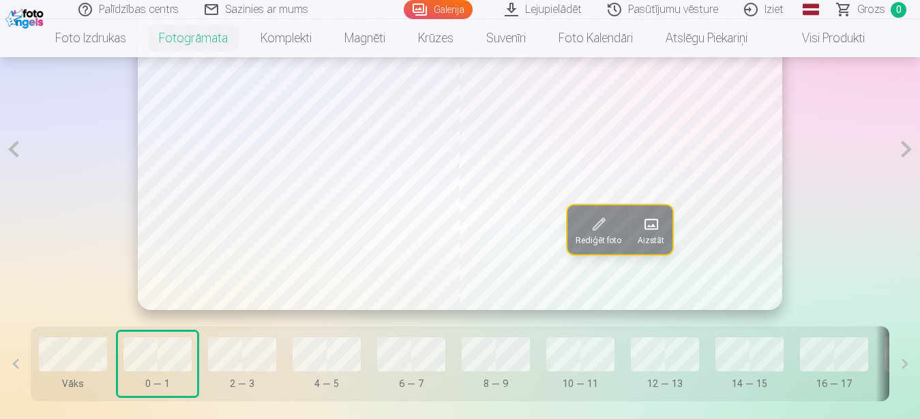
click at [669, 252] on button "Aizstāt" at bounding box center [651, 229] width 43 height 49
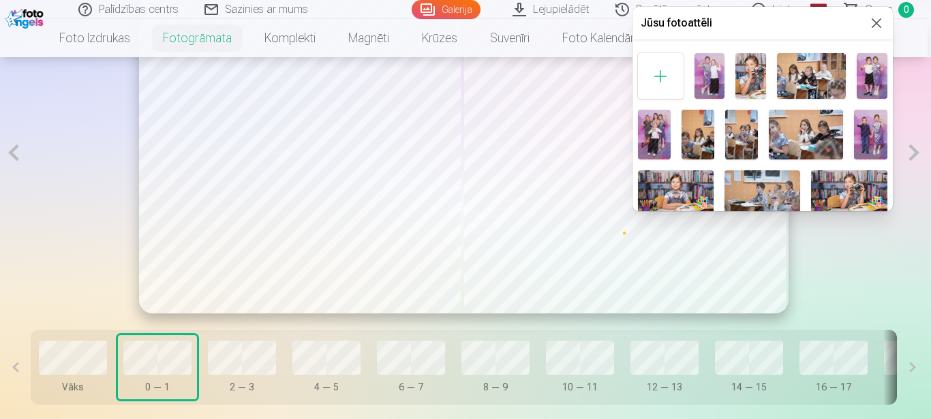
scroll to position [268, 0]
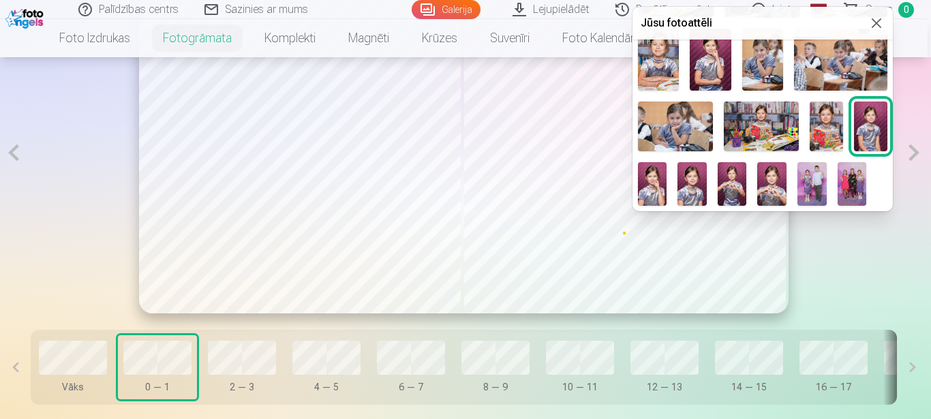
click at [707, 162] on img at bounding box center [692, 184] width 29 height 44
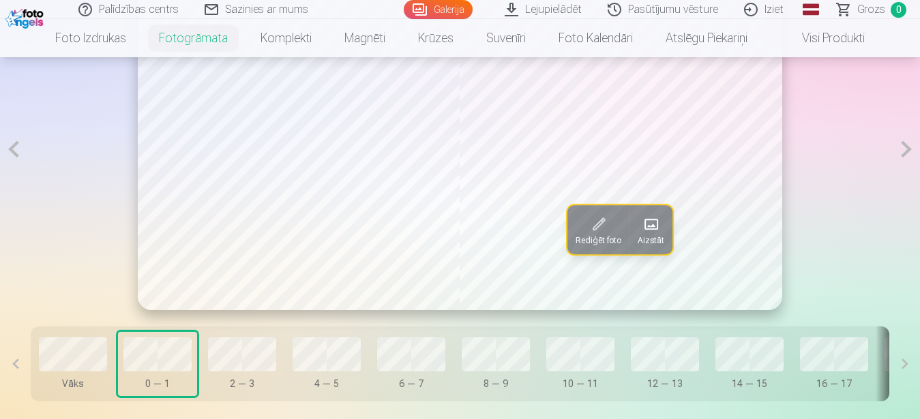
click at [652, 235] on span at bounding box center [651, 224] width 22 height 22
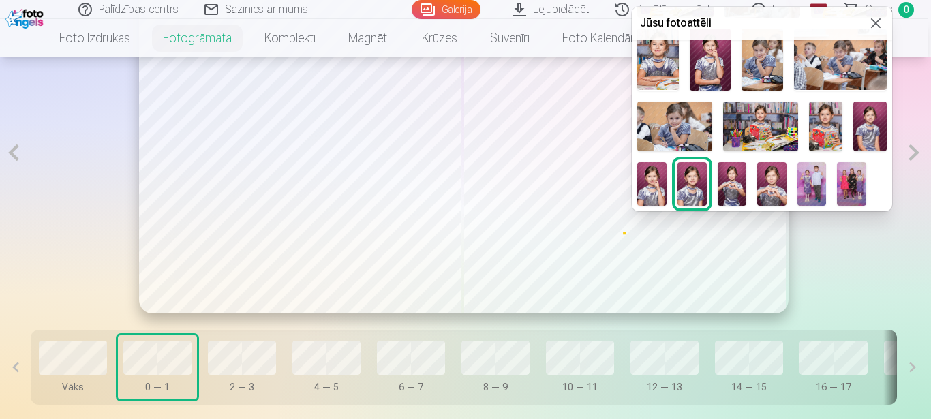
scroll to position [269, 0]
click at [667, 162] on img at bounding box center [652, 184] width 29 height 44
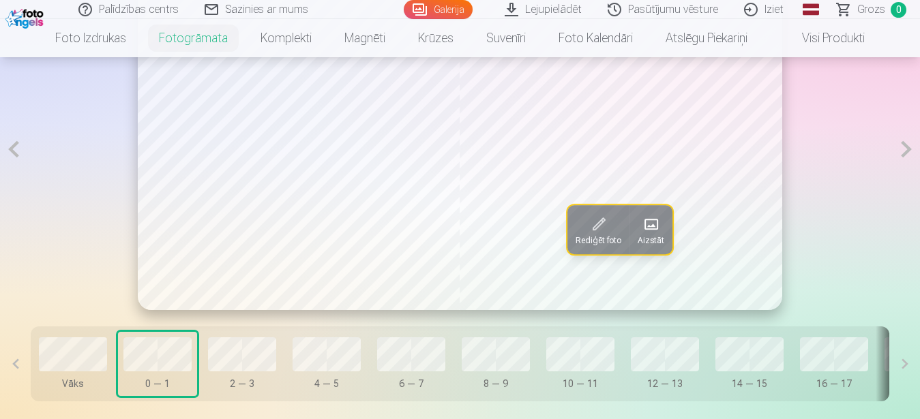
click at [649, 245] on button "Aizstāt" at bounding box center [651, 229] width 43 height 49
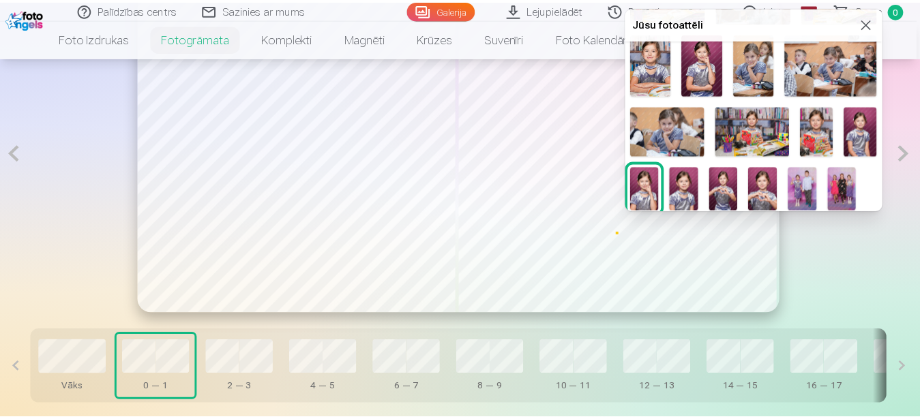
scroll to position [268, 0]
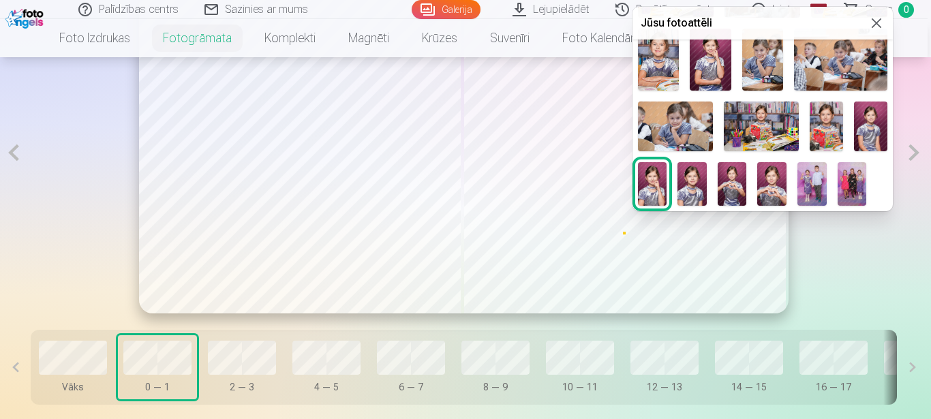
click at [668, 162] on img at bounding box center [652, 184] width 29 height 44
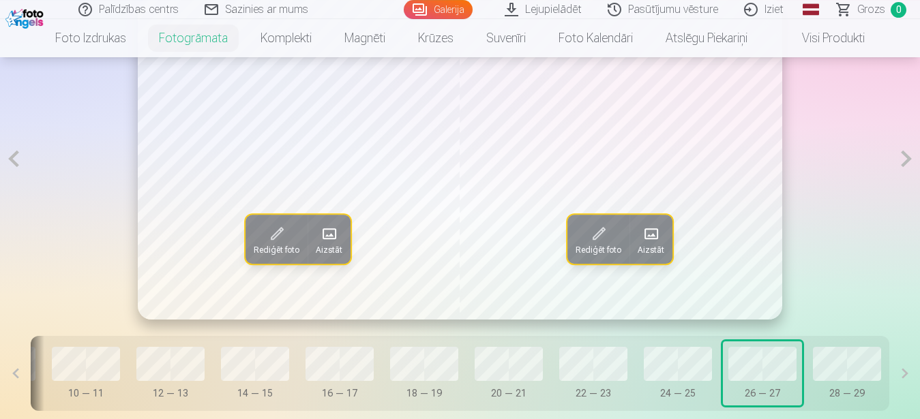
scroll to position [948, 0]
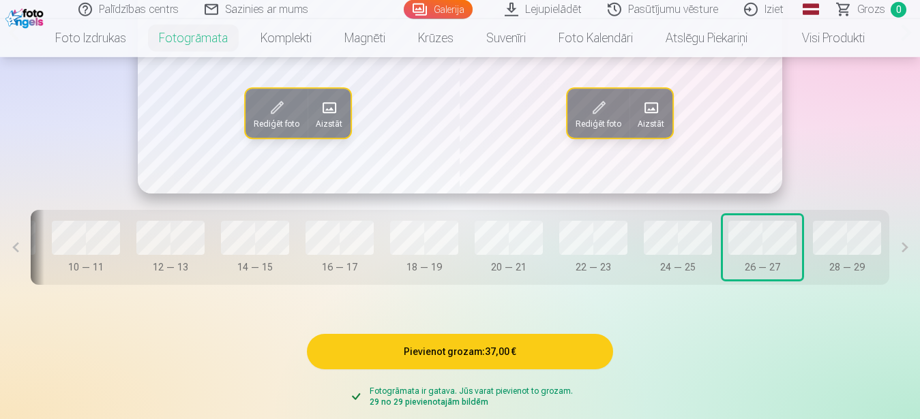
click at [840, 230] on button "28 — 29" at bounding box center [846, 247] width 79 height 64
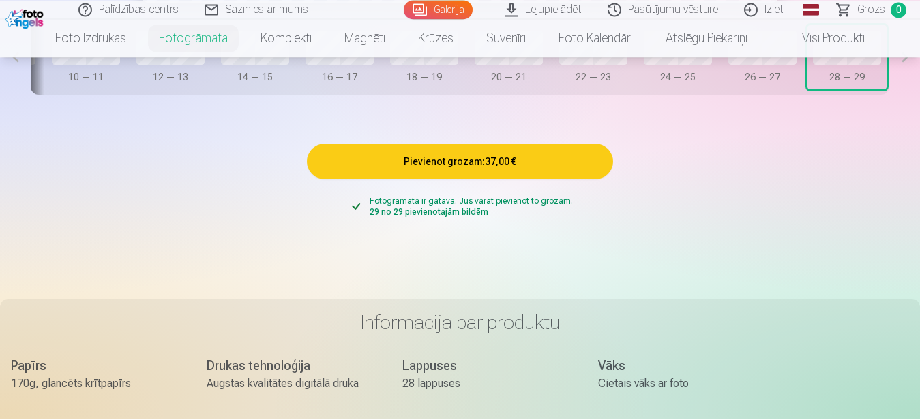
scroll to position [1085, 0]
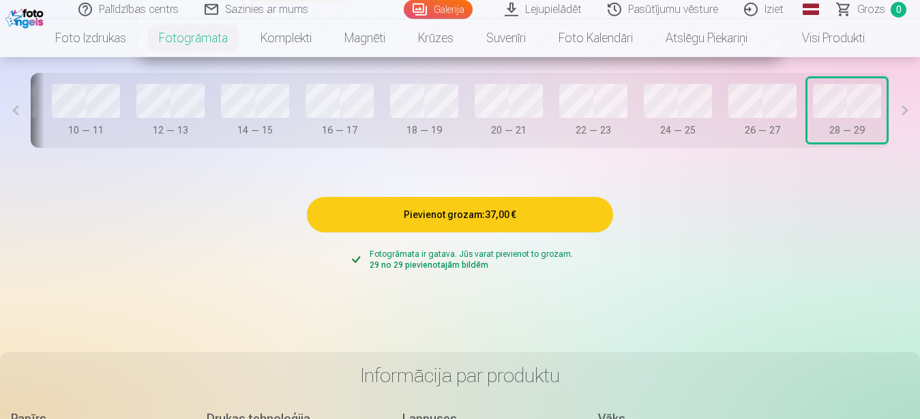
click at [526, 231] on button "Pievienot grozam : 37,00 €" at bounding box center [460, 214] width 307 height 35
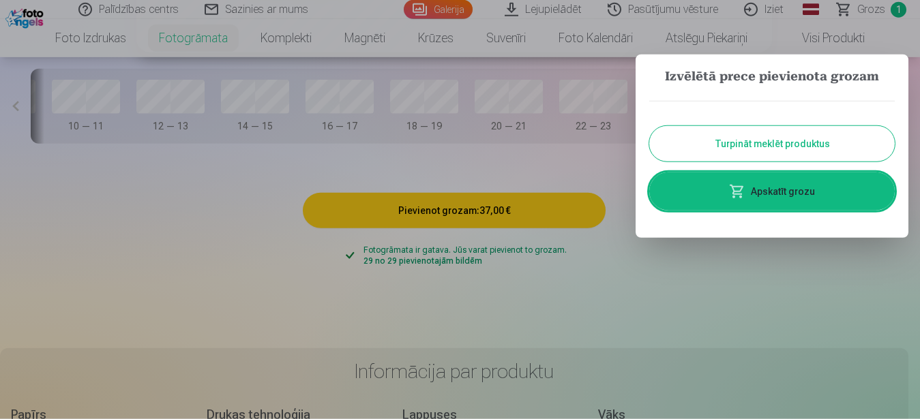
scroll to position [0, 483]
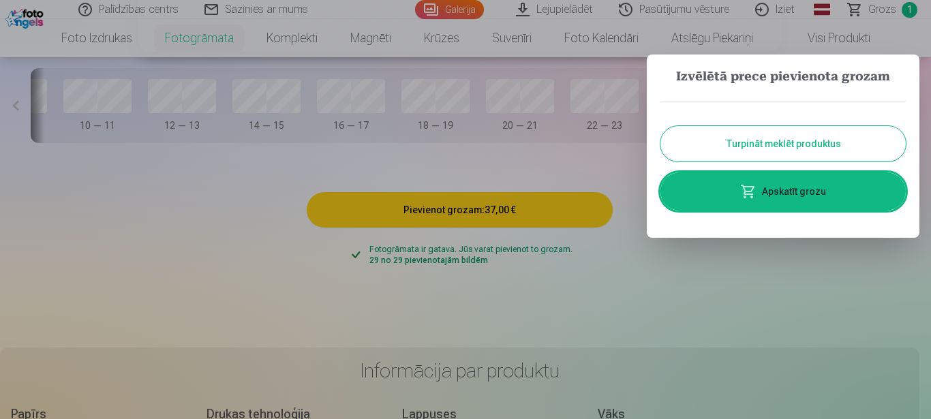
click at [824, 142] on button "Turpināt meklēt produktus" at bounding box center [783, 143] width 245 height 35
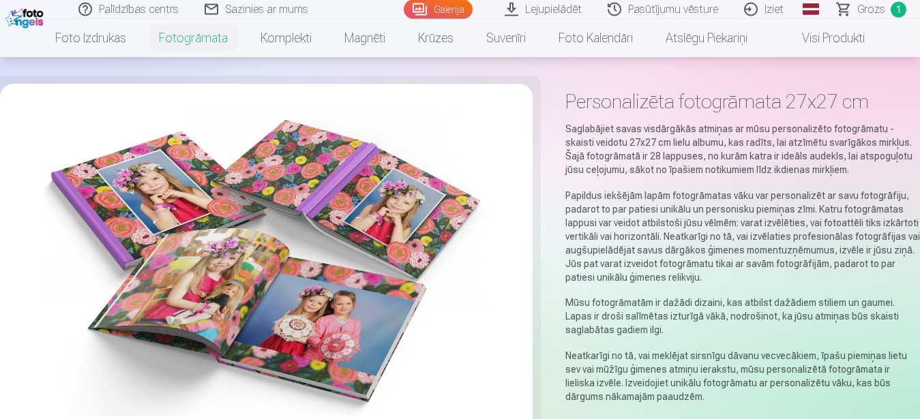
scroll to position [0, 0]
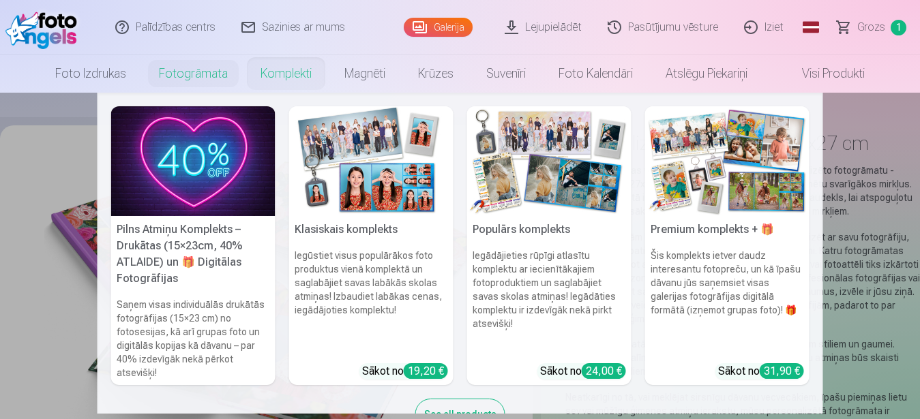
click at [209, 215] on img at bounding box center [193, 161] width 164 height 110
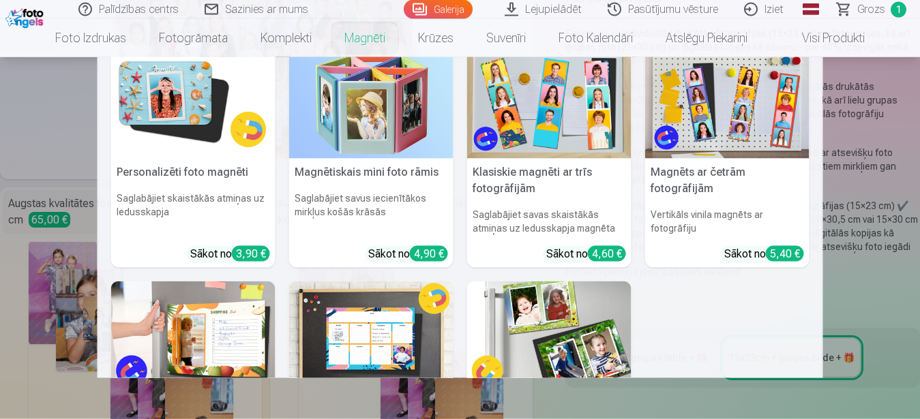
scroll to position [196, 0]
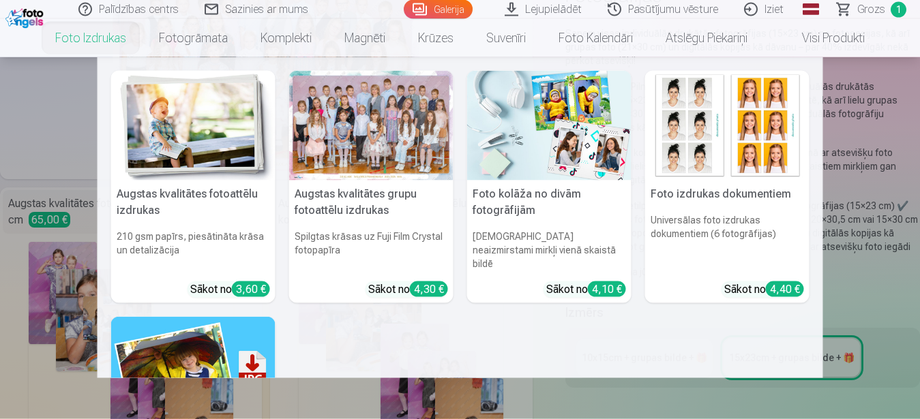
click at [419, 282] on div "4,30 €" at bounding box center [429, 290] width 38 height 16
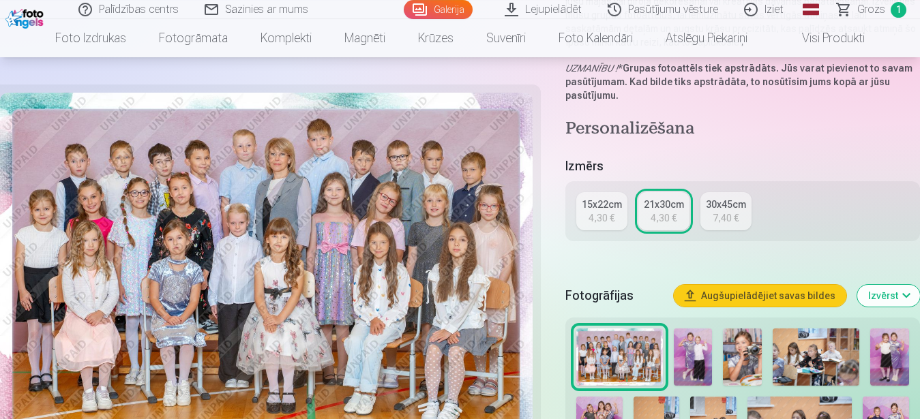
scroll to position [233, 0]
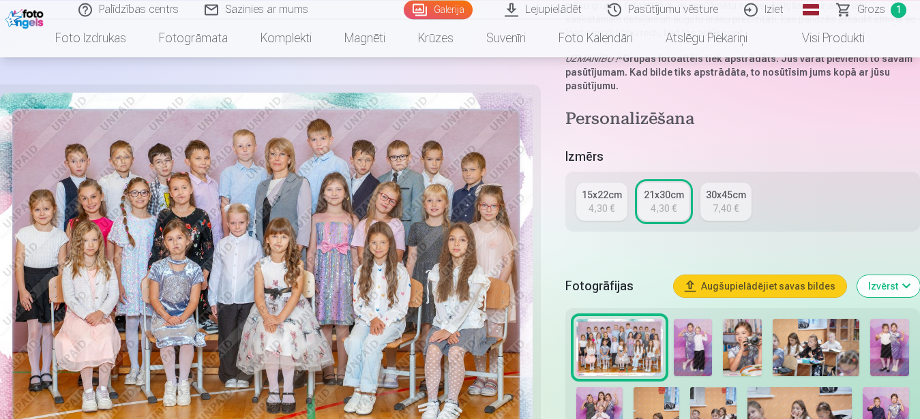
click at [591, 198] on div "15x22cm" at bounding box center [602, 195] width 40 height 14
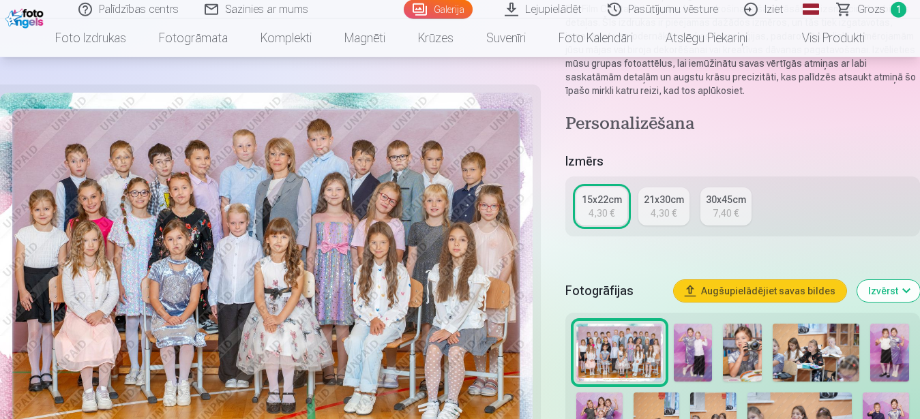
scroll to position [194, 0]
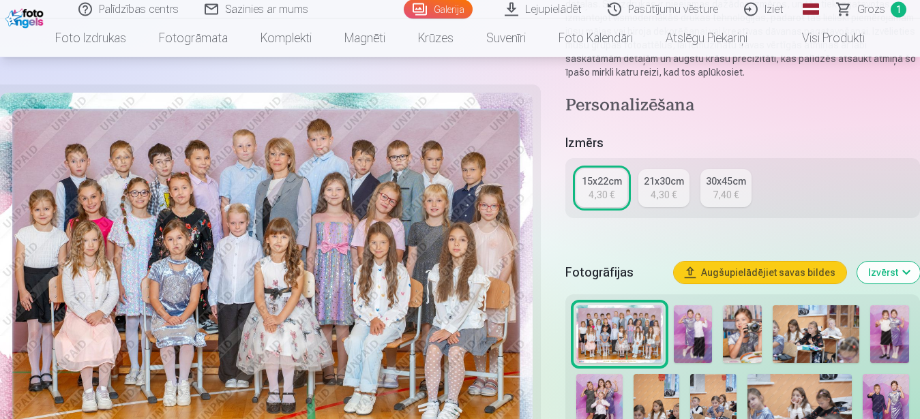
click at [663, 186] on div "21x30cm" at bounding box center [664, 182] width 40 height 14
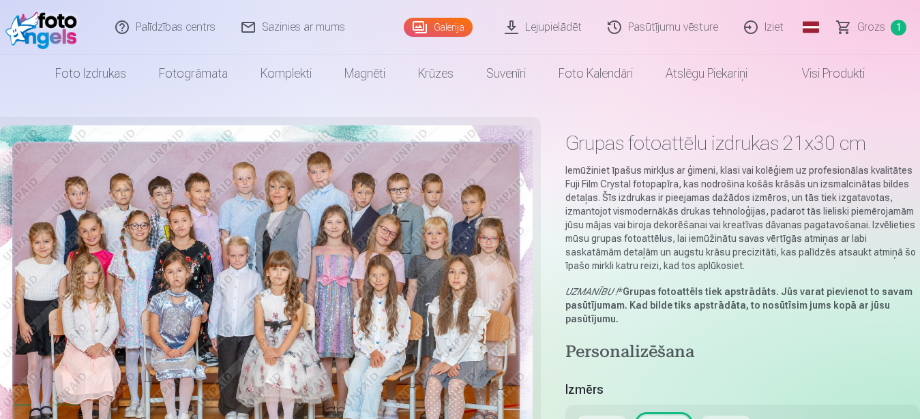
click at [185, 280] on img at bounding box center [266, 302] width 533 height 355
click at [173, 282] on img at bounding box center [266, 302] width 533 height 355
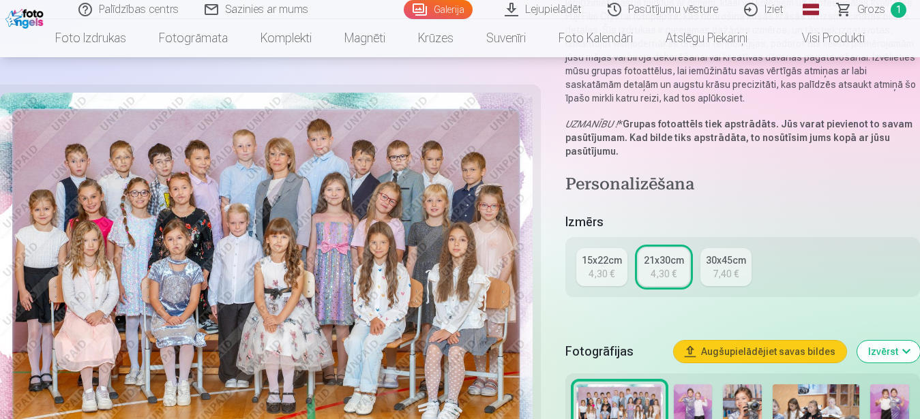
scroll to position [186, 0]
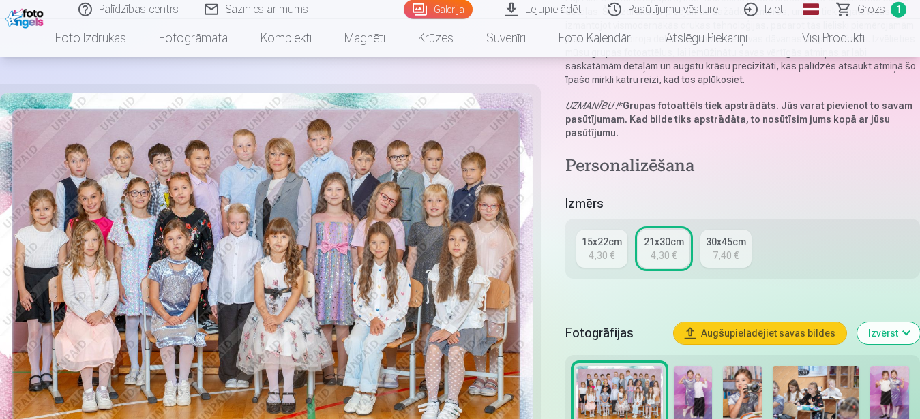
click at [609, 256] on div "4,30 €" at bounding box center [601, 256] width 26 height 14
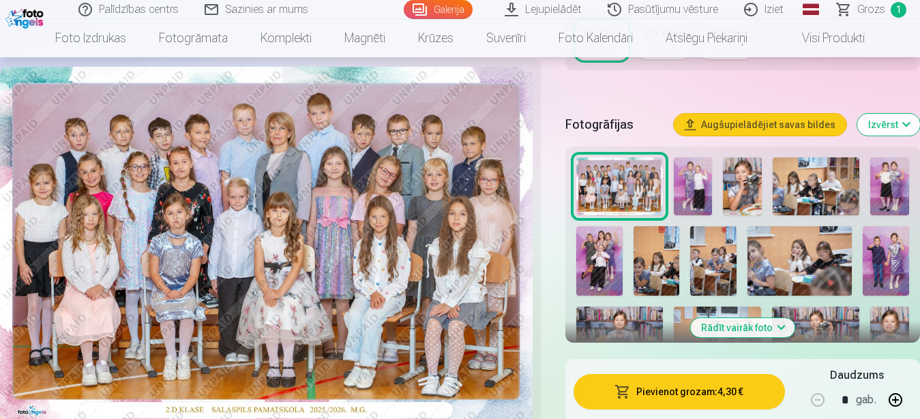
scroll to position [462, 0]
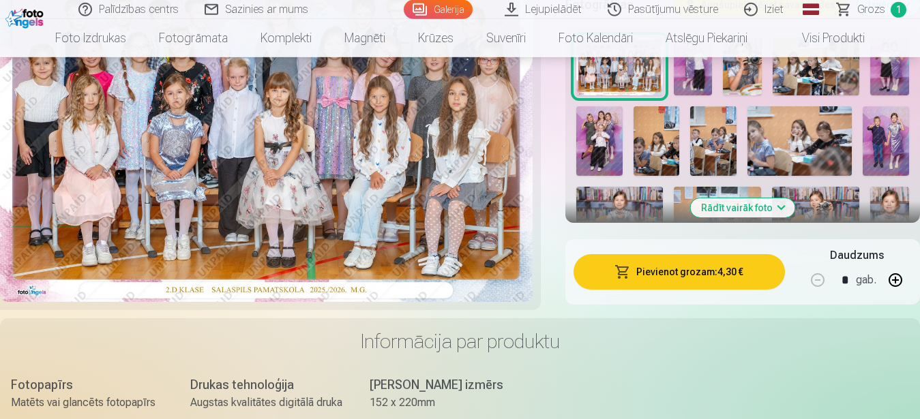
click at [704, 271] on button "Pievienot grozam : 4,30 €" at bounding box center [679, 271] width 212 height 35
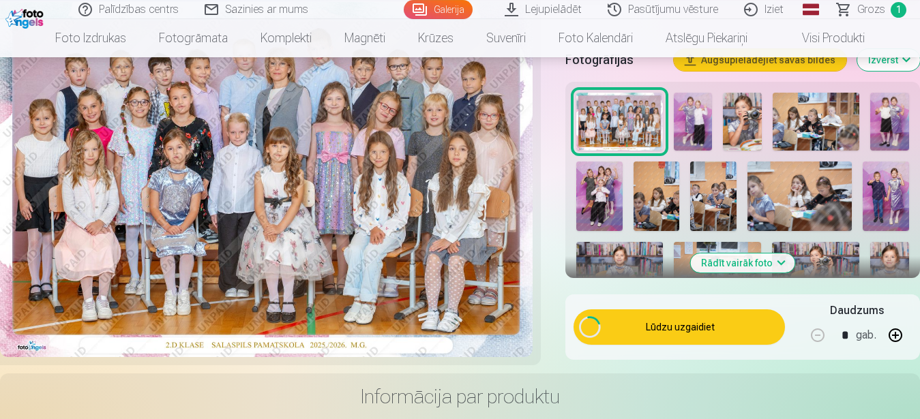
scroll to position [351, 0]
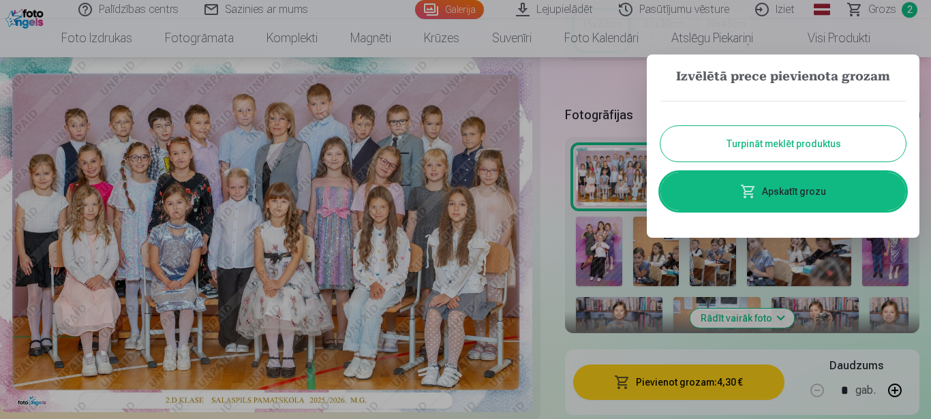
click at [834, 147] on button "Turpināt meklēt produktus" at bounding box center [783, 143] width 245 height 35
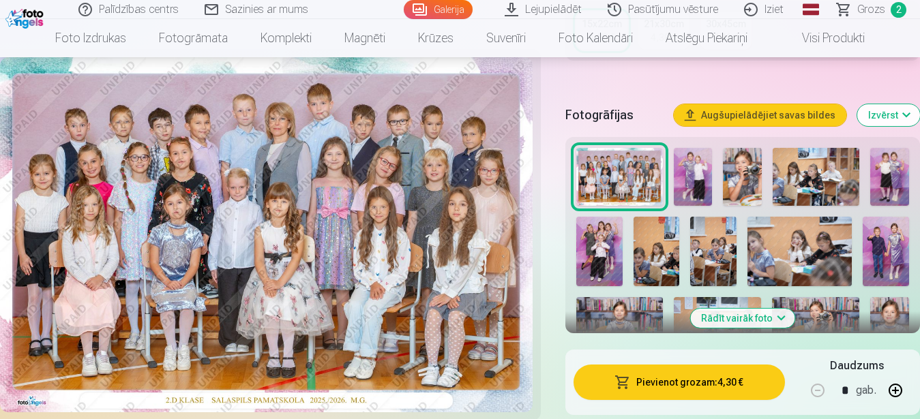
click at [867, 8] on span "Grozs" at bounding box center [871, 9] width 28 height 16
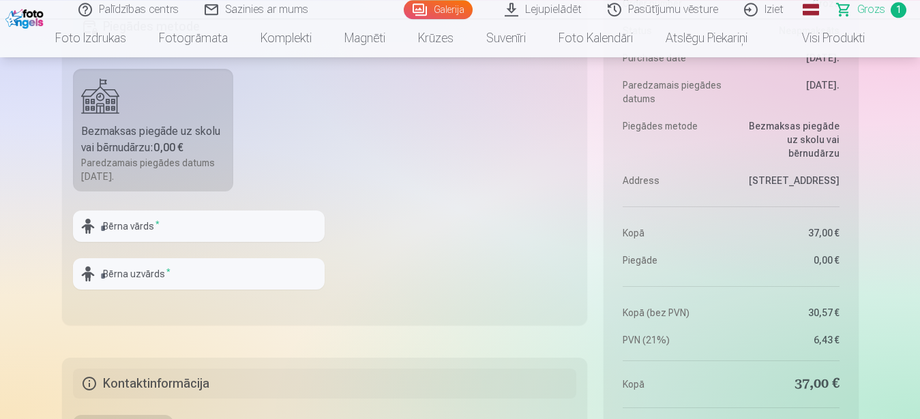
scroll to position [516, 0]
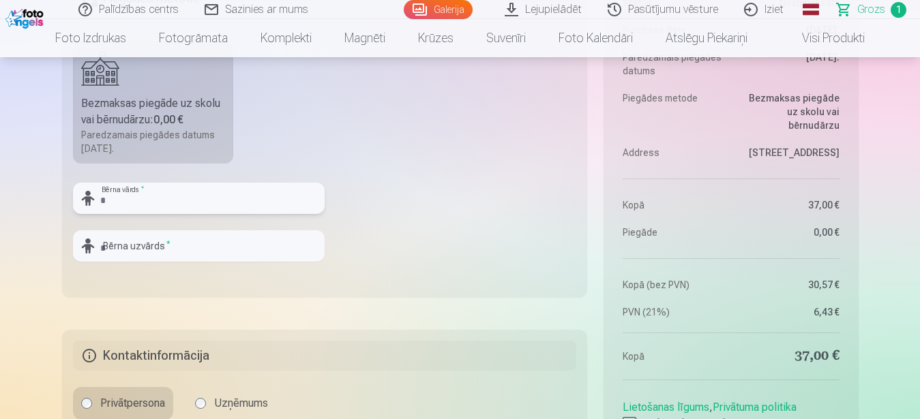
click at [136, 203] on input "text" at bounding box center [199, 198] width 252 height 31
click at [179, 200] on input "text" at bounding box center [199, 198] width 252 height 31
type input "*****"
type input "********"
click at [438, 179] on fieldset "Piegādes metode Bezmaksas piegāde uz skolu vai bērnudārzu : 0,00 € Paredzamais …" at bounding box center [325, 135] width 526 height 325
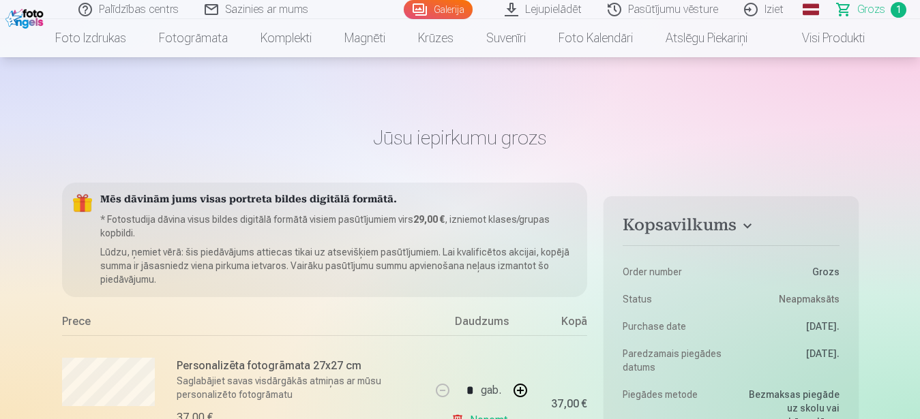
scroll to position [422, 0]
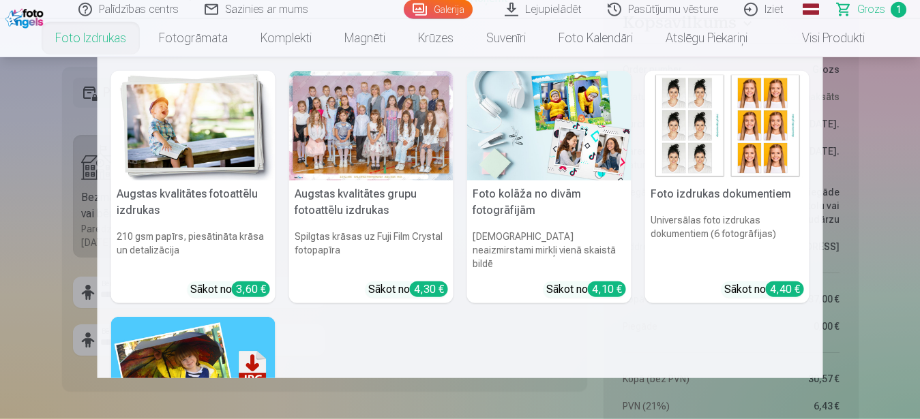
click at [397, 282] on div "Sākot no 4,30 €" at bounding box center [408, 290] width 80 height 16
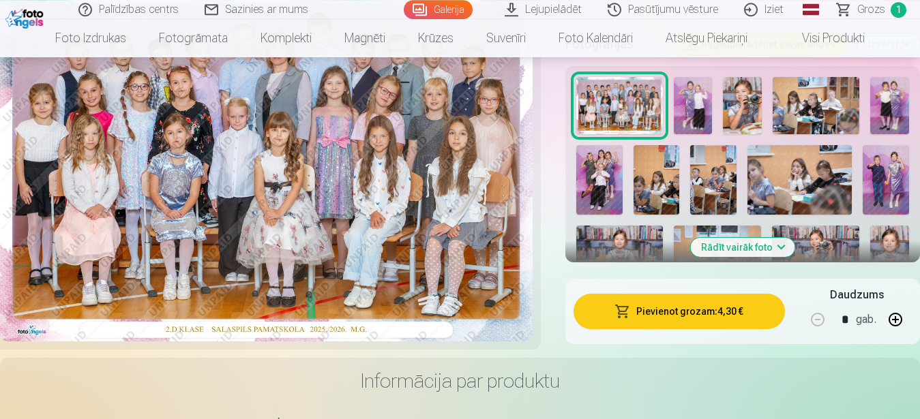
scroll to position [317, 0]
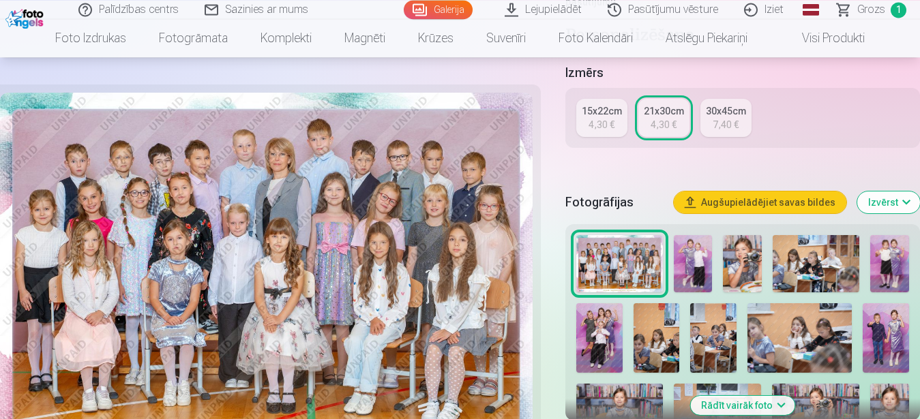
click at [606, 117] on div "15x22cm" at bounding box center [602, 111] width 40 height 14
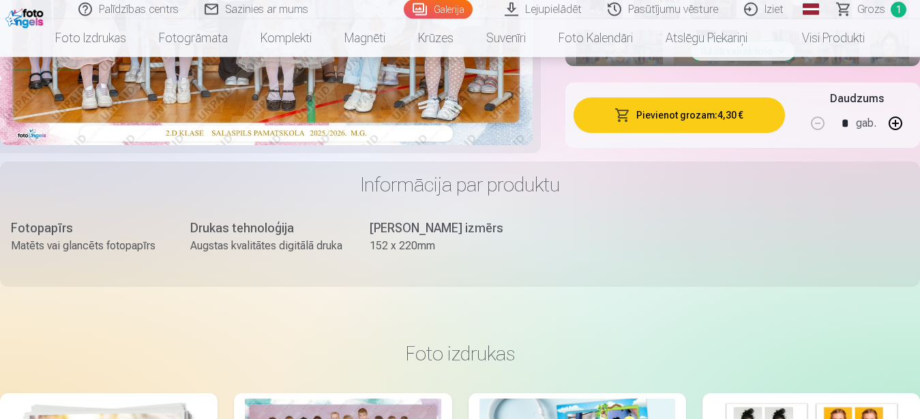
scroll to position [554, 0]
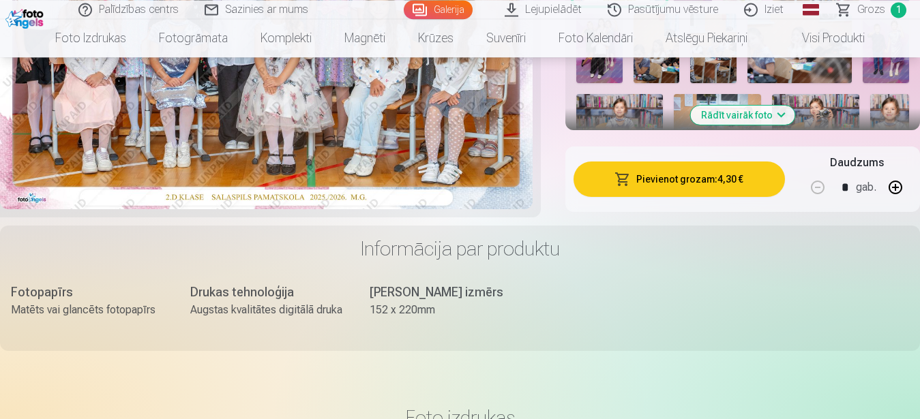
click at [691, 175] on button "Pievienot grozam : 4,30 €" at bounding box center [679, 179] width 212 height 35
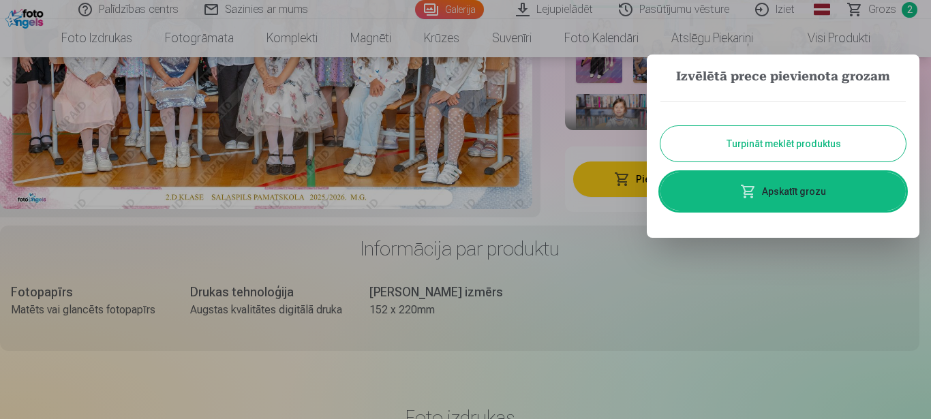
click at [800, 196] on link "Apskatīt grozu" at bounding box center [783, 192] width 245 height 38
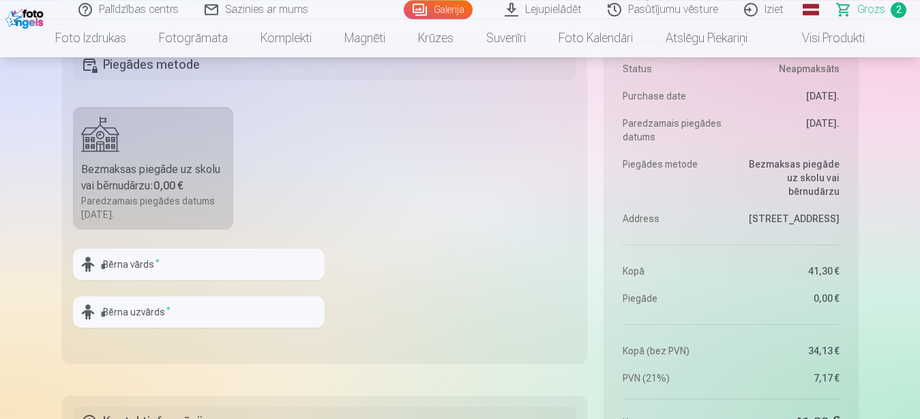
scroll to position [741, 0]
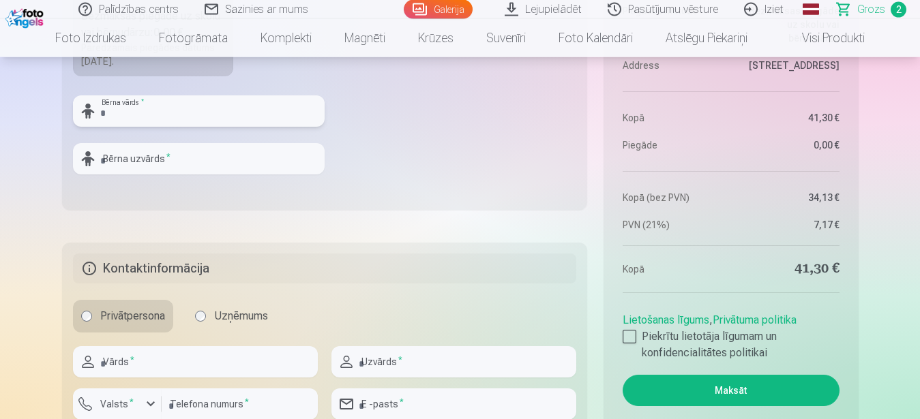
click at [187, 112] on input "text" at bounding box center [199, 110] width 252 height 31
click at [188, 112] on input "text" at bounding box center [199, 110] width 252 height 31
type input "*****"
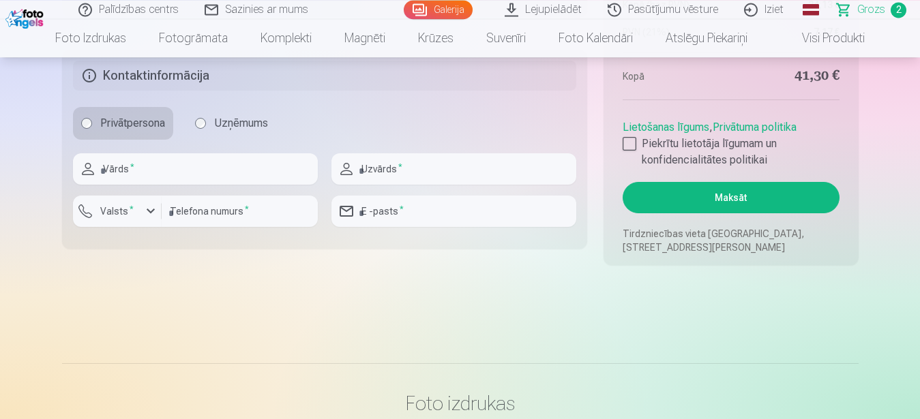
scroll to position [866, 0]
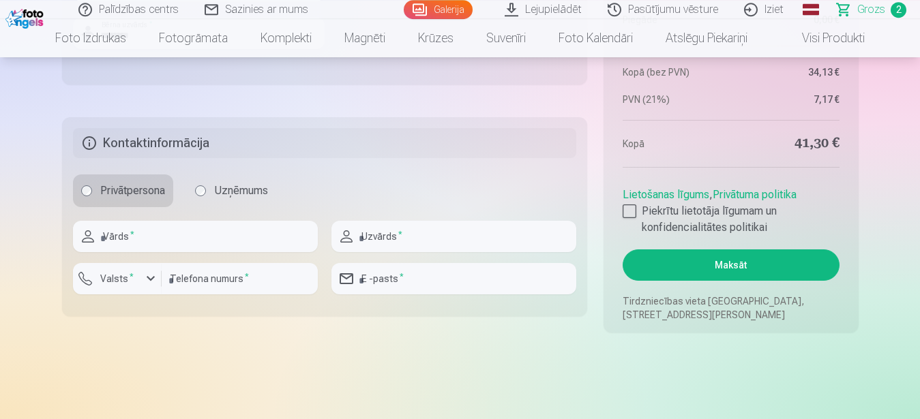
type input "********"
click at [145, 238] on input "text" at bounding box center [195, 236] width 245 height 31
type input "*******"
type input "**********"
click at [137, 280] on div "button" at bounding box center [120, 281] width 41 height 14
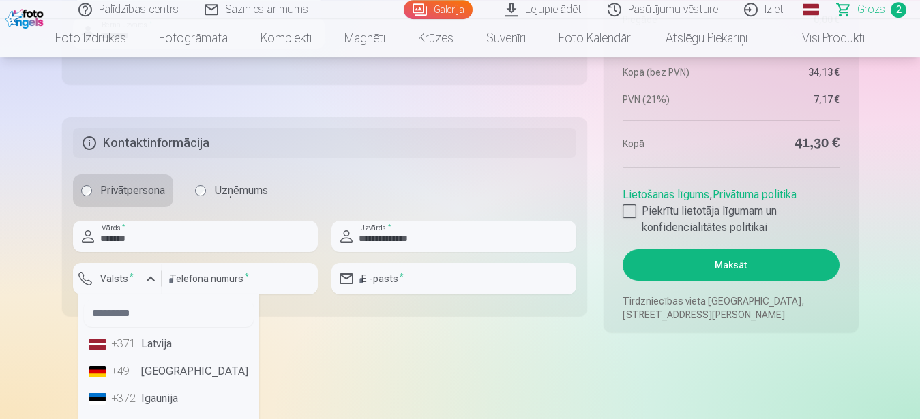
click at [152, 339] on li "+371 Latvija" at bounding box center [169, 344] width 170 height 27
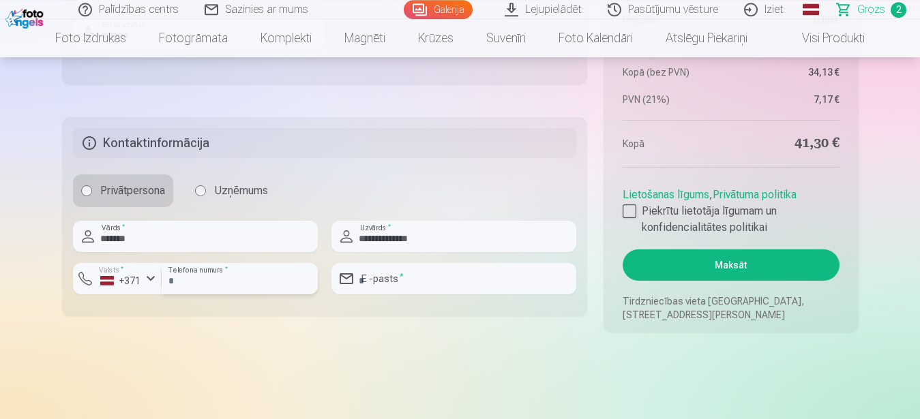
click at [201, 284] on input "number" at bounding box center [240, 278] width 156 height 31
type input "********"
click at [398, 275] on input "email" at bounding box center [453, 278] width 245 height 31
click at [400, 275] on input "email" at bounding box center [453, 278] width 245 height 31
type input "**********"
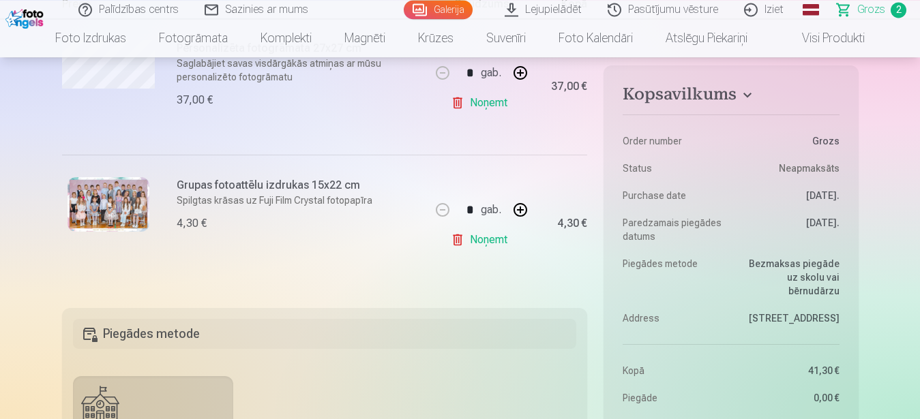
scroll to position [221, 0]
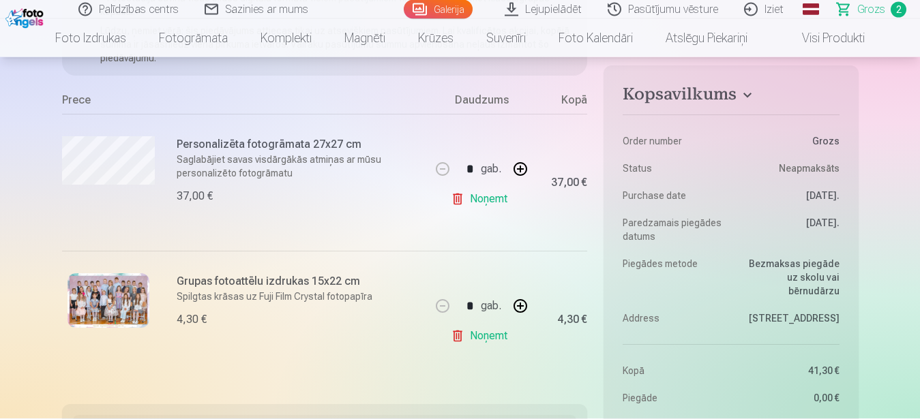
click at [743, 91] on h4 "Kopsavilkums" at bounding box center [731, 97] width 216 height 25
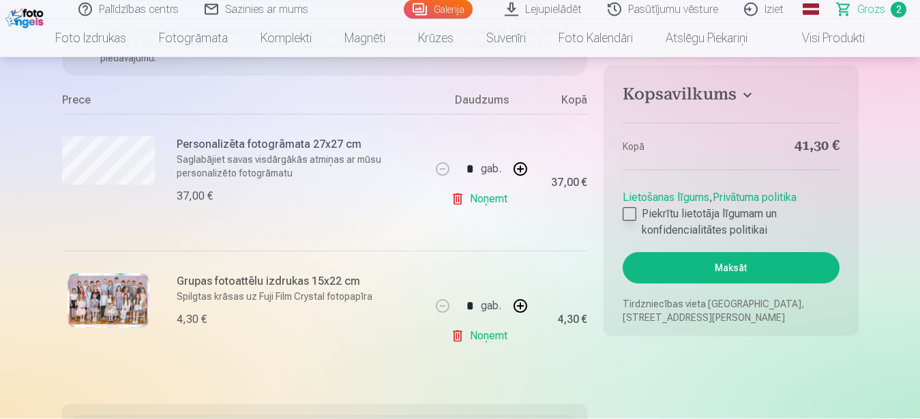
click at [634, 213] on div at bounding box center [630, 214] width 14 height 14
click at [750, 97] on h4 "Kopsavilkums" at bounding box center [731, 97] width 216 height 25
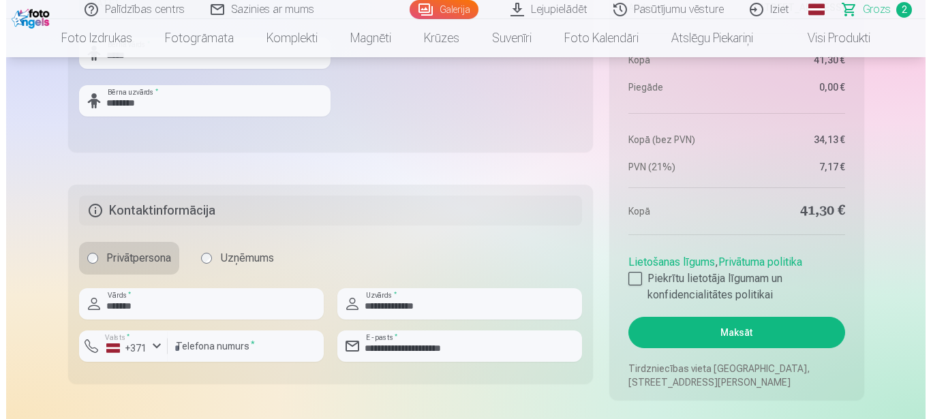
scroll to position [914, 0]
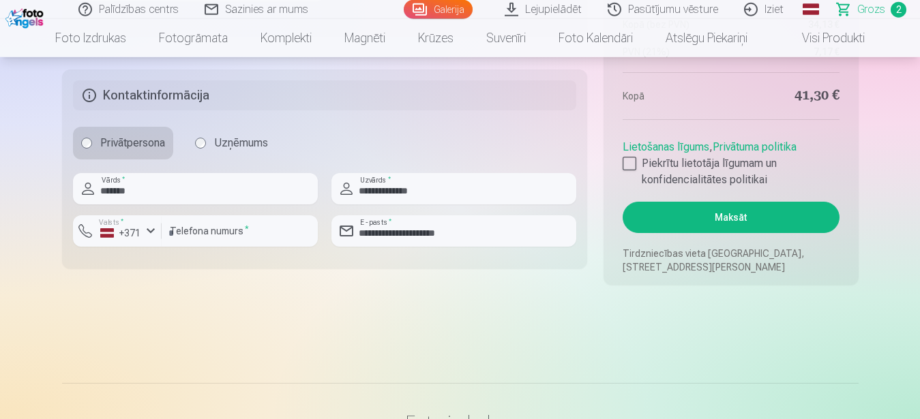
click at [730, 214] on button "Maksāt" at bounding box center [731, 217] width 216 height 31
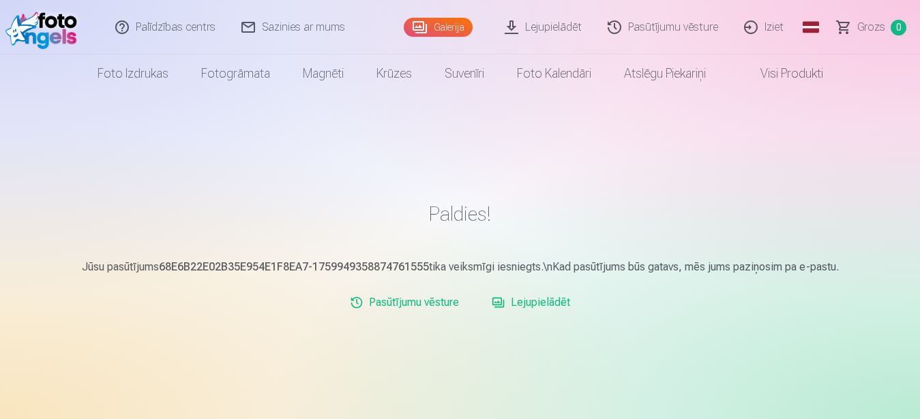
click at [277, 30] on link "Sazinies ar mums" at bounding box center [294, 27] width 130 height 55
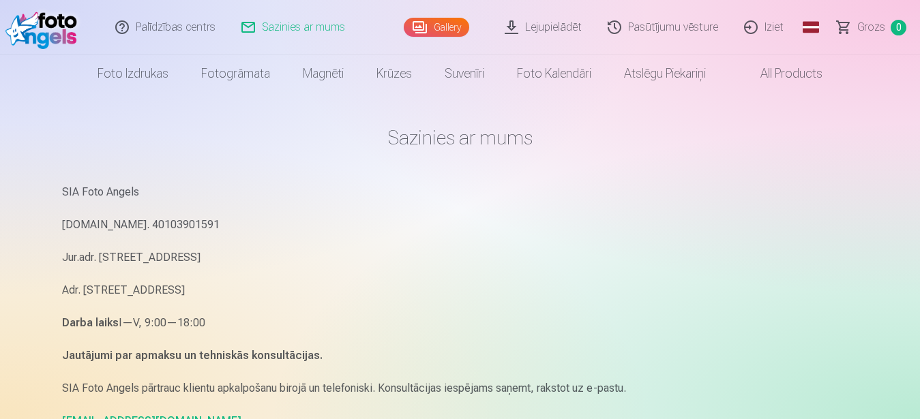
click at [175, 29] on link "Palīdzības centrs" at bounding box center [166, 27] width 126 height 55
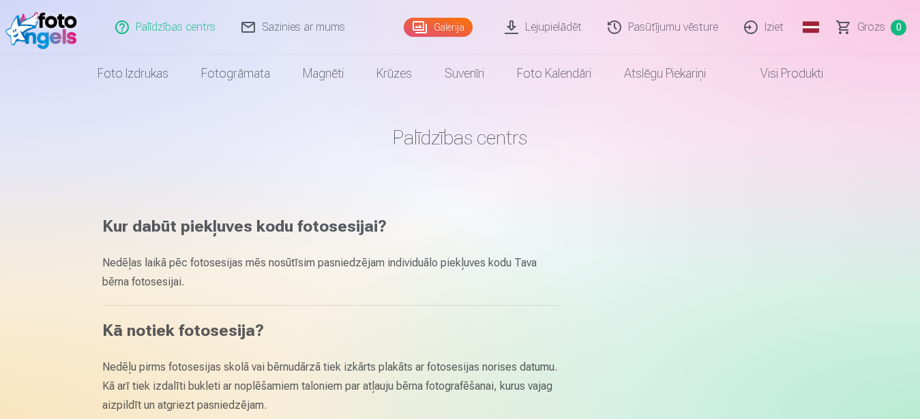
click at [694, 29] on link "Pasūtījumu vēsture" at bounding box center [663, 27] width 136 height 55
